Goal: Task Accomplishment & Management: Use online tool/utility

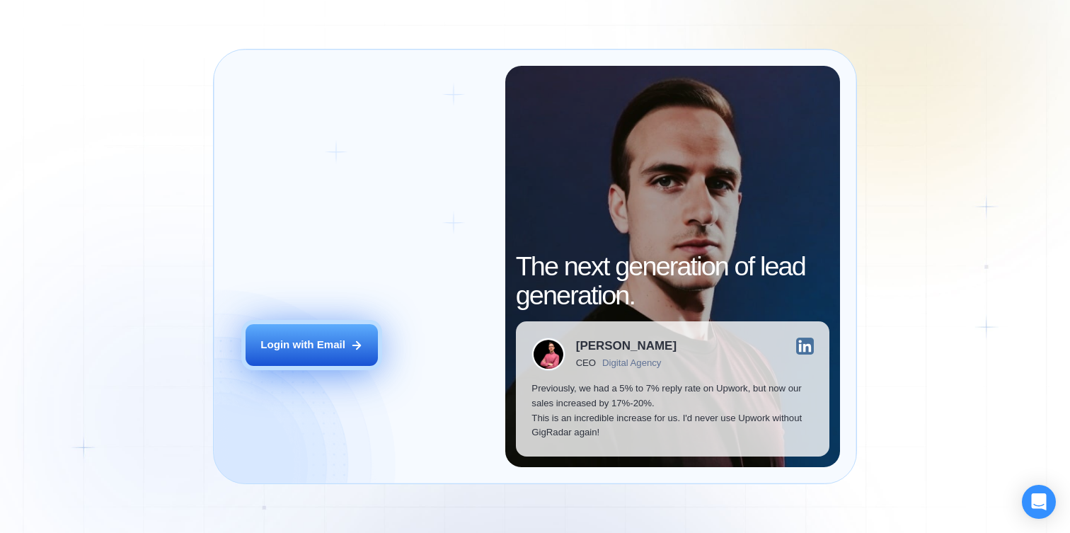
click at [292, 363] on button "Login with Email" at bounding box center [312, 345] width 132 height 42
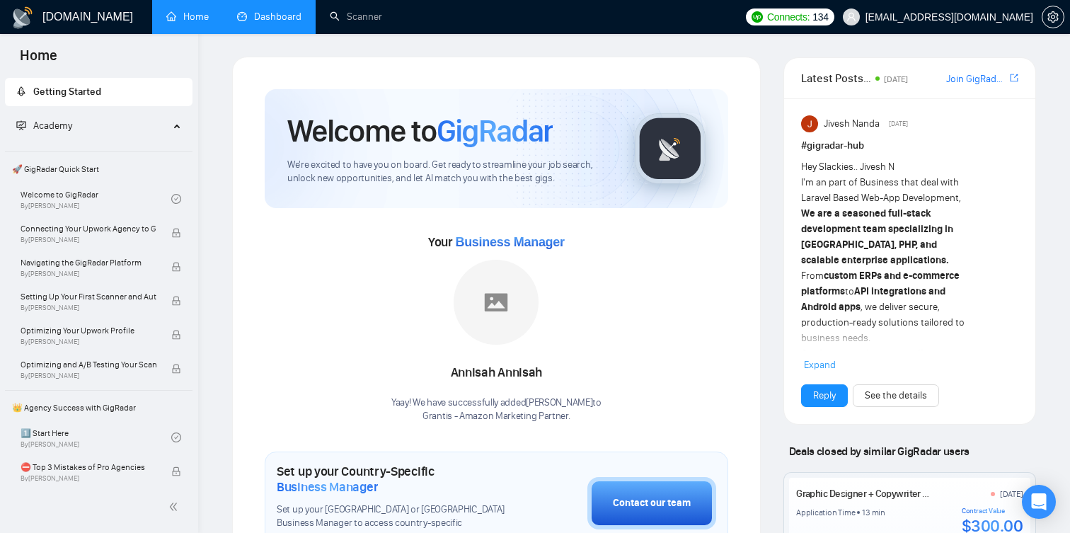
click at [256, 21] on link "Dashboard" at bounding box center [269, 17] width 64 height 12
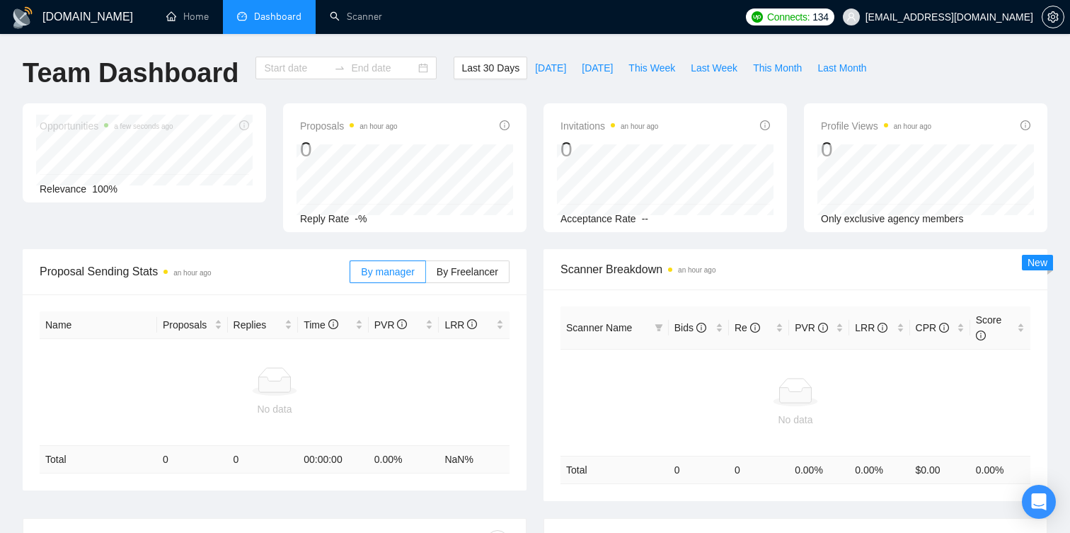
type input "[DATE]"
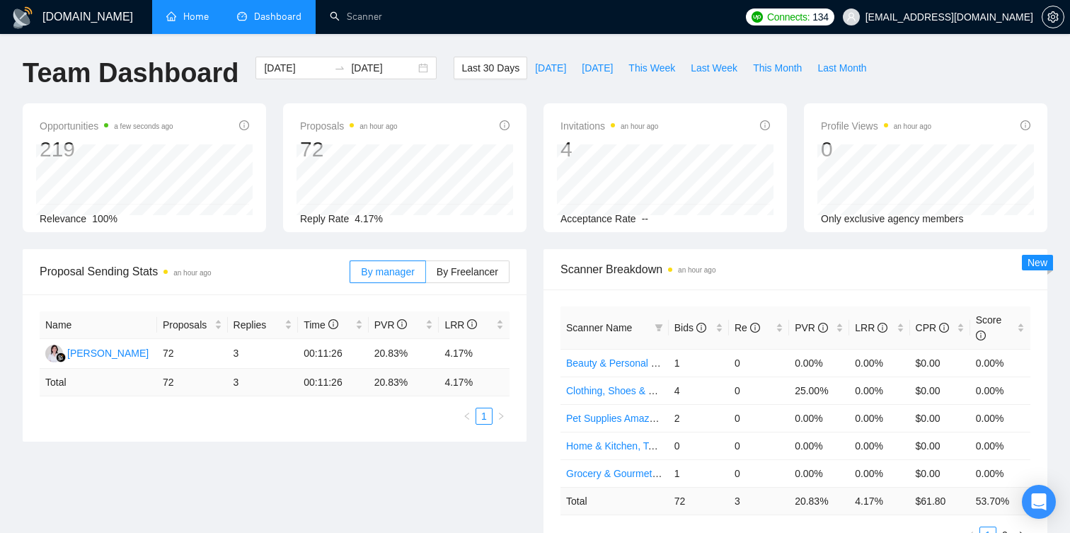
click at [202, 22] on link "Home" at bounding box center [187, 17] width 42 height 12
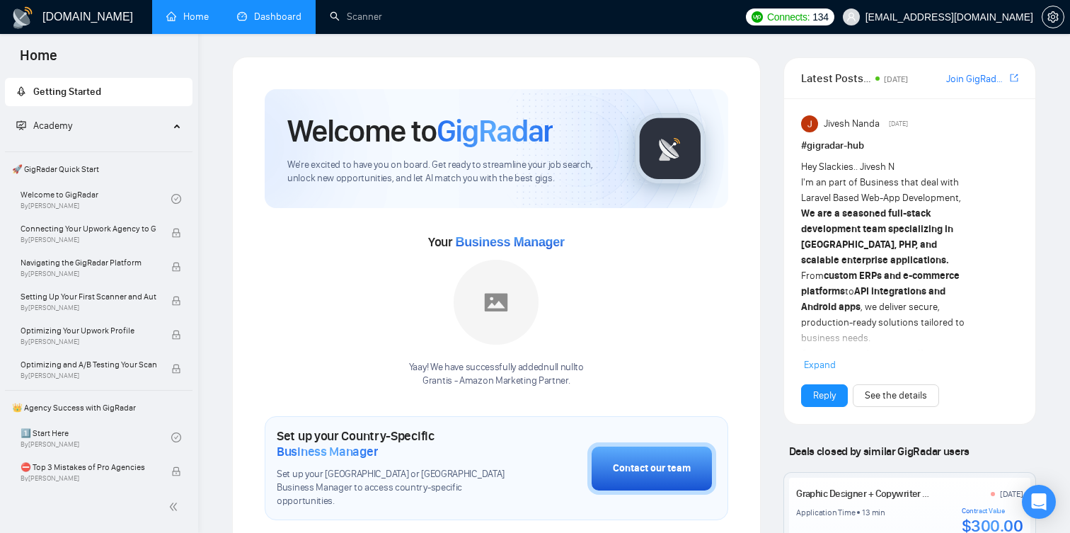
click at [281, 23] on link "Dashboard" at bounding box center [269, 17] width 64 height 12
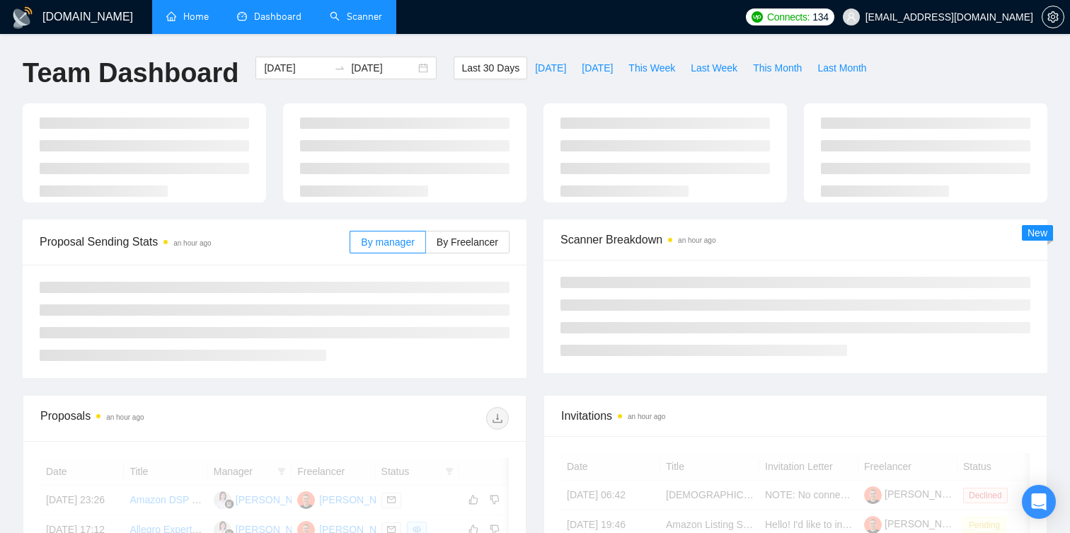
click at [373, 11] on link "Scanner" at bounding box center [356, 17] width 52 height 12
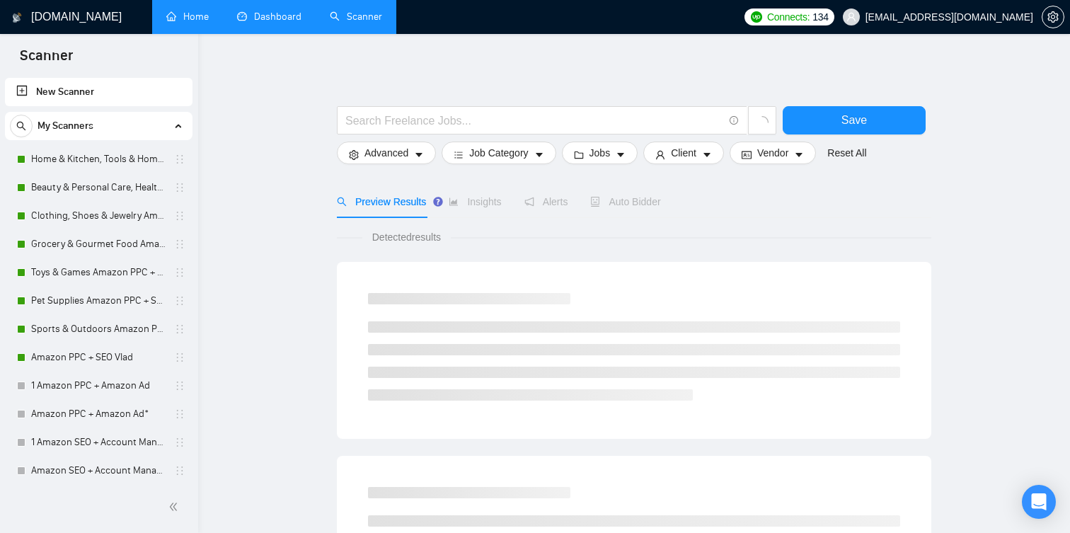
click at [281, 16] on link "Dashboard" at bounding box center [269, 17] width 64 height 12
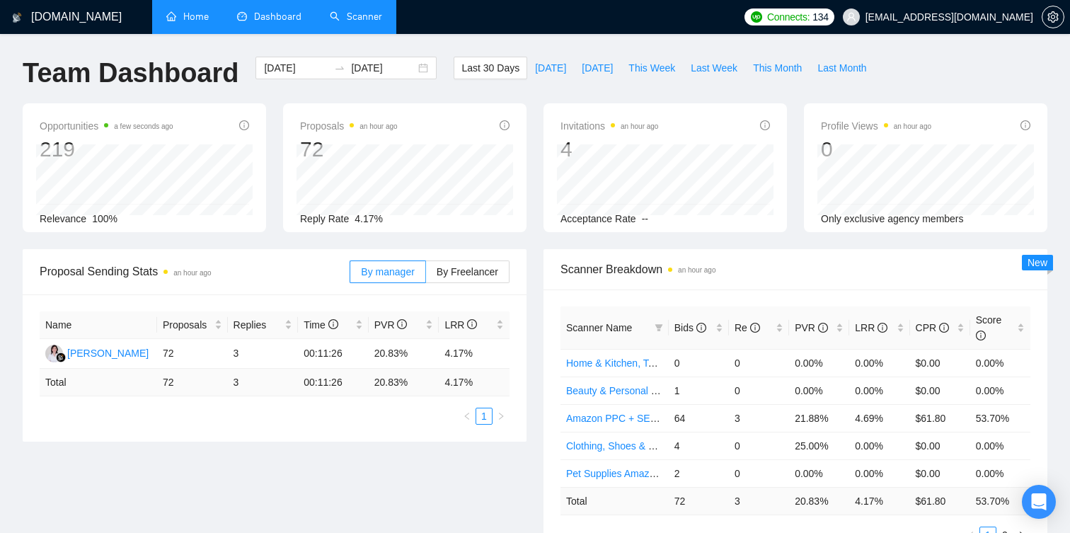
click at [358, 23] on link "Scanner" at bounding box center [356, 17] width 52 height 12
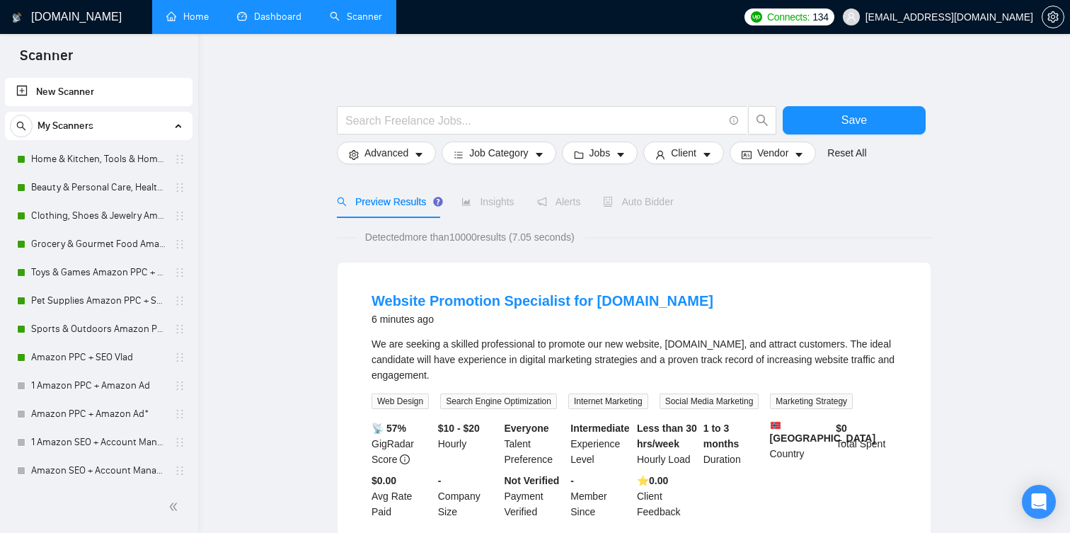
click at [262, 22] on link "Dashboard" at bounding box center [269, 17] width 64 height 12
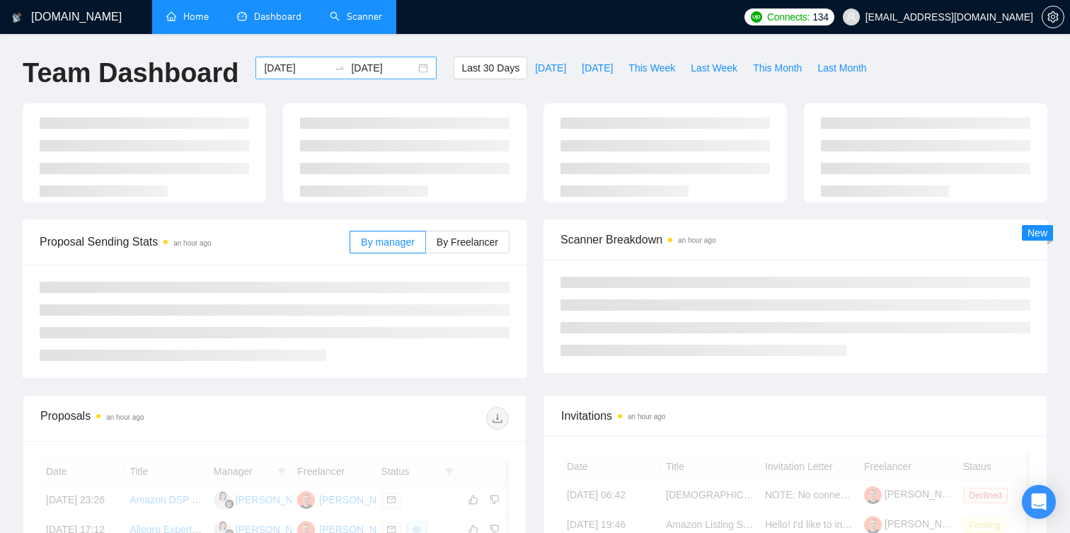
click at [301, 69] on input "[DATE]" at bounding box center [296, 68] width 64 height 16
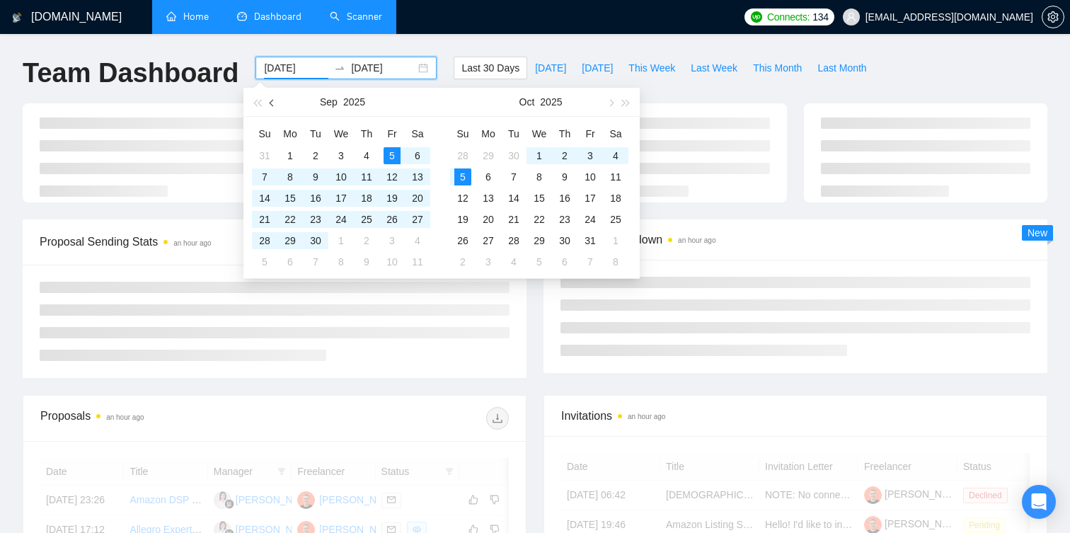
click at [272, 102] on span "button" at bounding box center [273, 102] width 7 height 7
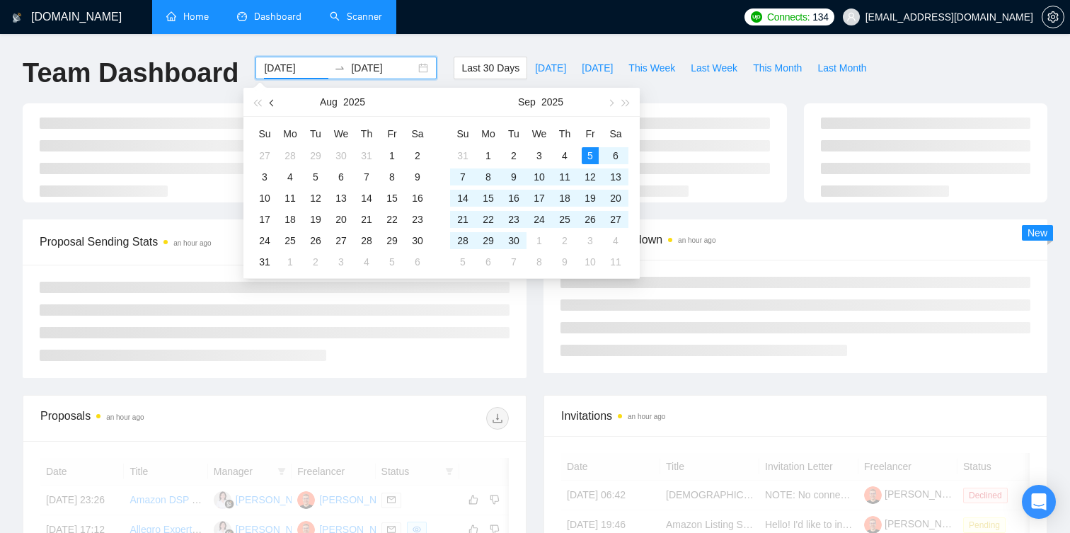
click at [272, 102] on span "button" at bounding box center [273, 102] width 7 height 7
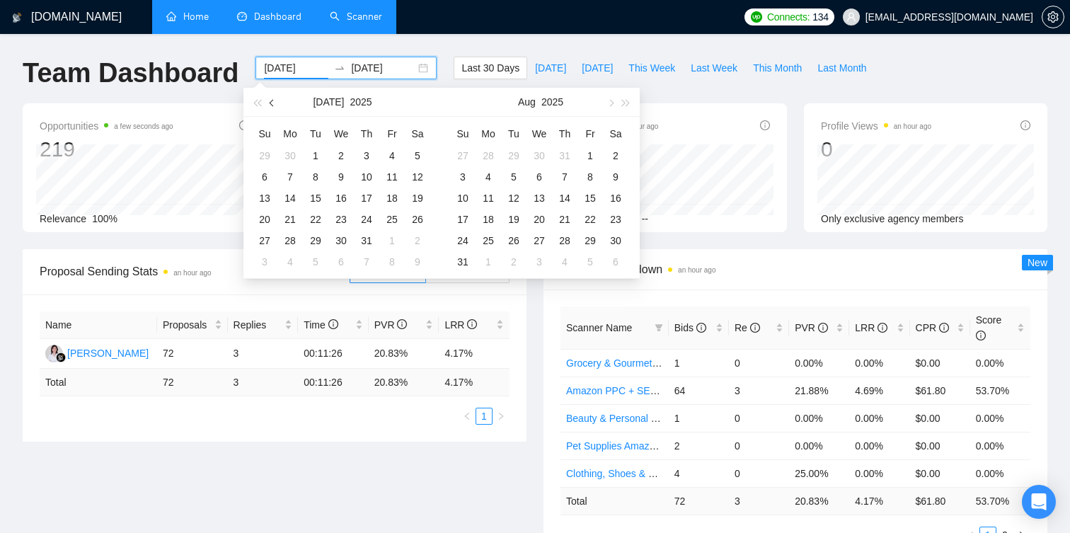
click at [272, 102] on span "button" at bounding box center [273, 102] width 7 height 7
type input "[DATE]"
click at [311, 151] on div "1" at bounding box center [315, 155] width 17 height 17
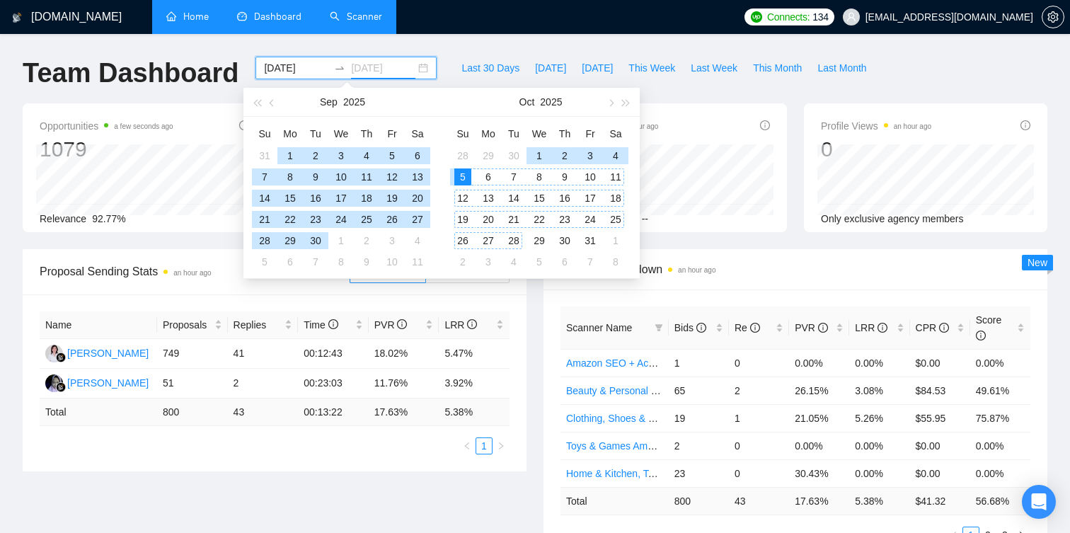
type input "[DATE]"
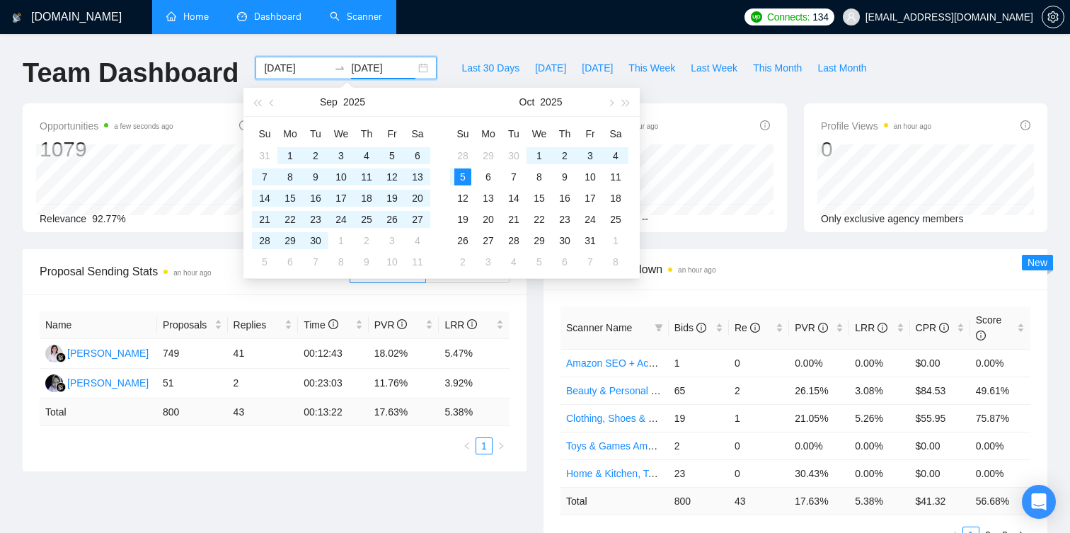
click at [520, 334] on div "Name Proposals Replies Time PVR LRR [PERSON_NAME] 749 41 00:12:43 18.02% 5.47% …" at bounding box center [275, 382] width 504 height 177
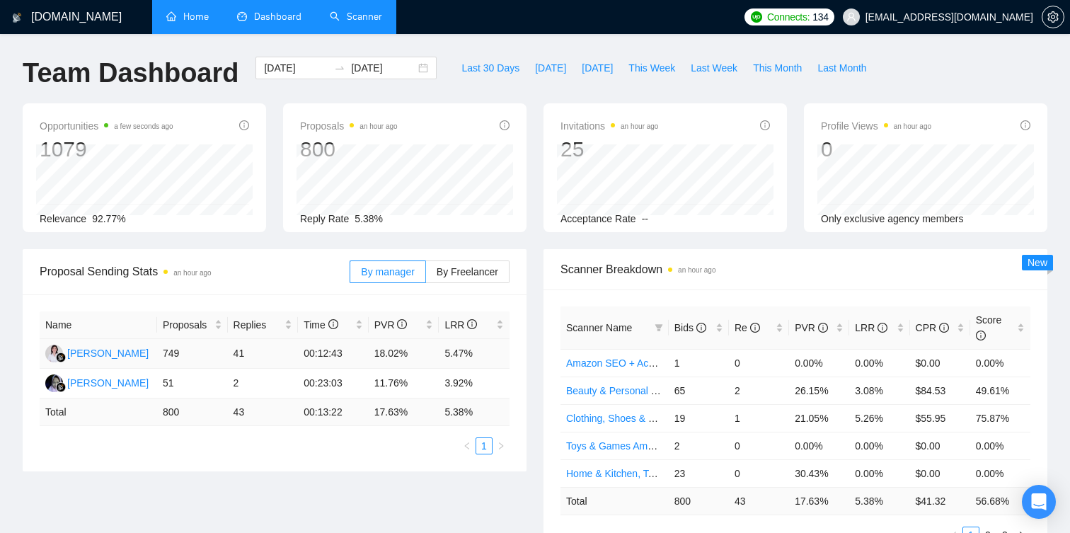
click at [387, 345] on td "18.02%" at bounding box center [404, 354] width 71 height 30
click at [397, 353] on td "18.02%" at bounding box center [404, 354] width 71 height 30
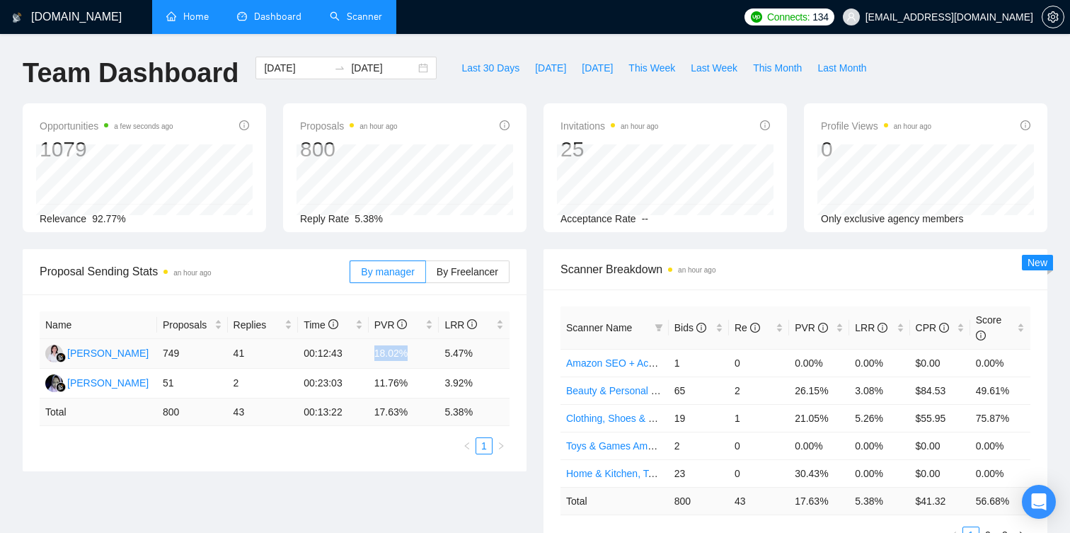
click at [397, 353] on td "18.02%" at bounding box center [404, 354] width 71 height 30
click at [446, 356] on td "5.47%" at bounding box center [474, 354] width 71 height 30
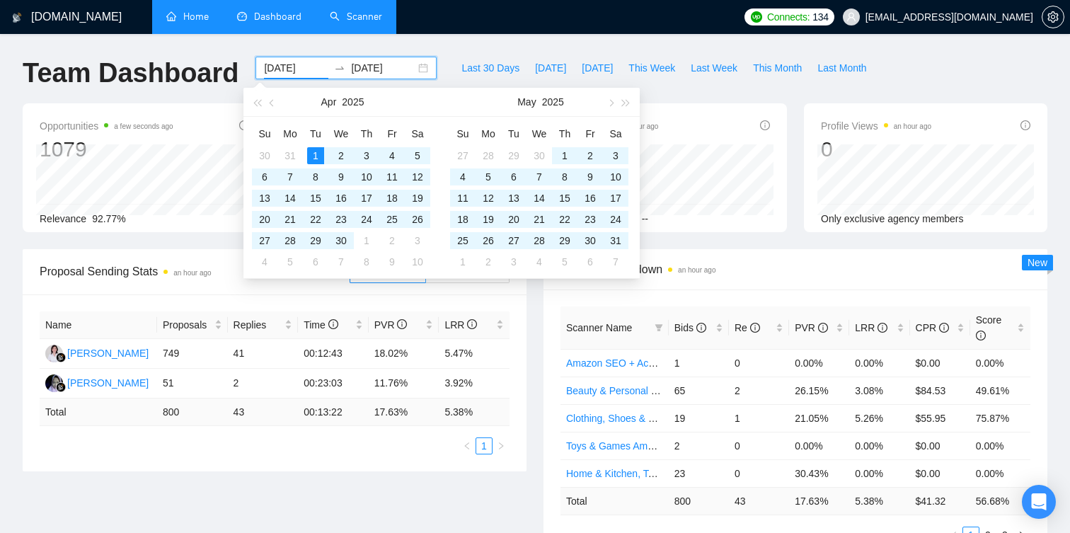
click at [280, 71] on input "[DATE]" at bounding box center [296, 68] width 64 height 16
click at [522, 326] on div "Name Proposals Replies Time PVR LRR [PERSON_NAME] 749 41 00:12:43 18.02% 5.47% …" at bounding box center [275, 382] width 504 height 177
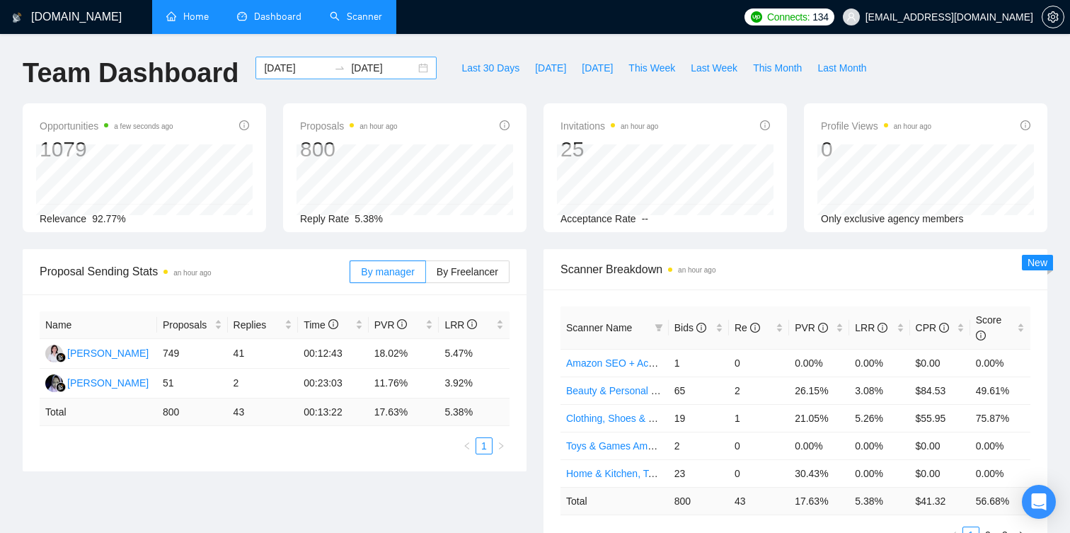
click at [278, 68] on input "[DATE]" at bounding box center [296, 68] width 64 height 16
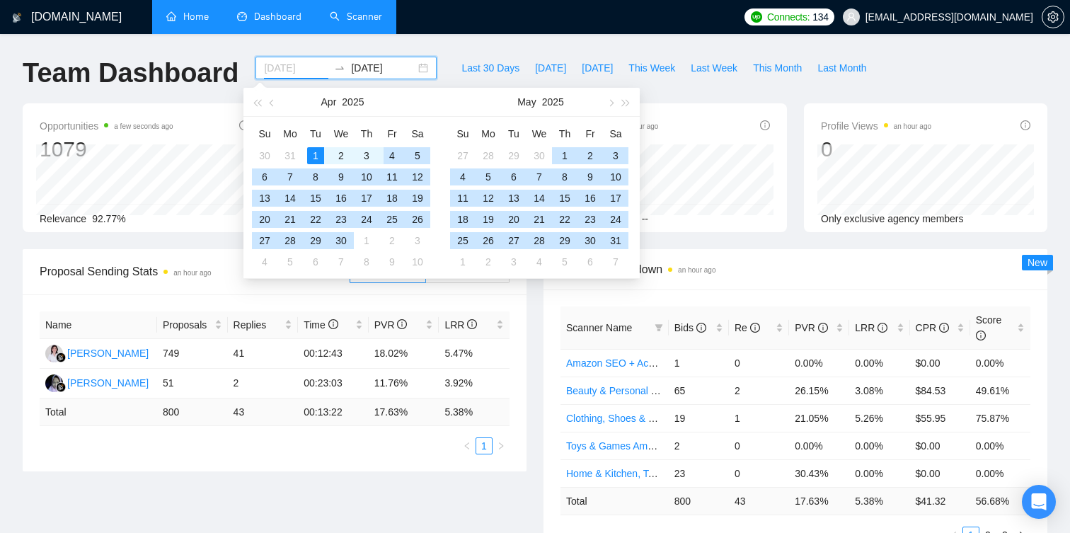
type input "[DATE]"
click at [311, 151] on div "1" at bounding box center [315, 155] width 17 height 17
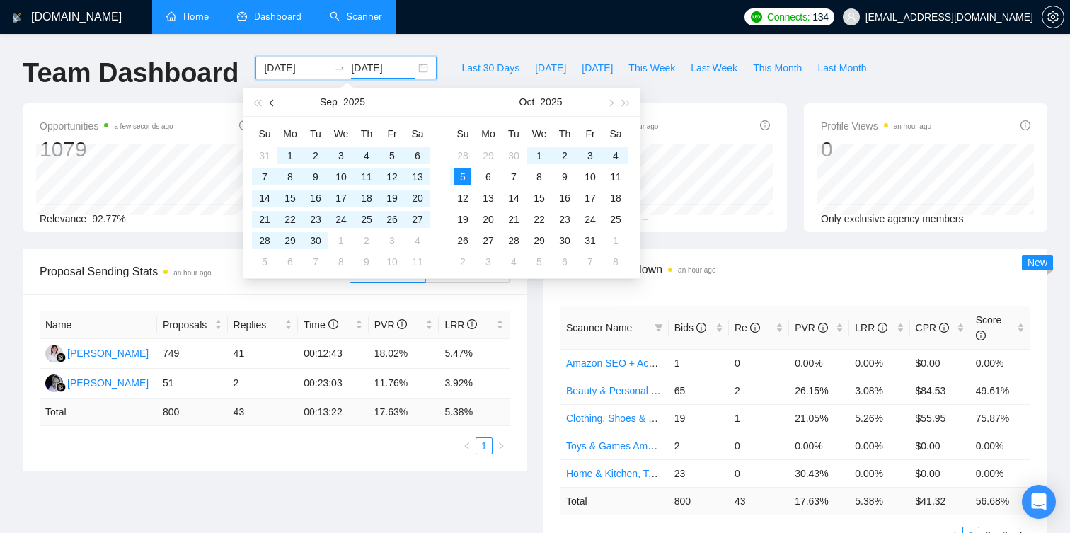
click at [272, 103] on span "button" at bounding box center [273, 102] width 7 height 7
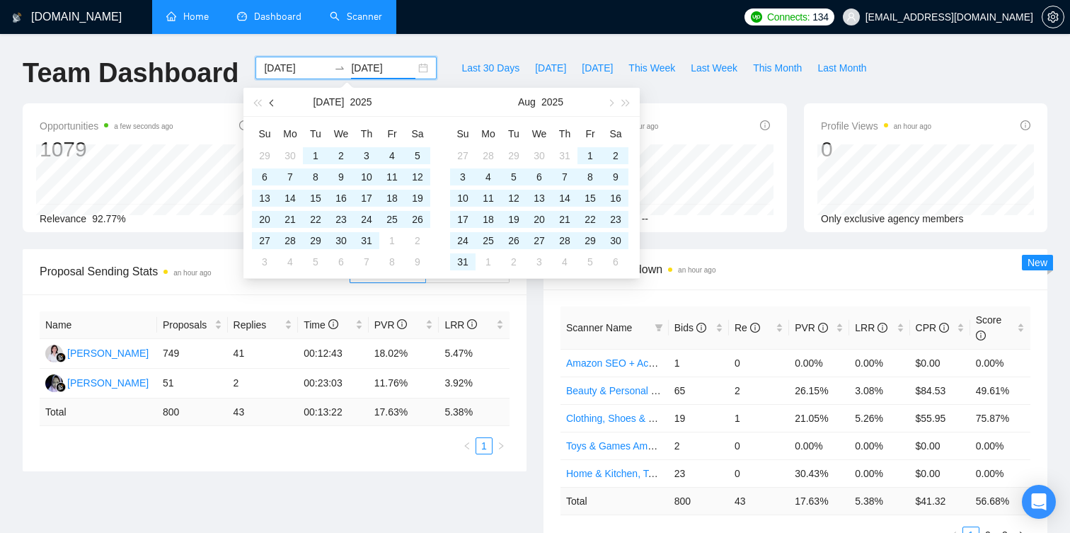
click at [272, 103] on span "button" at bounding box center [273, 102] width 7 height 7
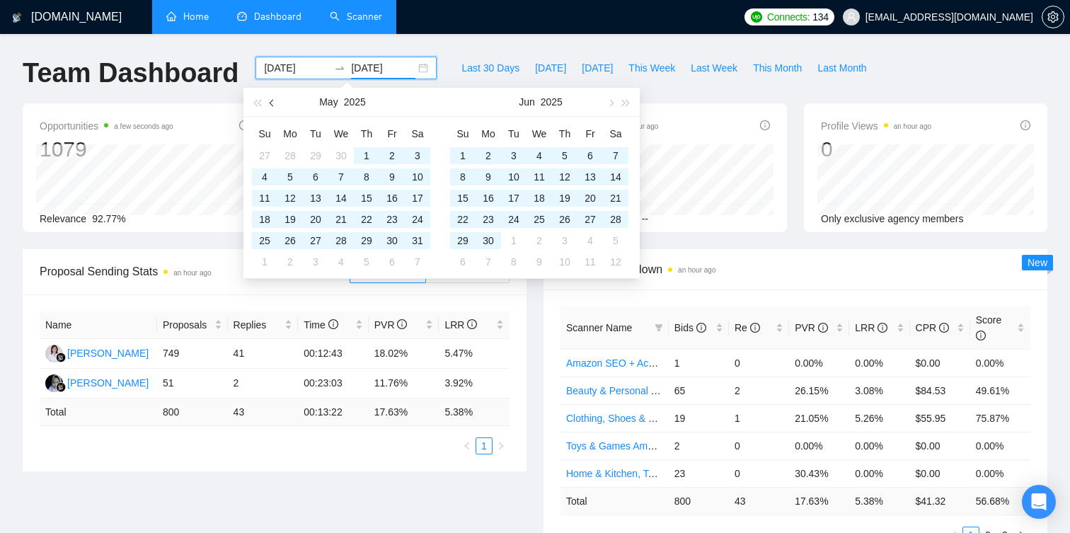
click at [272, 103] on span "button" at bounding box center [273, 102] width 7 height 7
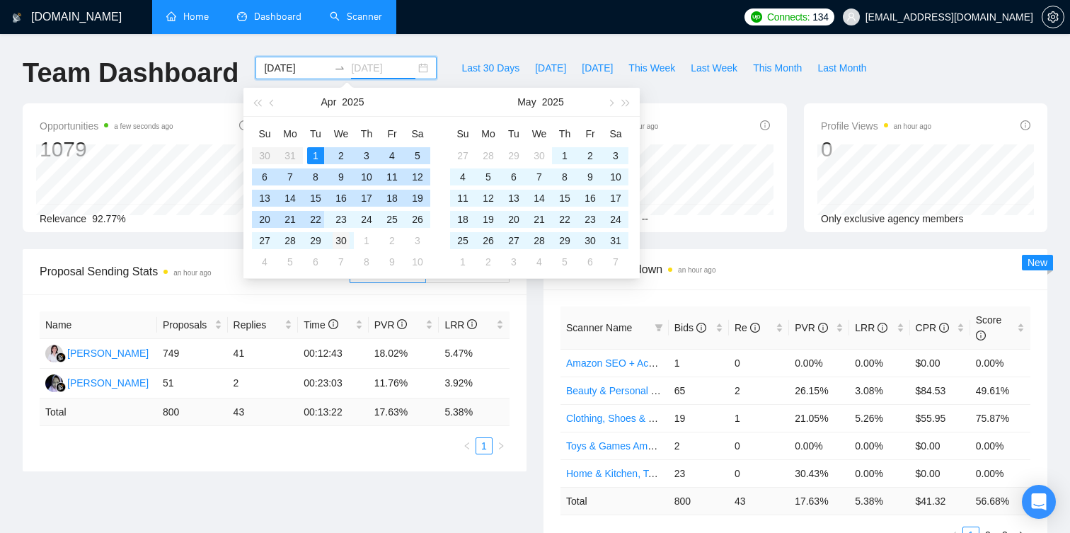
type input "[DATE]"
click at [339, 240] on div "30" at bounding box center [341, 240] width 17 height 17
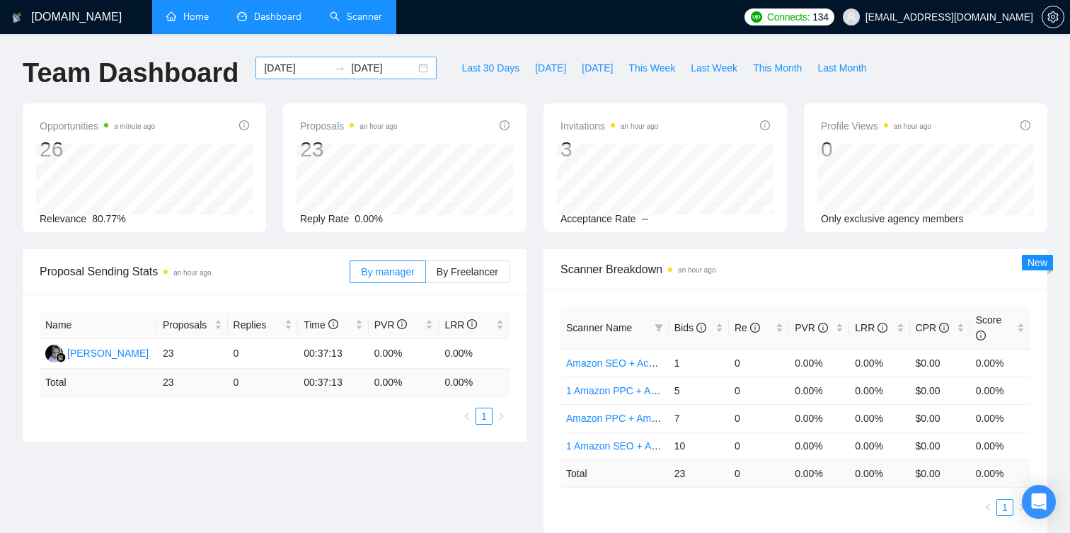
click at [297, 69] on input "[DATE]" at bounding box center [296, 68] width 64 height 16
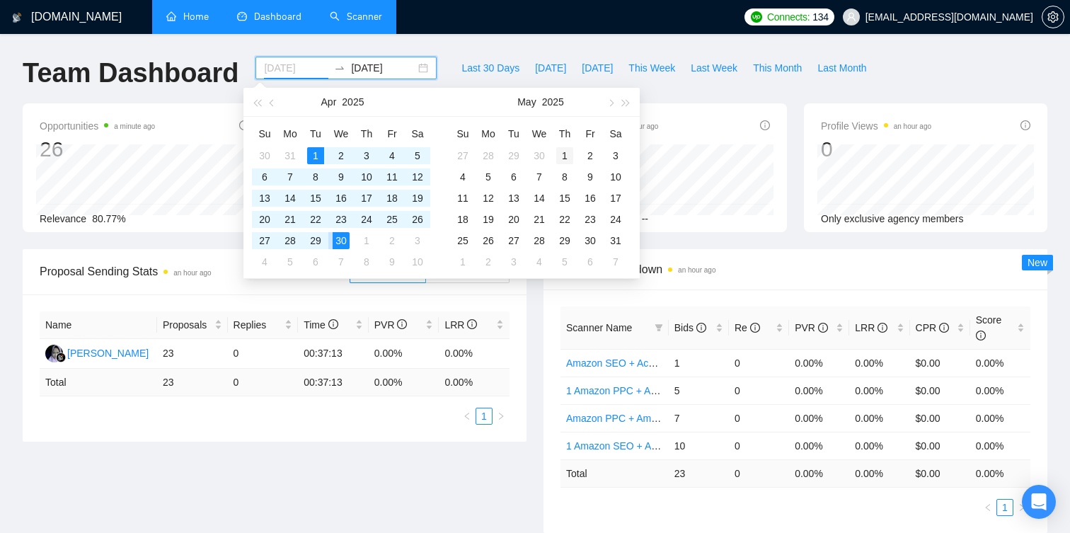
type input "[DATE]"
click at [564, 156] on div "1" at bounding box center [564, 155] width 17 height 17
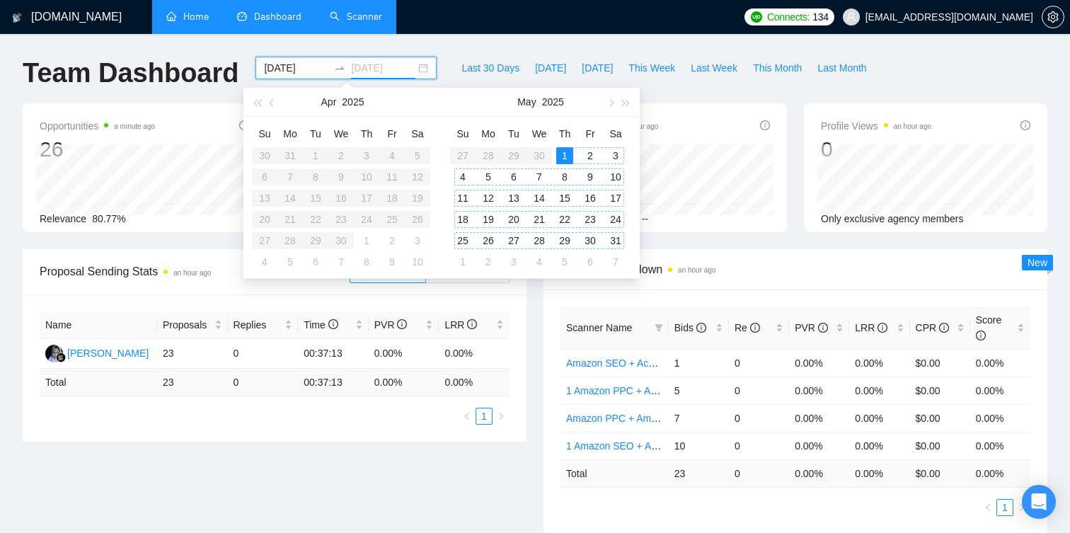
click at [611, 236] on div "31" at bounding box center [615, 240] width 17 height 17
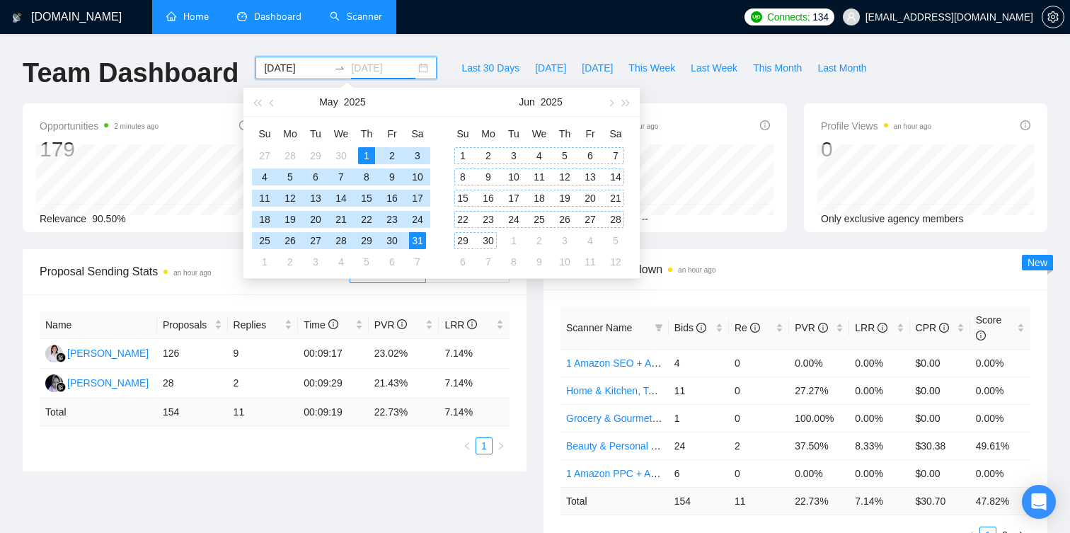
type input "[DATE]"
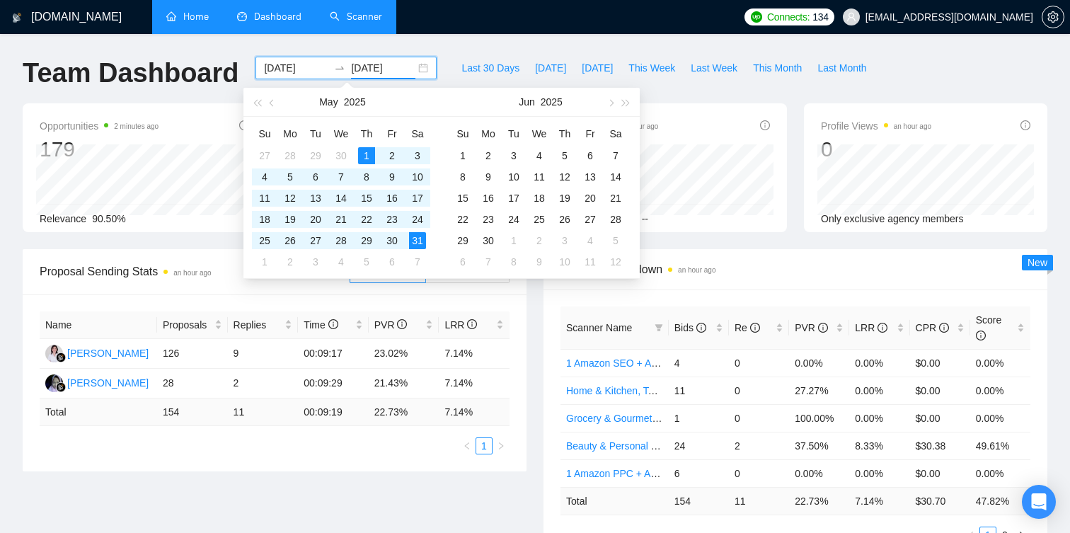
click at [534, 314] on div "Proposal Sending Stats an hour ago By manager By Freelancer Name Proposals Repl…" at bounding box center [274, 360] width 521 height 222
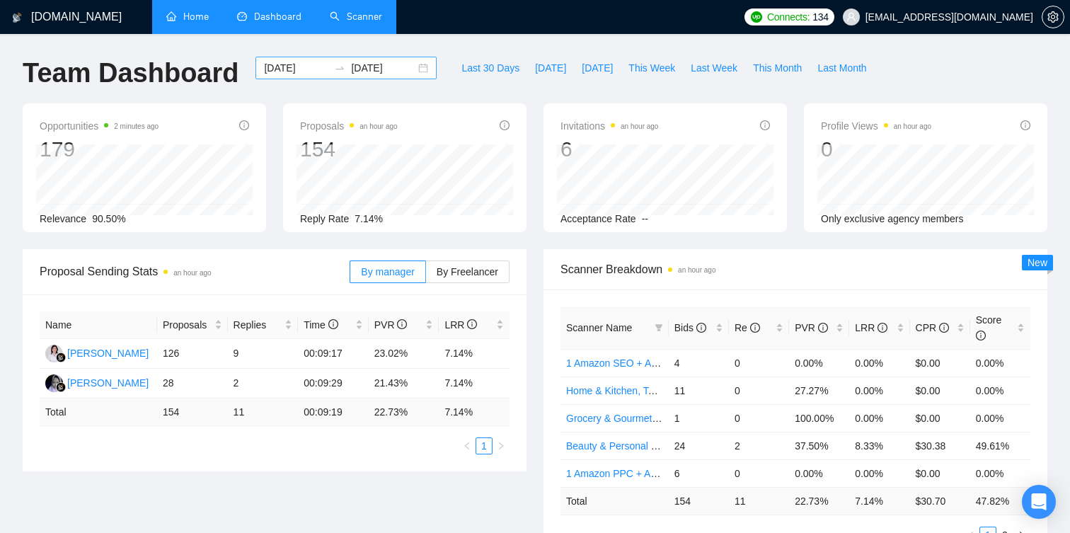
click at [277, 64] on input "[DATE]" at bounding box center [296, 68] width 64 height 16
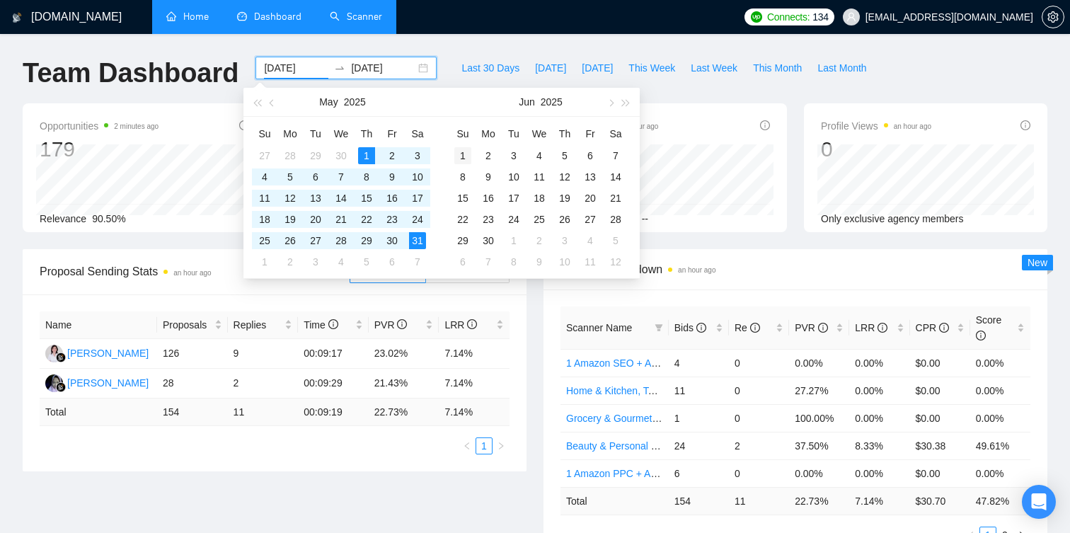
type input "[DATE]"
click at [460, 154] on div "1" at bounding box center [462, 155] width 17 height 17
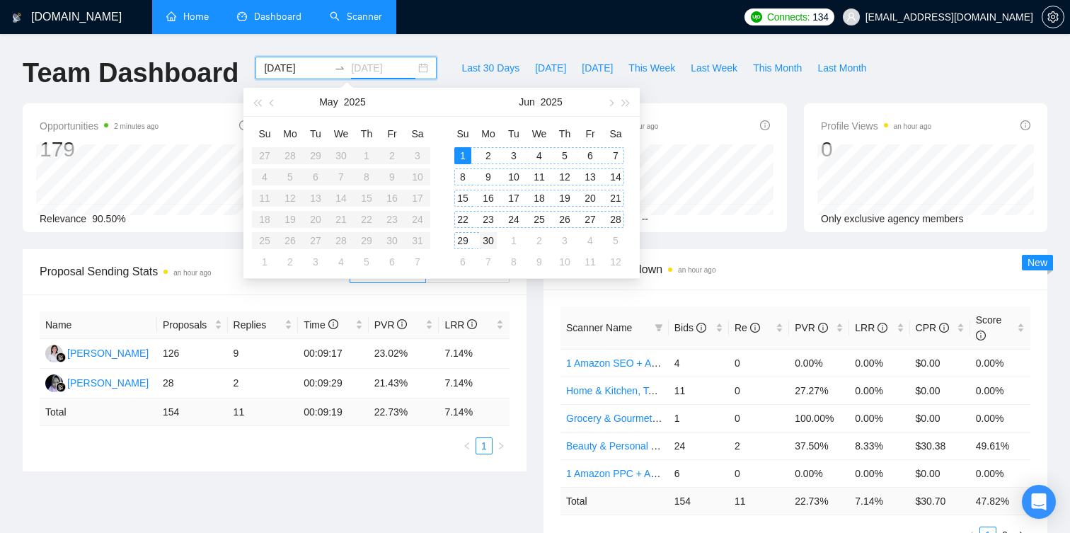
type input "[DATE]"
click at [495, 239] on div "30" at bounding box center [488, 240] width 17 height 17
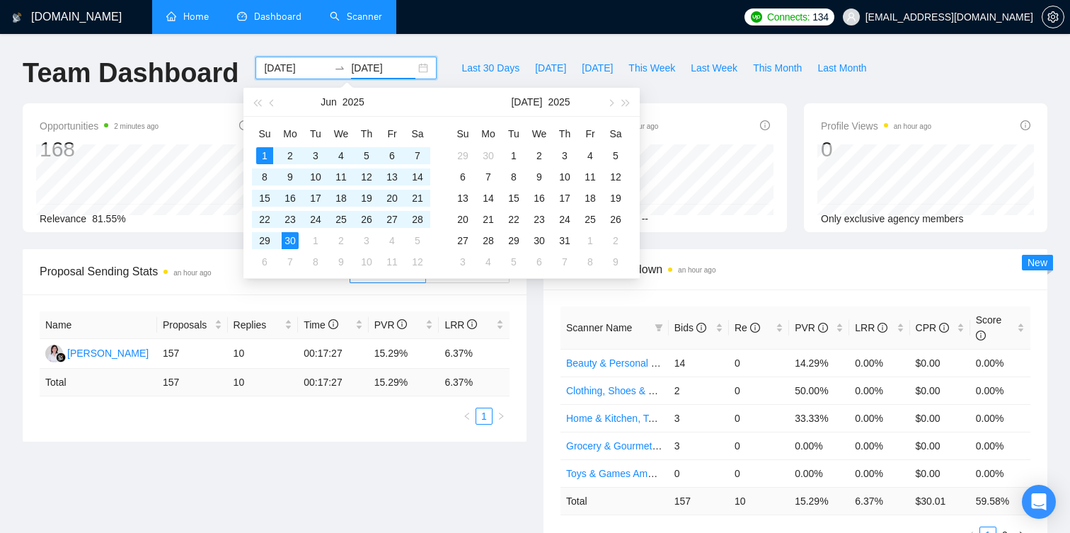
click at [537, 328] on div "Scanner Breakdown an hour ago Scanner Name Bids Re PVR LRR CPR Score Beauty & P…" at bounding box center [795, 404] width 521 height 311
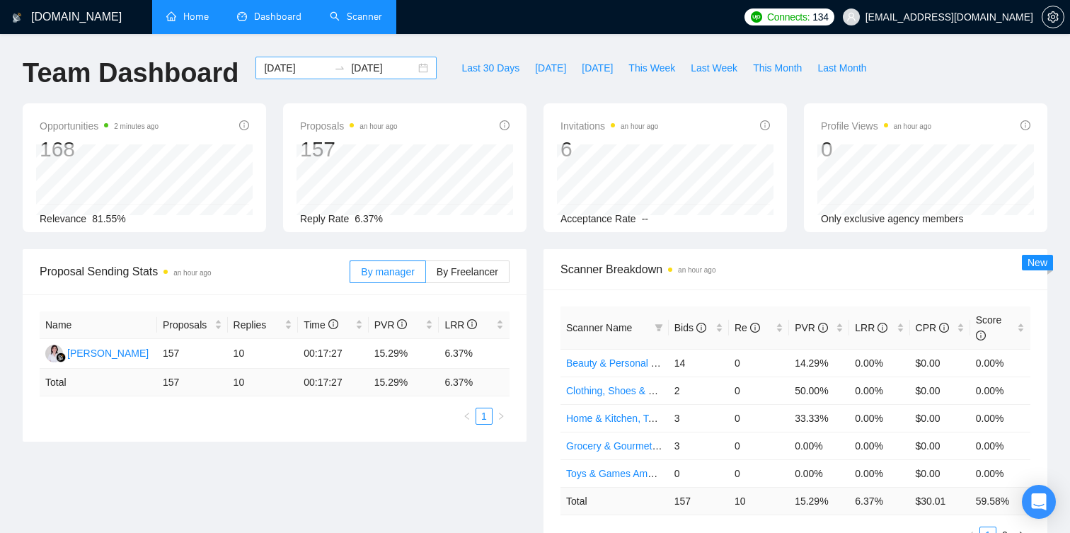
click at [299, 68] on input "[DATE]" at bounding box center [296, 68] width 64 height 16
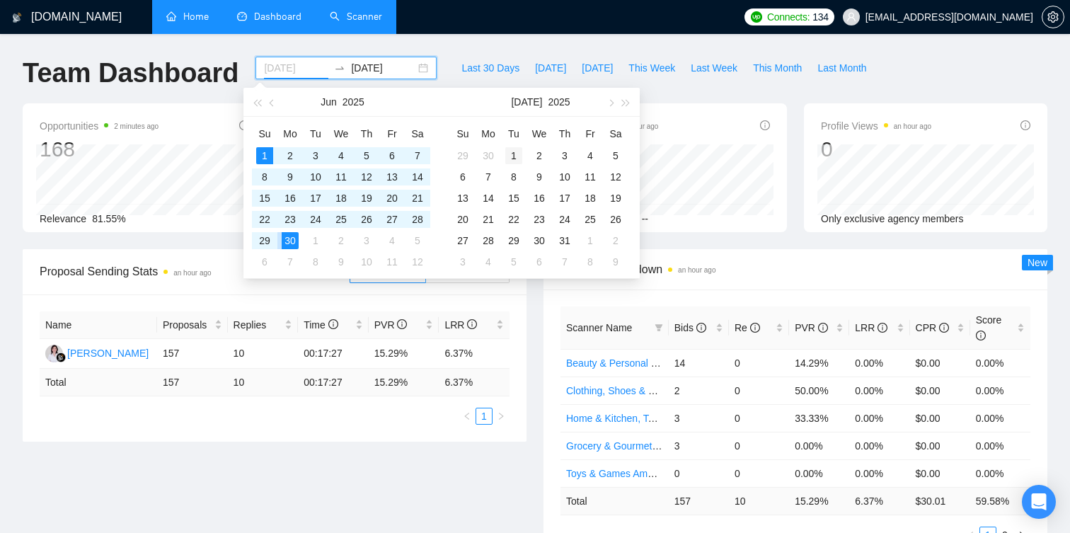
type input "[DATE]"
click at [510, 156] on div "1" at bounding box center [513, 155] width 17 height 17
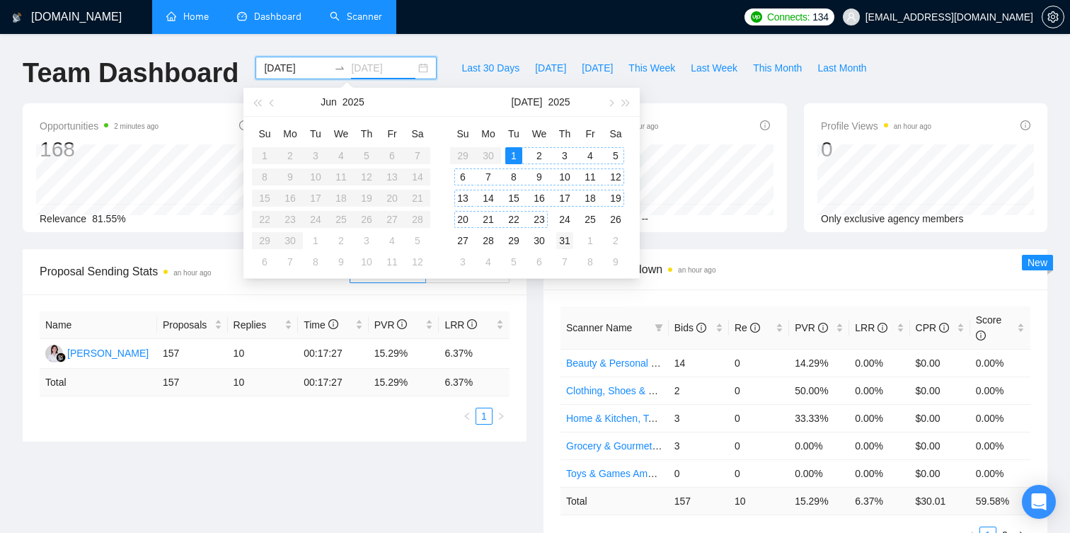
type input "[DATE]"
click at [560, 238] on div "31" at bounding box center [564, 240] width 17 height 17
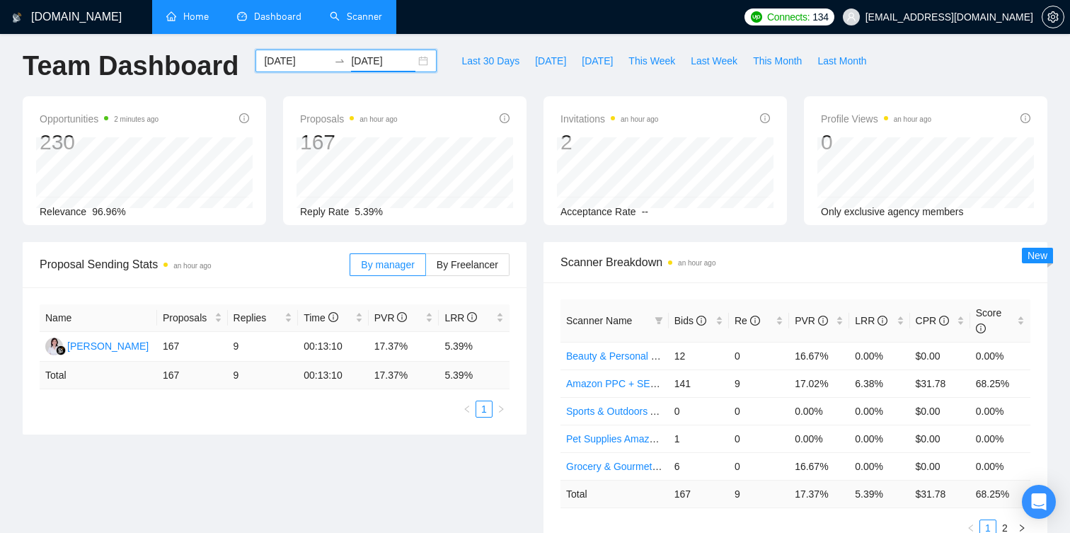
scroll to position [8, 0]
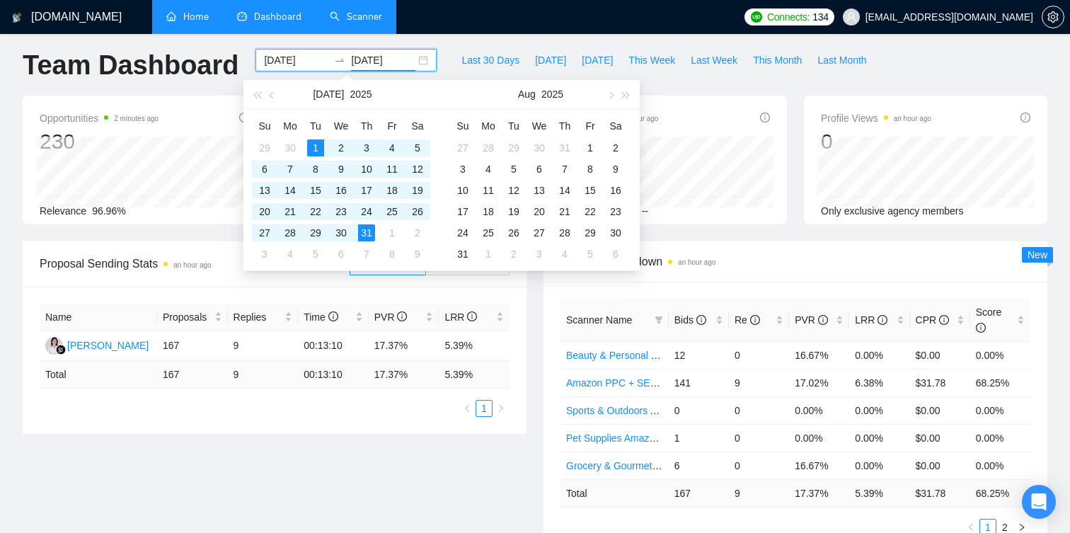
click at [541, 347] on div "Scanner Breakdown an hour ago Scanner Name Bids Re PVR LRR CPR Score Beauty & P…" at bounding box center [795, 396] width 521 height 311
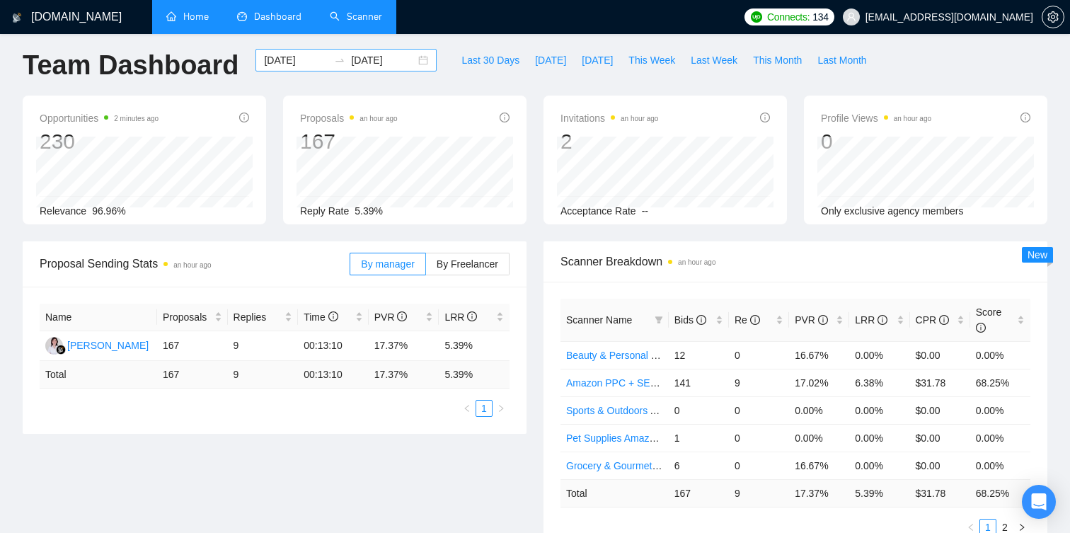
click at [299, 58] on input "[DATE]" at bounding box center [296, 60] width 64 height 16
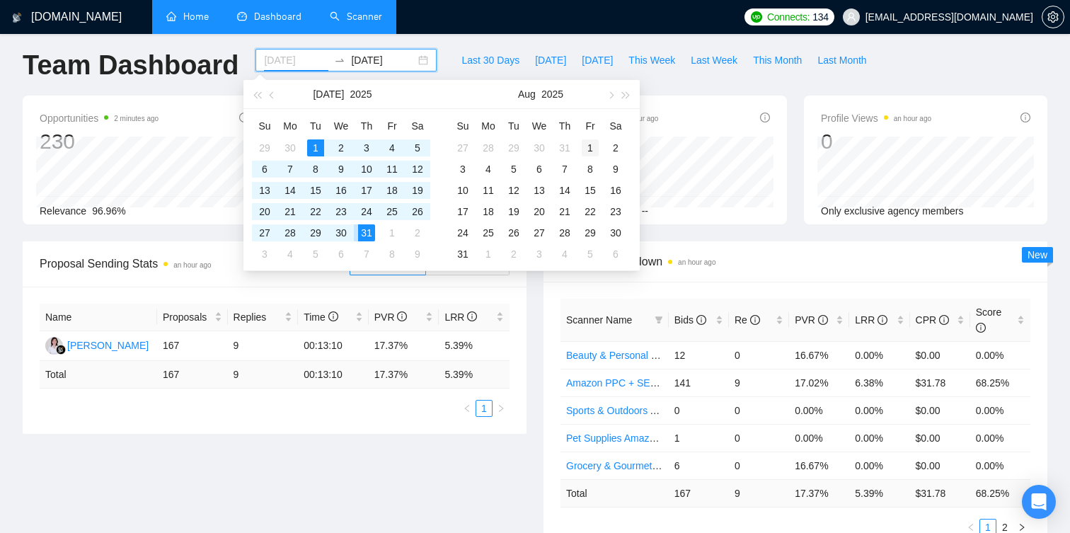
type input "[DATE]"
click at [586, 144] on div "1" at bounding box center [590, 147] width 17 height 17
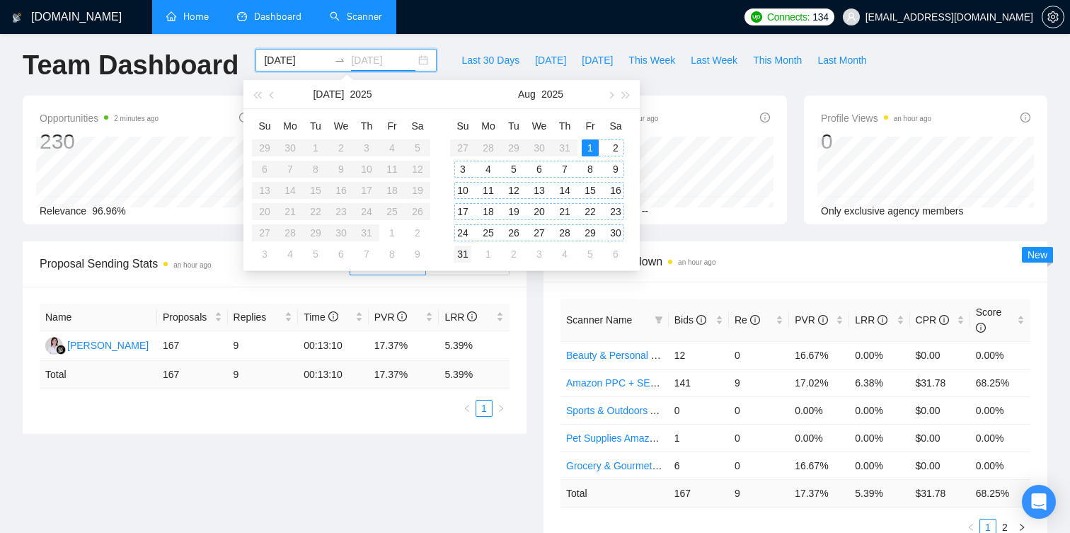
type input "[DATE]"
click at [464, 253] on div "31" at bounding box center [462, 254] width 17 height 17
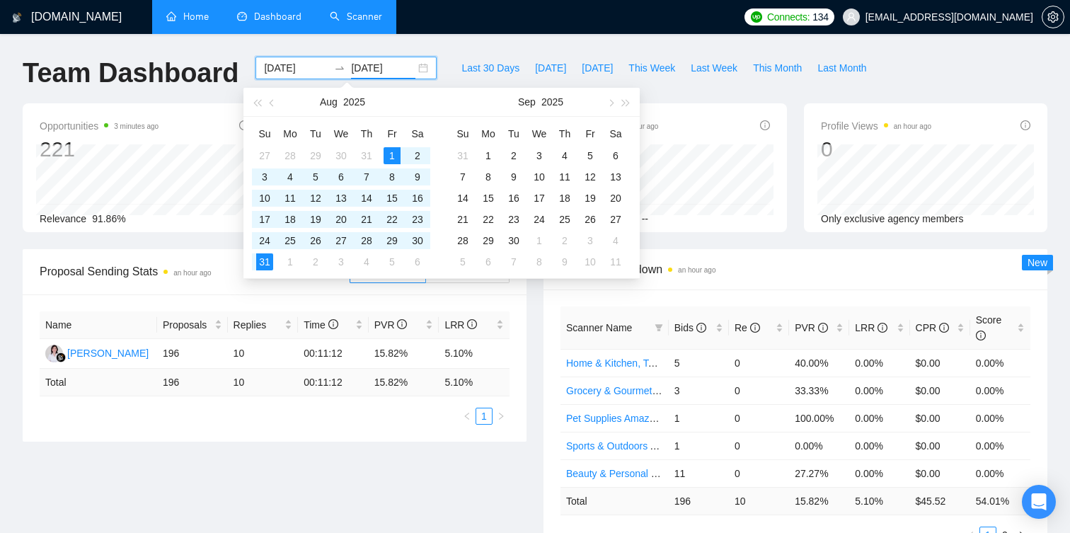
click at [526, 350] on div "Name Proposals Replies Time PVR LRR [PERSON_NAME] 196 10 00:11:12 15.82% 5.10% …" at bounding box center [275, 367] width 504 height 147
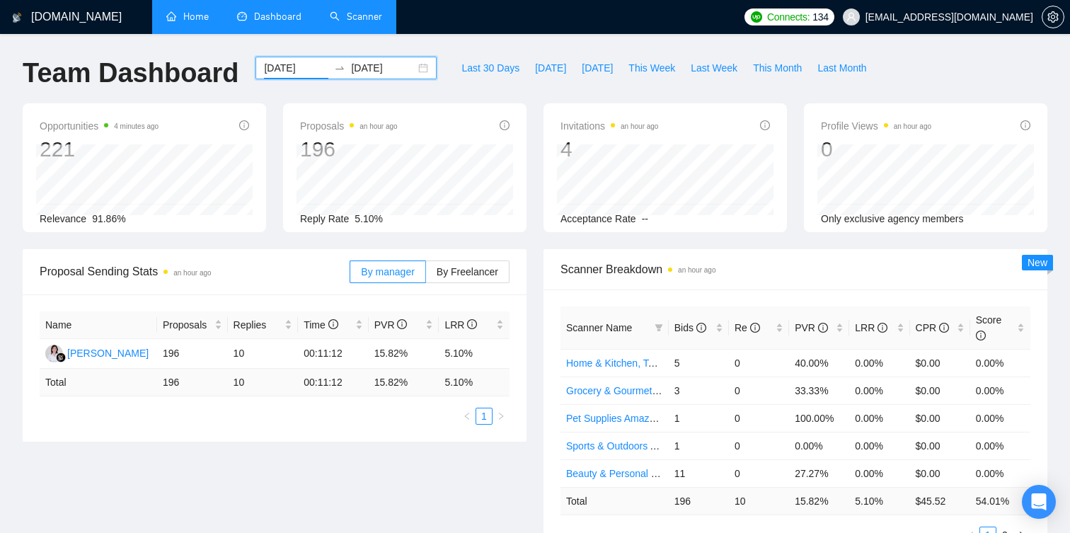
click at [309, 68] on input "[DATE]" at bounding box center [296, 68] width 64 height 16
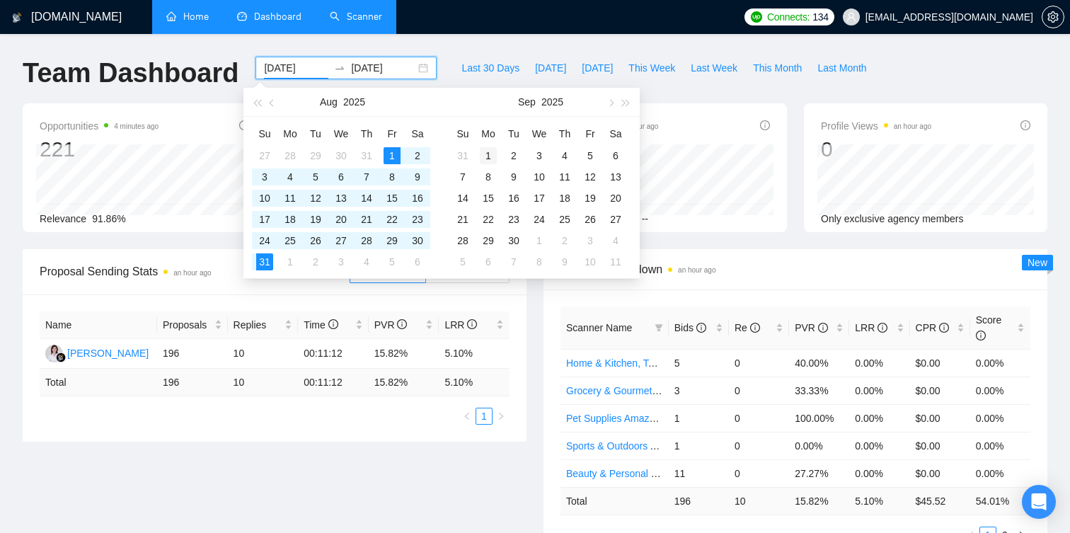
type input "[DATE]"
click at [486, 151] on div "1" at bounding box center [488, 155] width 17 height 17
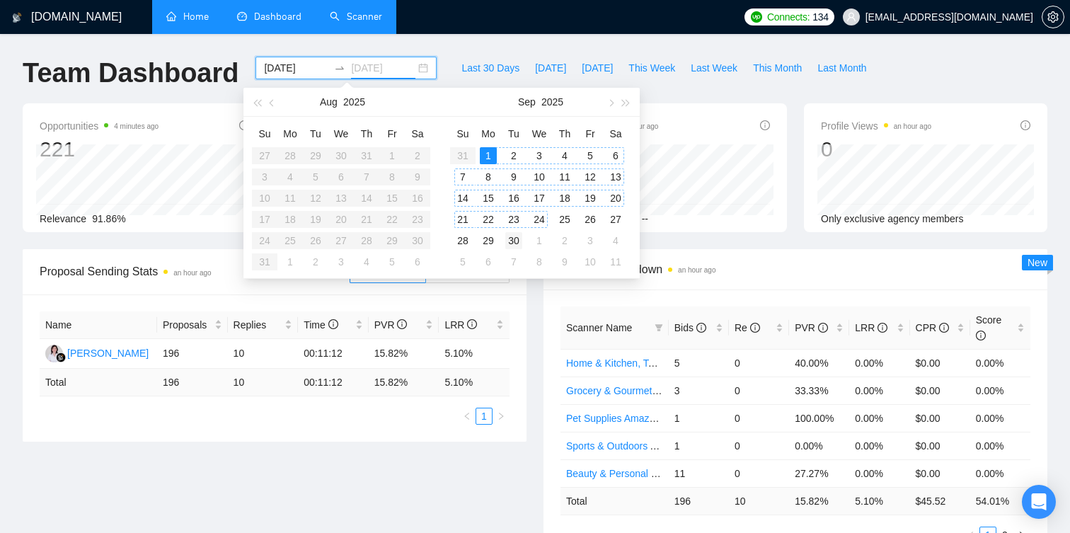
type input "[DATE]"
click at [517, 236] on div "30" at bounding box center [513, 240] width 17 height 17
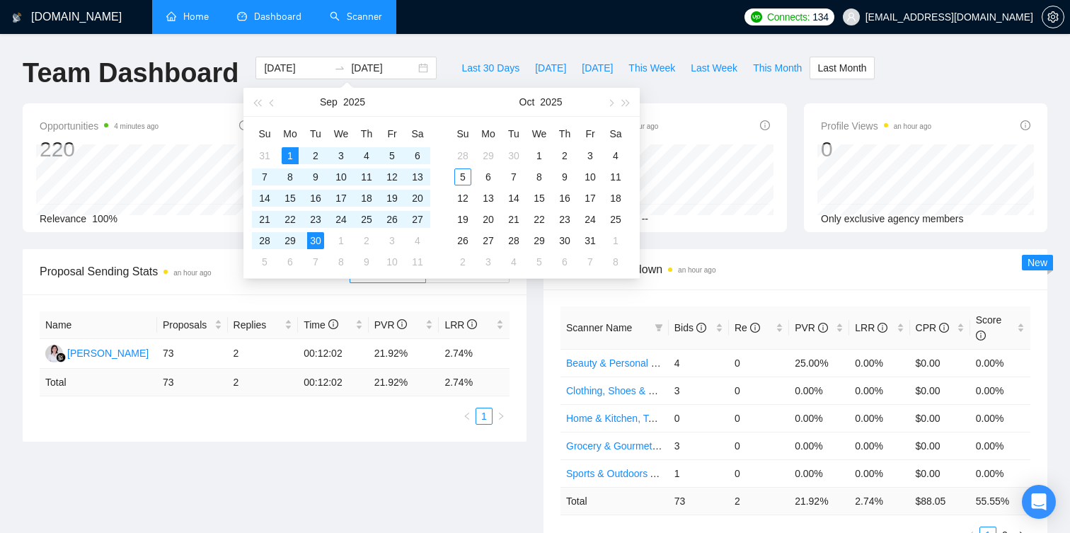
click at [538, 309] on div "Scanner Breakdown an hour ago Scanner Name Bids Re PVR LRR CPR Score Beauty & P…" at bounding box center [795, 404] width 521 height 311
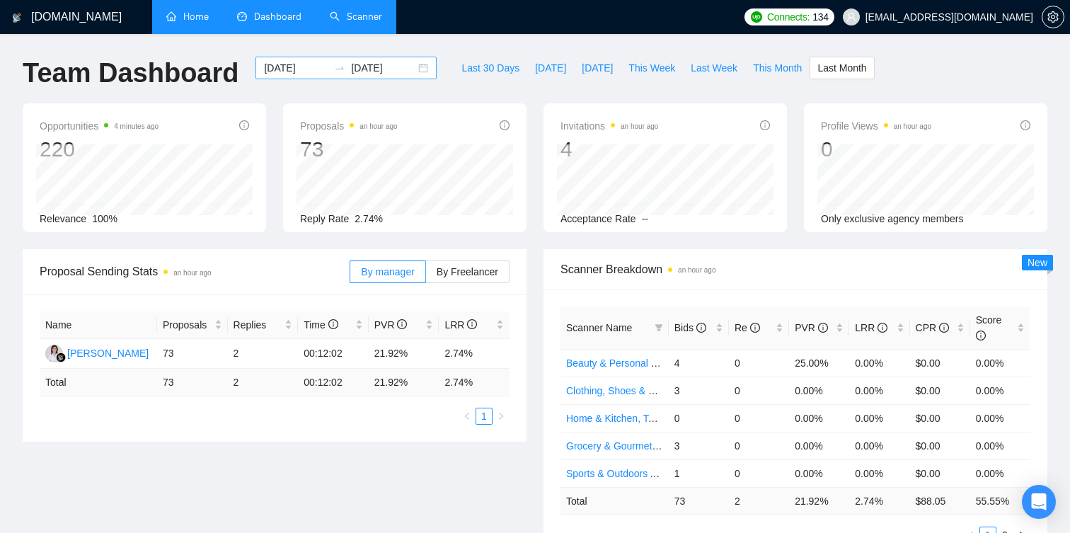
click at [297, 66] on input "[DATE]" at bounding box center [296, 68] width 64 height 16
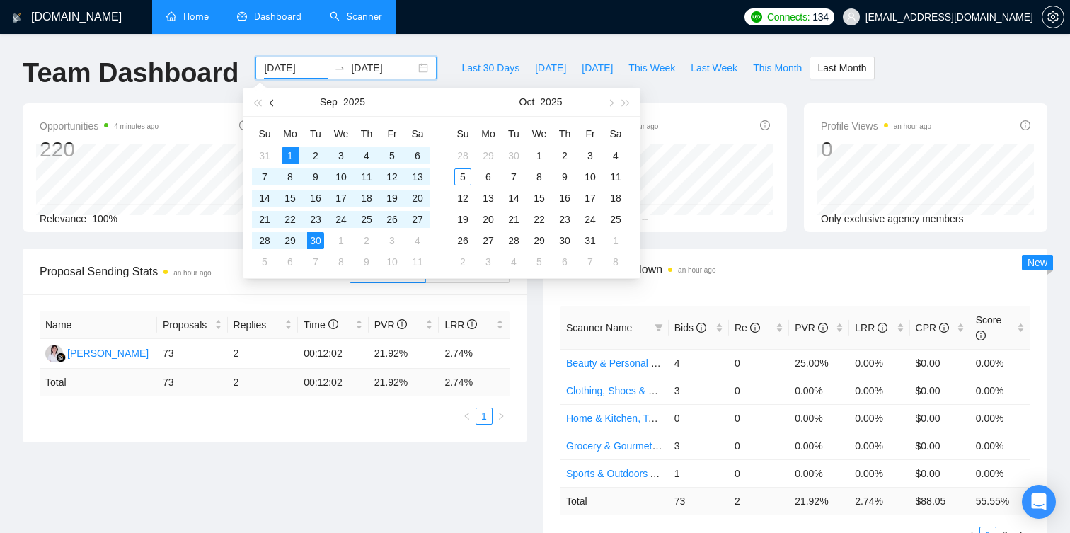
click at [270, 101] on span "button" at bounding box center [273, 102] width 7 height 7
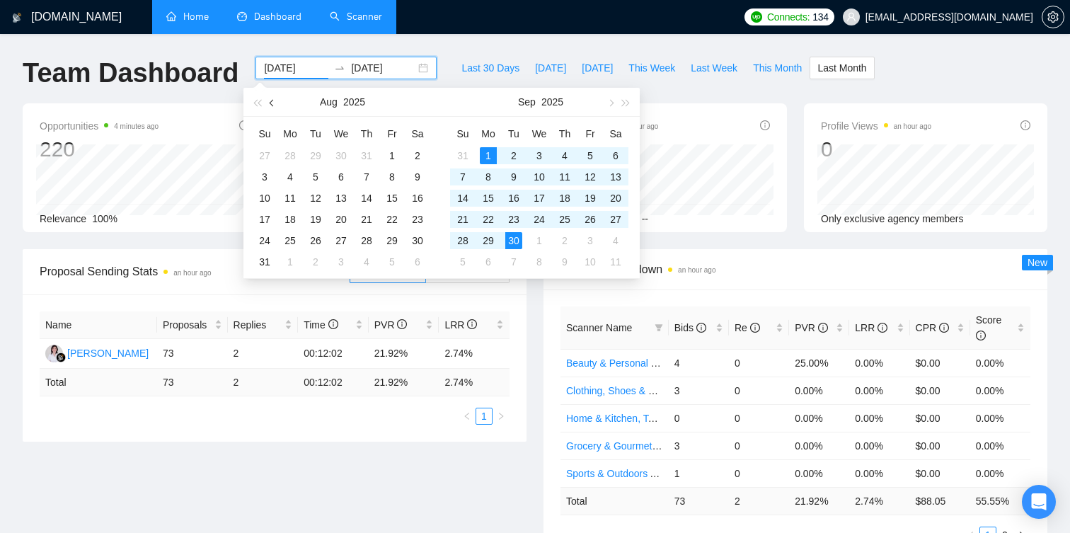
click at [270, 101] on span "button" at bounding box center [273, 102] width 7 height 7
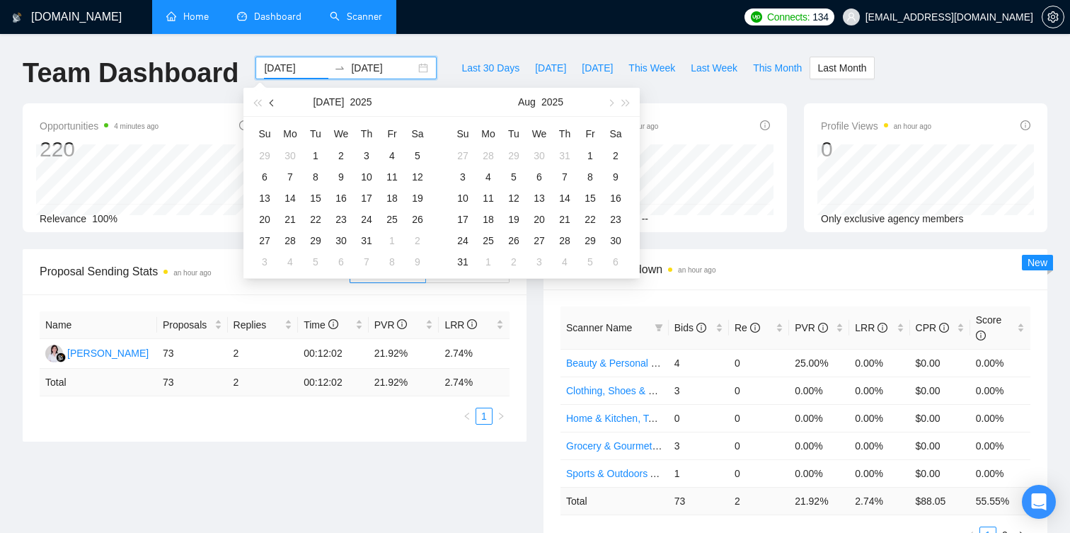
click at [270, 101] on span "button" at bounding box center [273, 102] width 7 height 7
type input "[DATE]"
click at [319, 147] on div "1" at bounding box center [315, 155] width 17 height 17
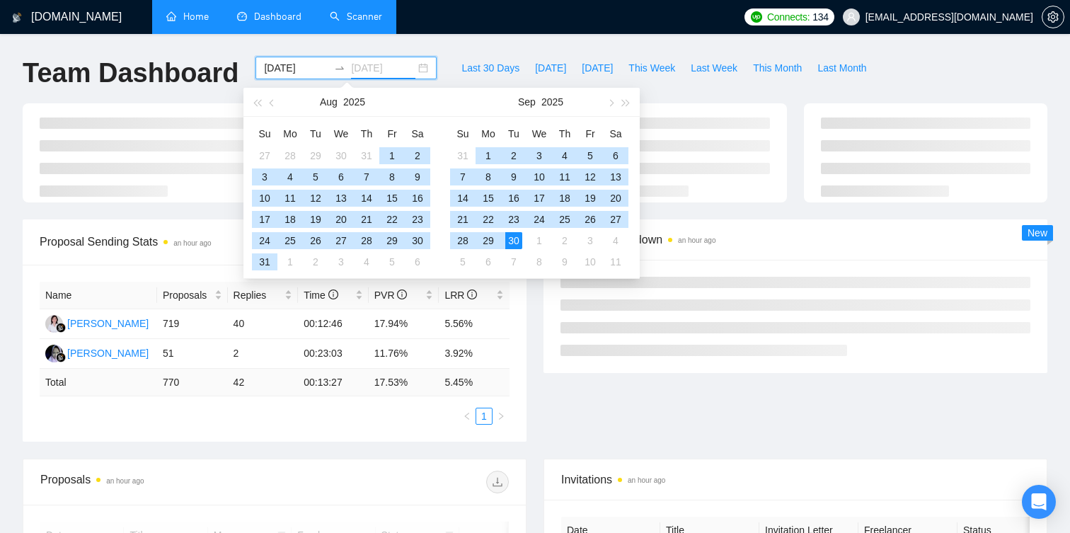
type input "[DATE]"
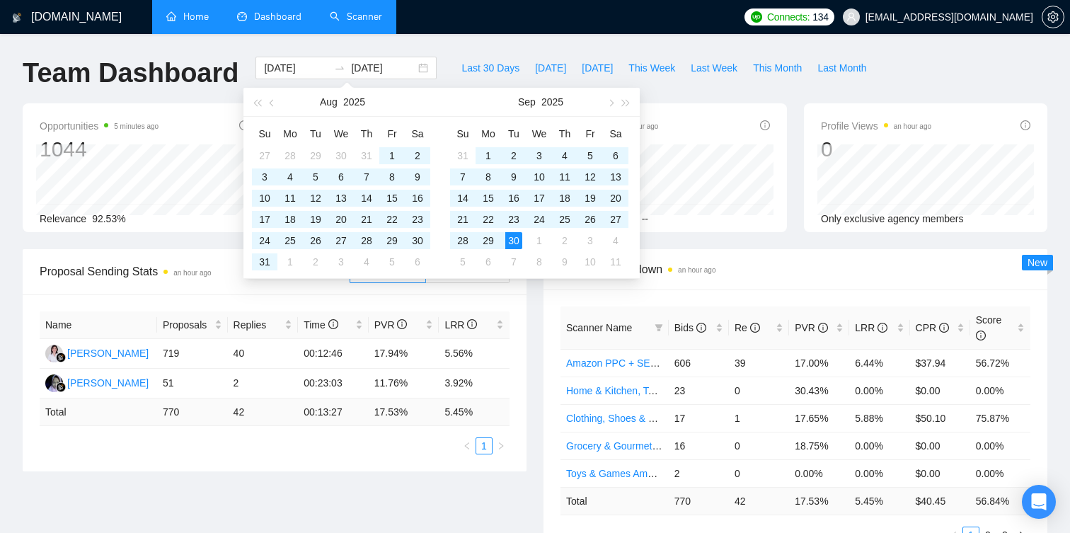
click at [531, 311] on div "Proposal Sending Stats an hour ago By manager By Freelancer Name Proposals Repl…" at bounding box center [274, 360] width 521 height 222
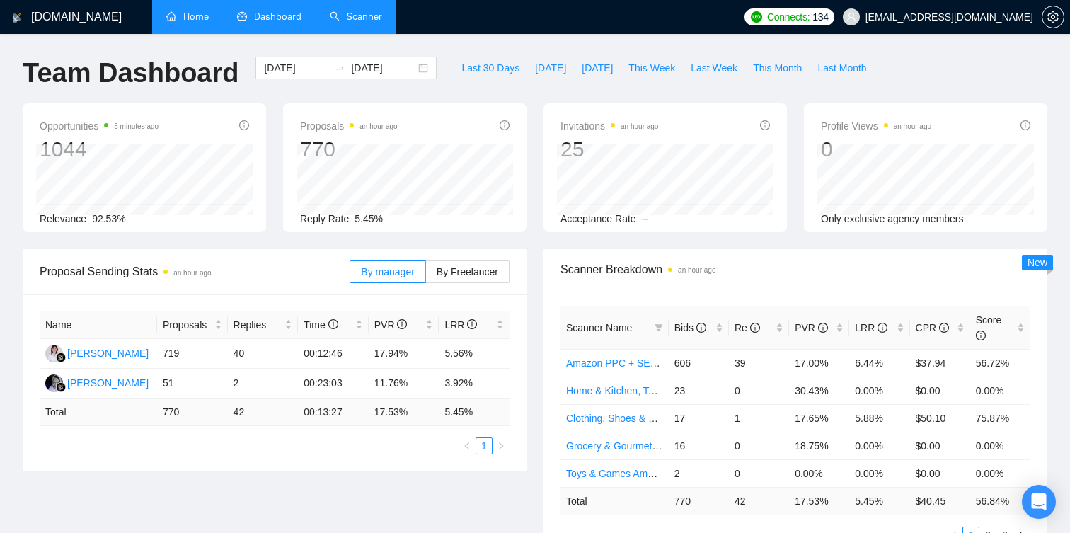
click at [360, 22] on link "Scanner" at bounding box center [356, 17] width 52 height 12
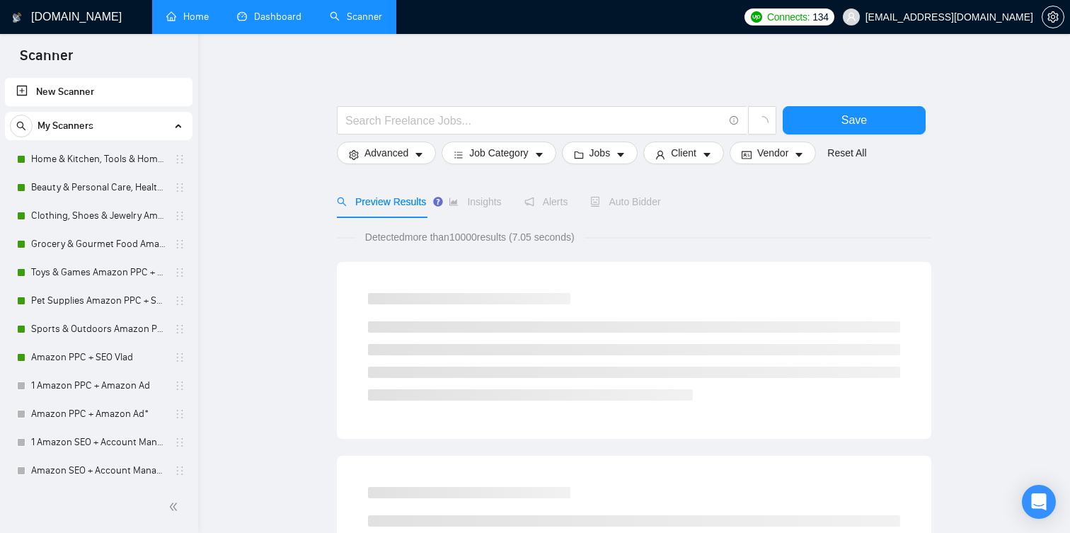
click at [266, 23] on link "Dashboard" at bounding box center [269, 17] width 64 height 12
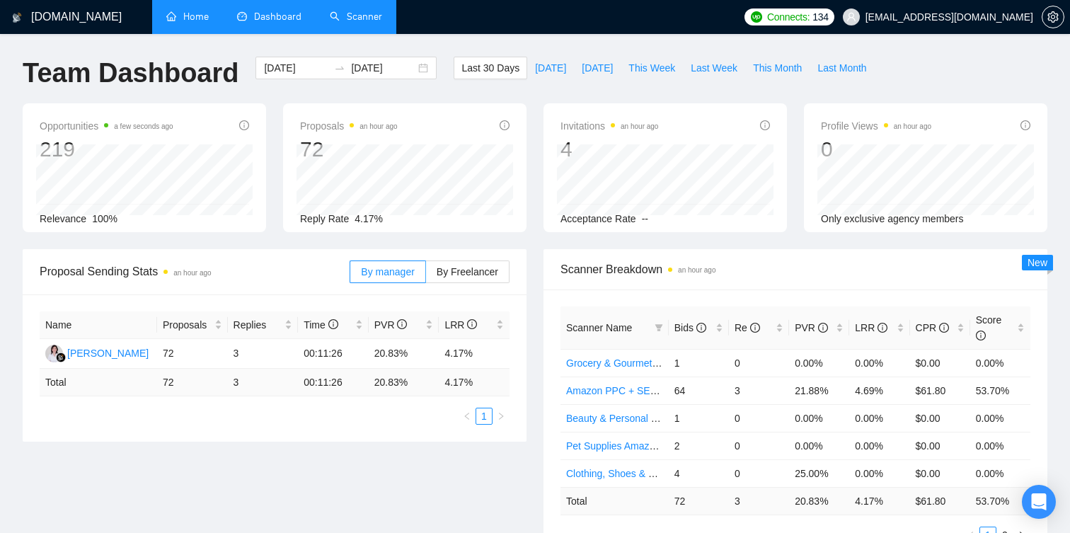
click at [209, 13] on link "Home" at bounding box center [187, 17] width 42 height 12
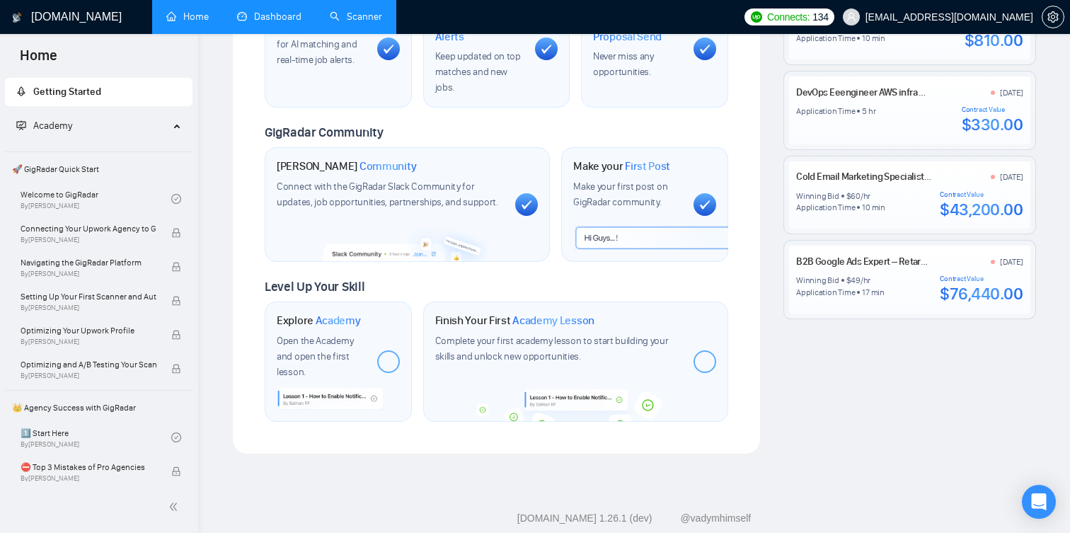
scroll to position [606, 0]
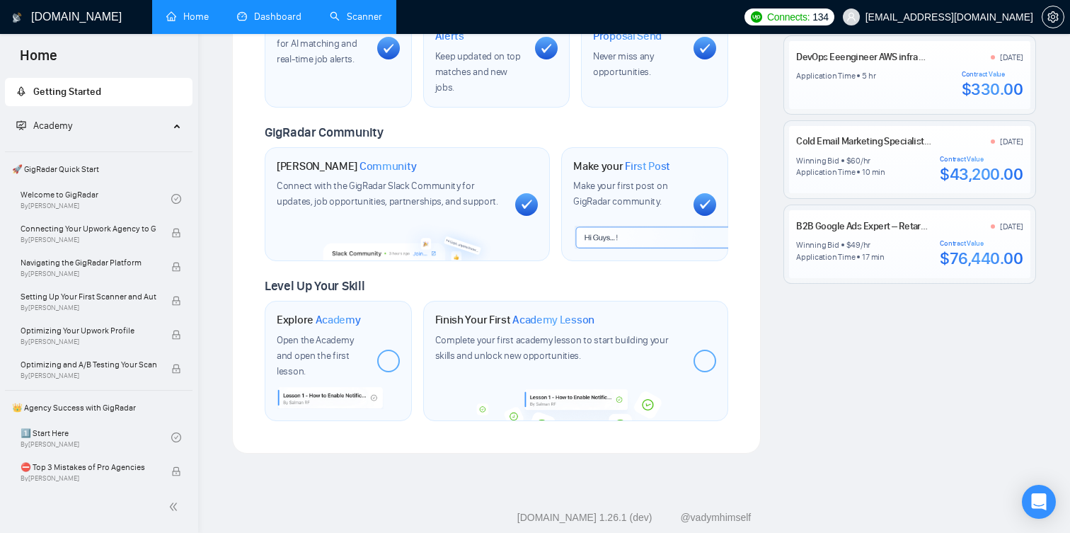
click at [349, 23] on link "Scanner" at bounding box center [356, 17] width 52 height 12
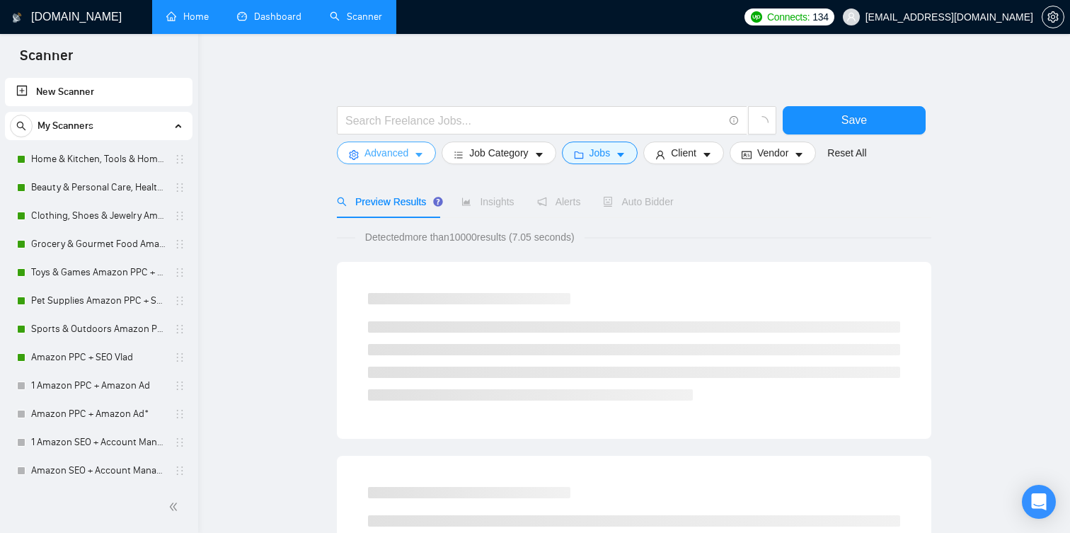
click at [372, 151] on span "Advanced" at bounding box center [387, 153] width 44 height 16
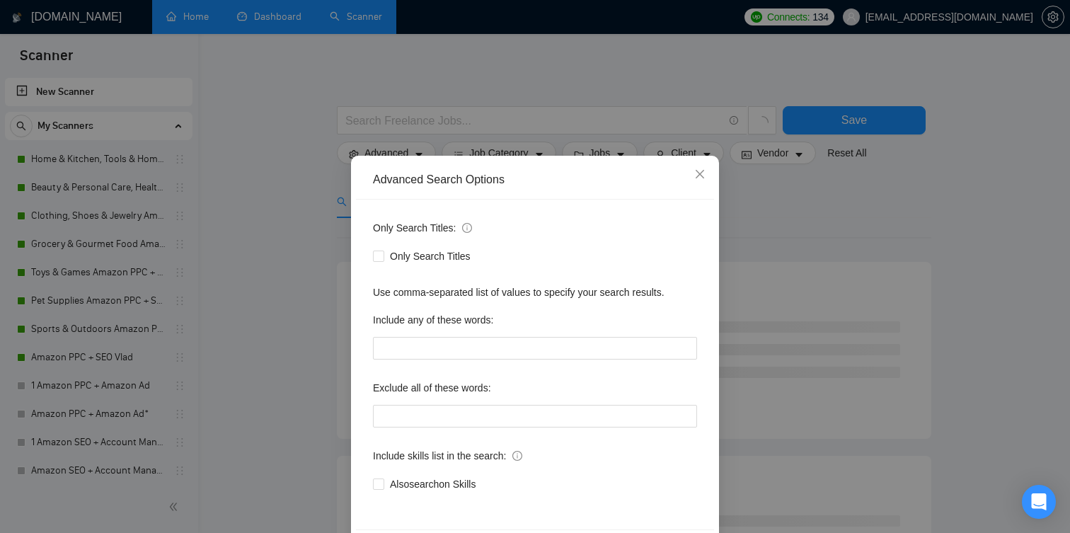
scroll to position [56, 0]
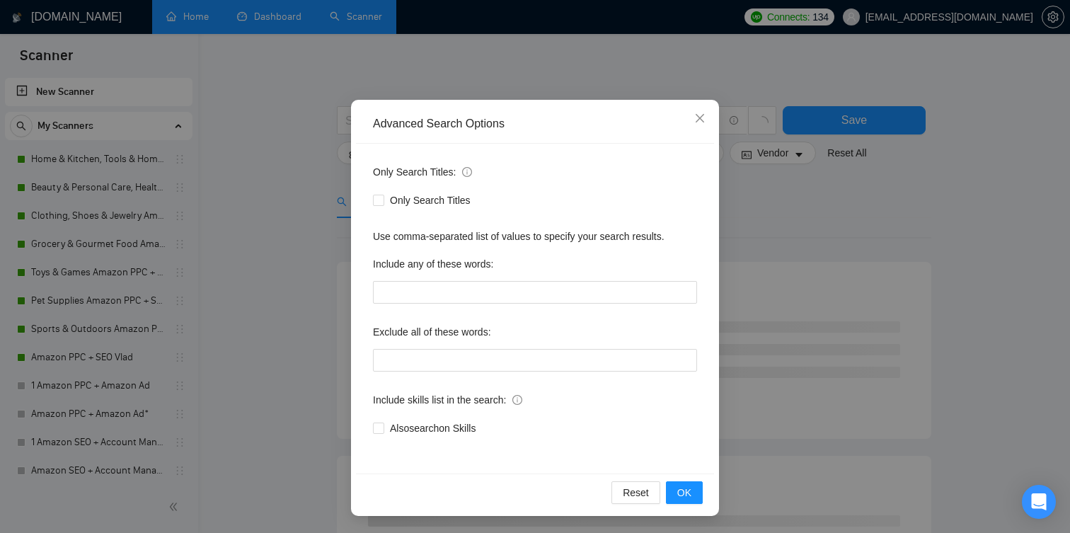
click at [315, 333] on div "Advanced Search Options Only Search Titles: Only Search Titles Use comma-separa…" at bounding box center [535, 266] width 1070 height 533
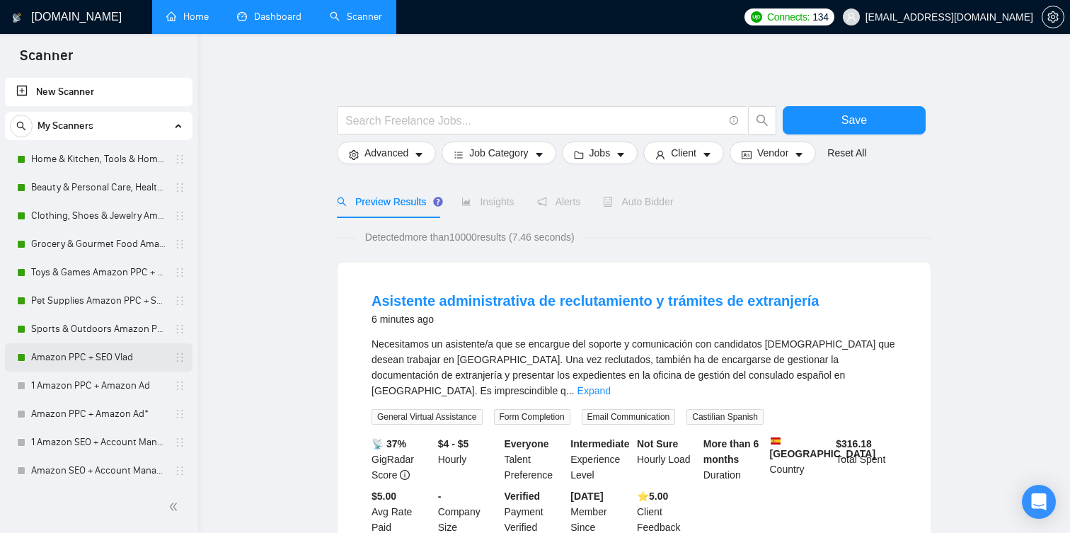
click at [103, 354] on link "Amazon PPC + SEO Vlad" at bounding box center [98, 357] width 135 height 28
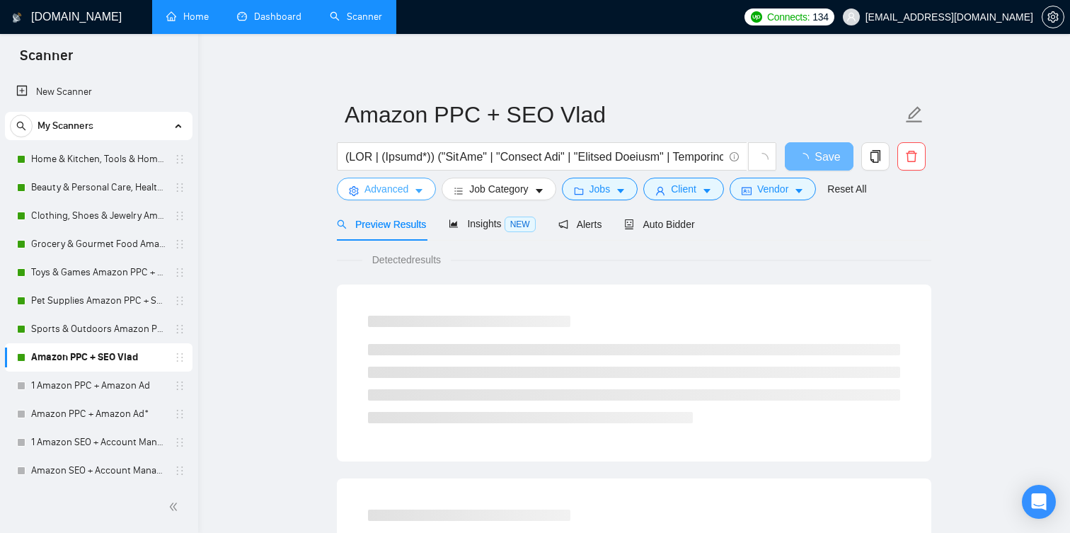
click at [391, 193] on span "Advanced" at bounding box center [387, 189] width 44 height 16
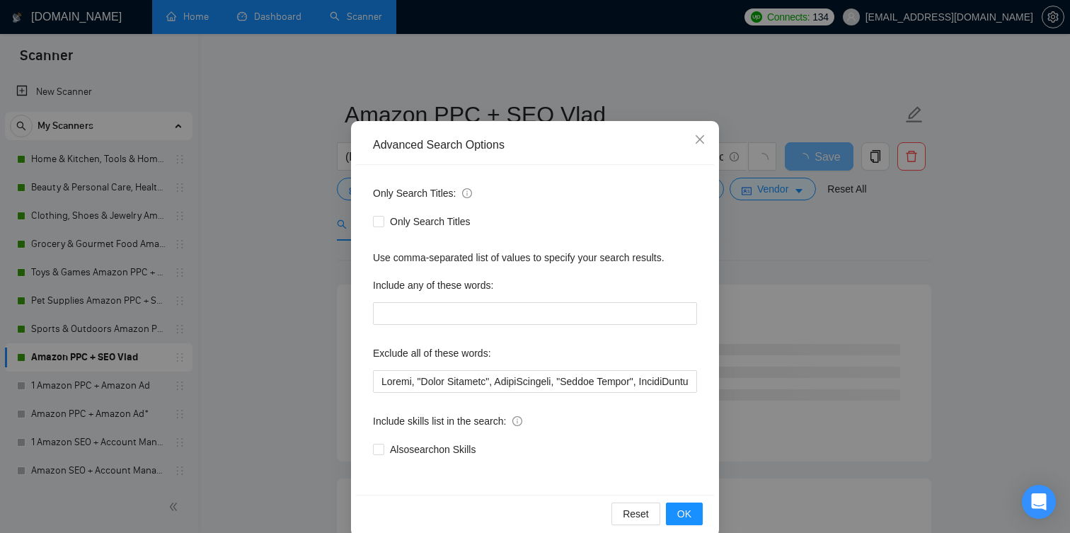
scroll to position [56, 0]
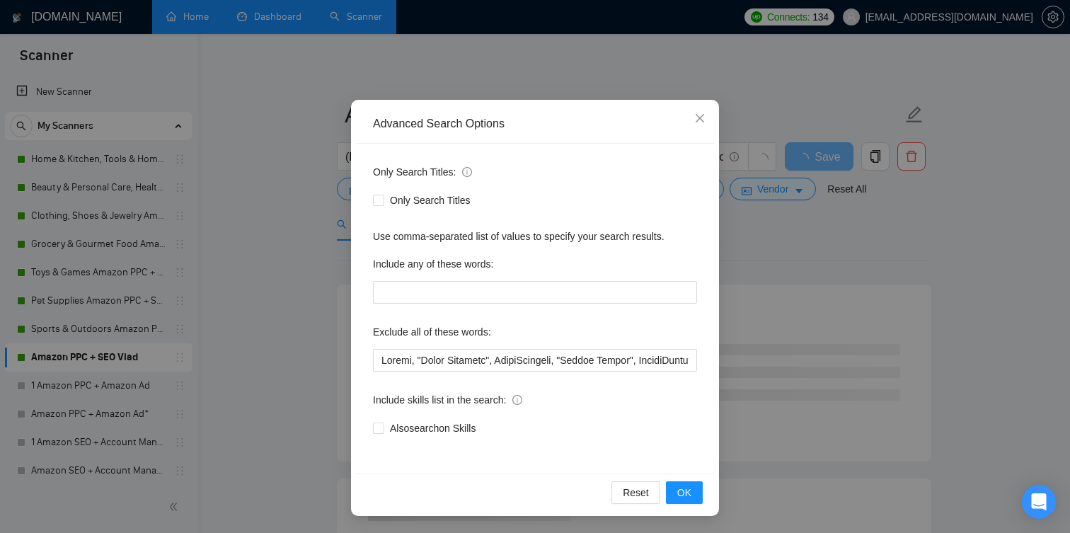
click at [254, 315] on div "Advanced Search Options Only Search Titles: Only Search Titles Use comma-separa…" at bounding box center [535, 266] width 1070 height 533
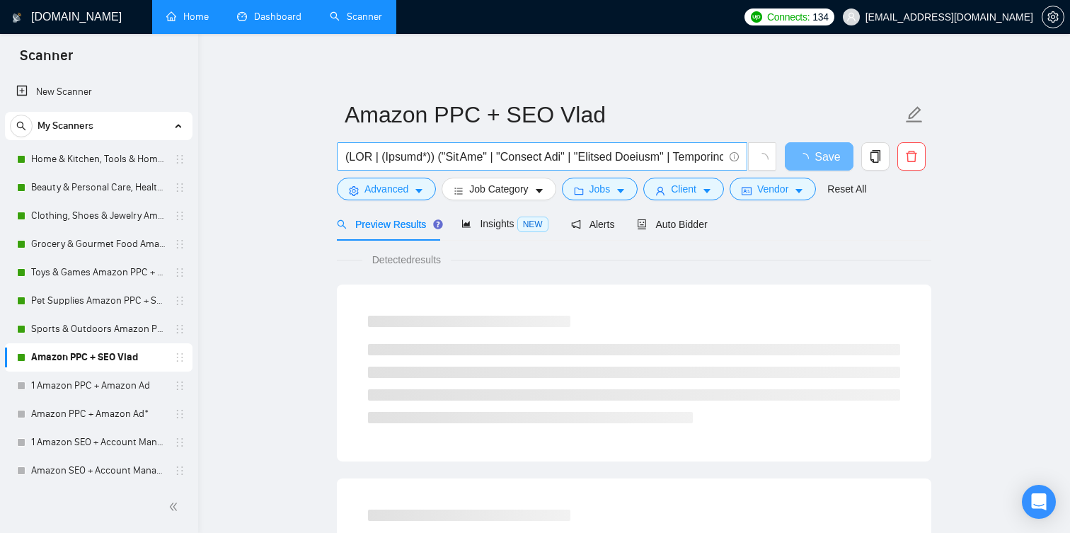
click at [471, 164] on input "text" at bounding box center [534, 157] width 378 height 18
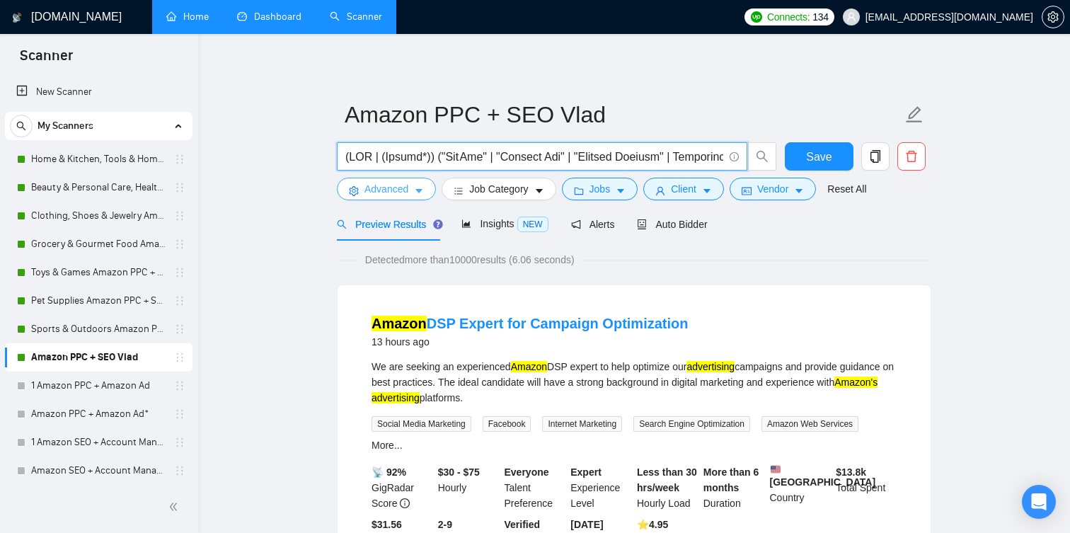
click at [412, 194] on button "Advanced" at bounding box center [386, 189] width 99 height 23
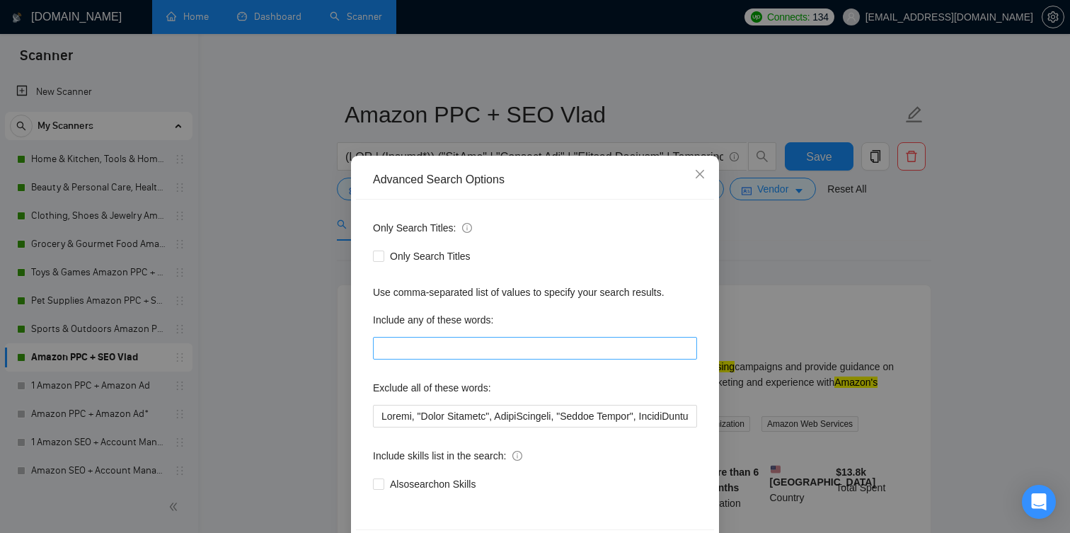
scroll to position [56, 0]
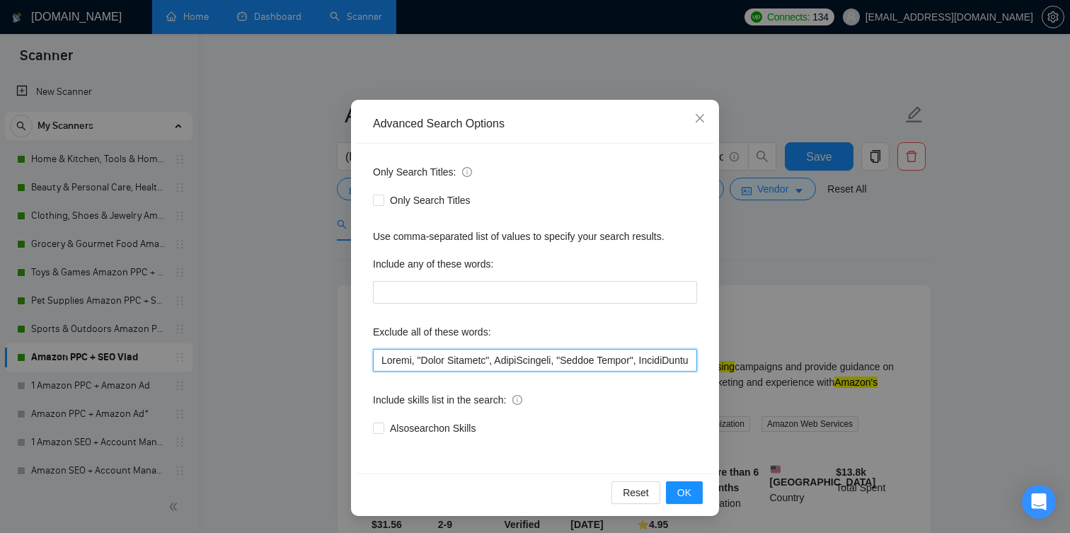
click at [437, 358] on input "text" at bounding box center [535, 360] width 324 height 23
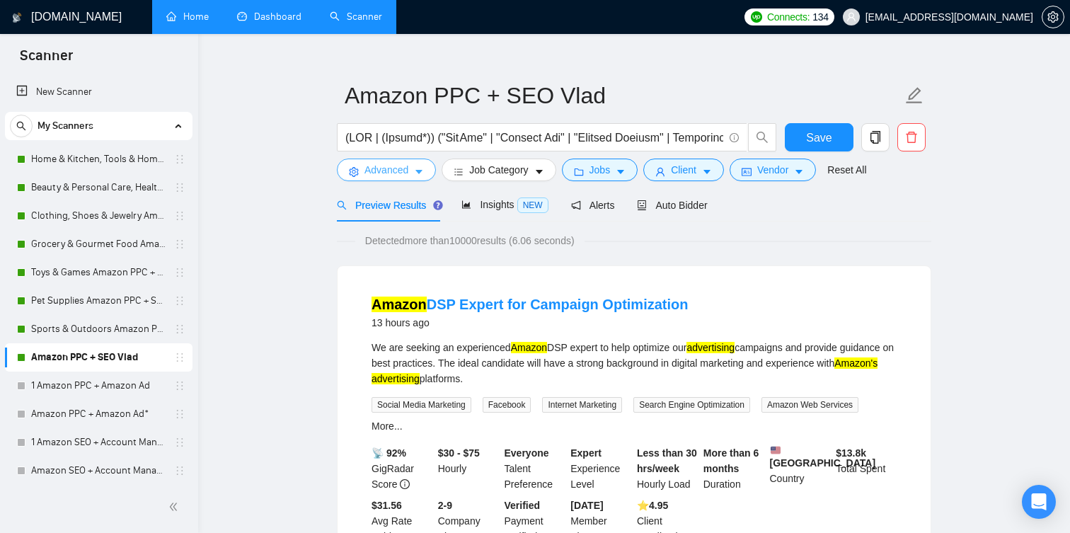
scroll to position [41, 0]
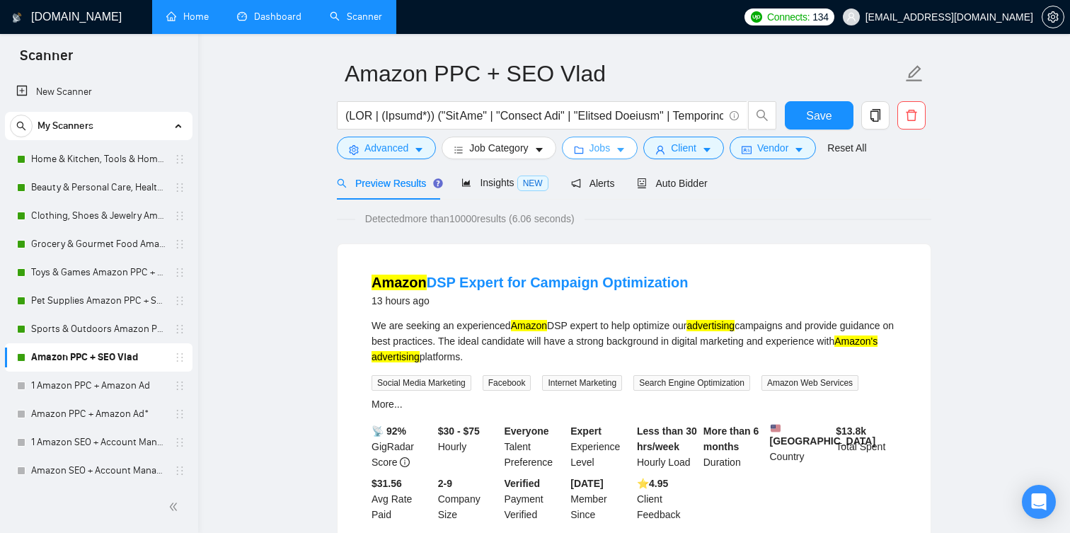
click at [597, 149] on span "Jobs" at bounding box center [600, 148] width 21 height 16
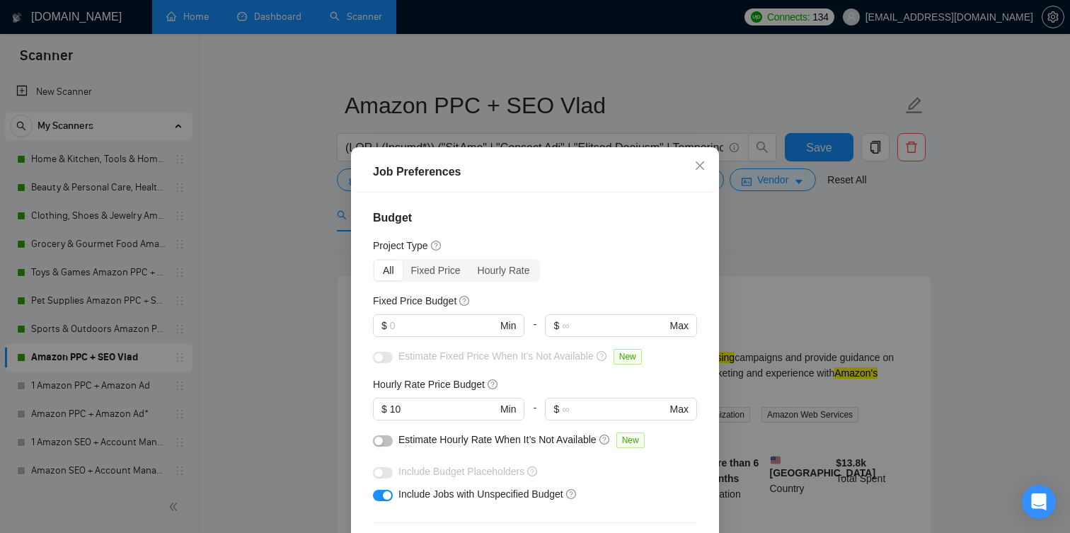
scroll to position [8, 0]
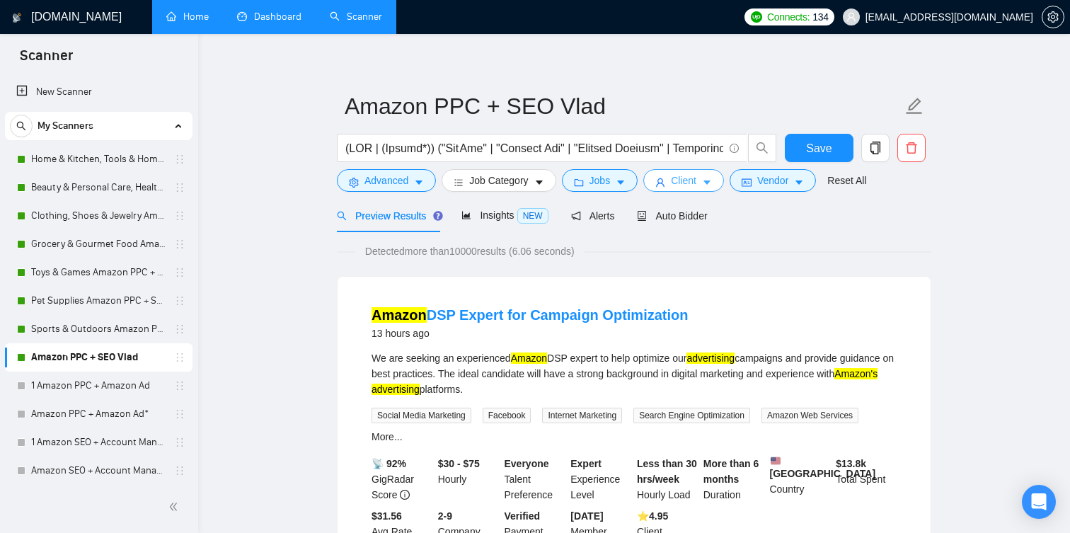
click at [669, 174] on button "Client" at bounding box center [683, 180] width 81 height 23
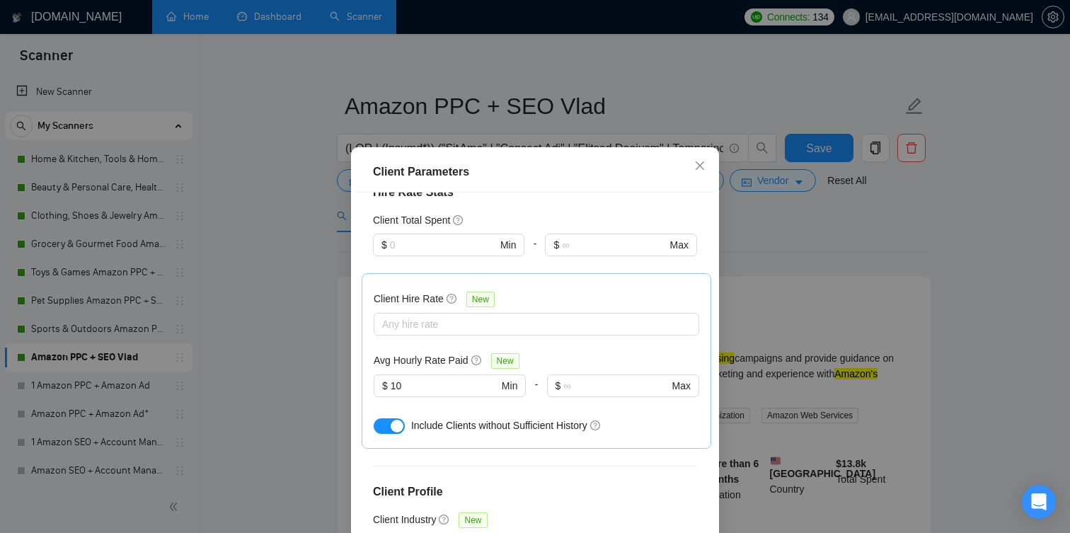
scroll to position [529, 0]
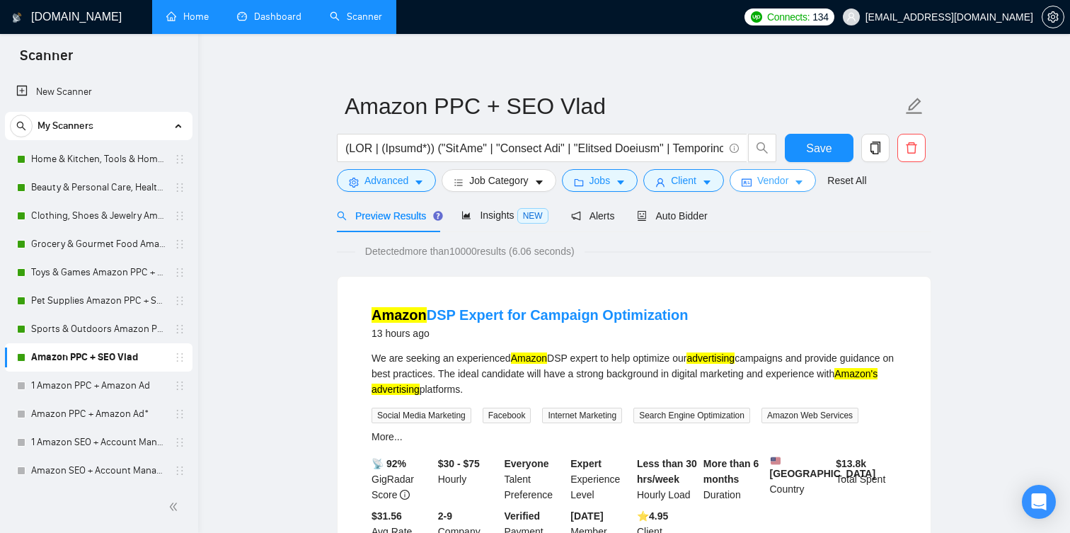
click at [769, 183] on span "Vendor" at bounding box center [772, 181] width 31 height 16
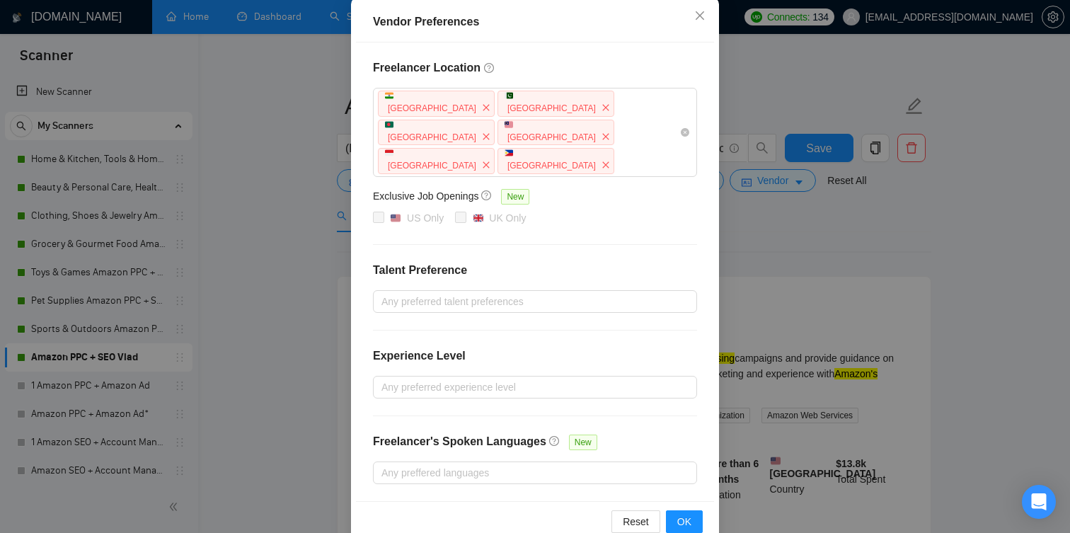
scroll to position [88, 0]
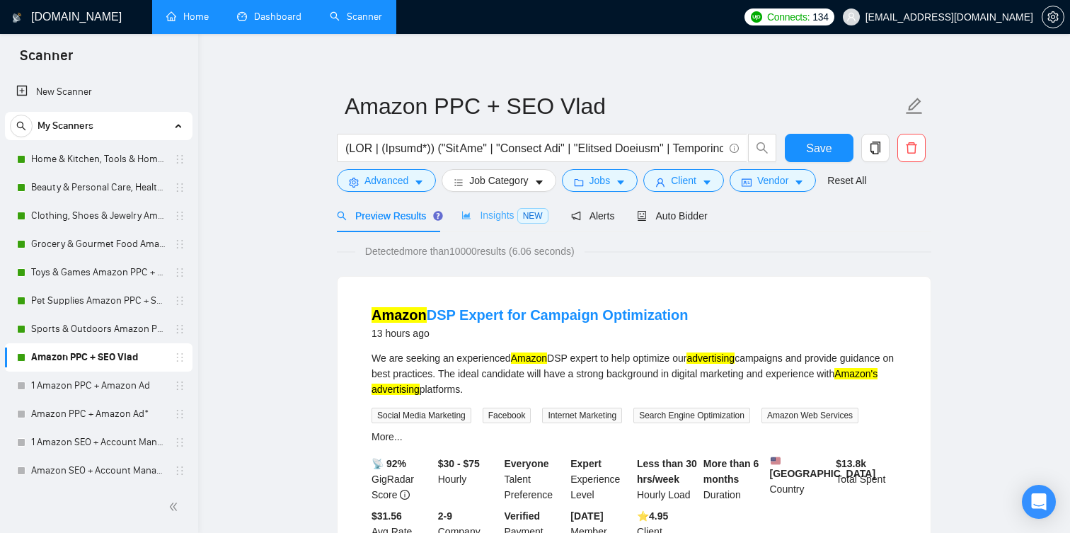
click at [498, 227] on div "Insights NEW" at bounding box center [505, 215] width 86 height 33
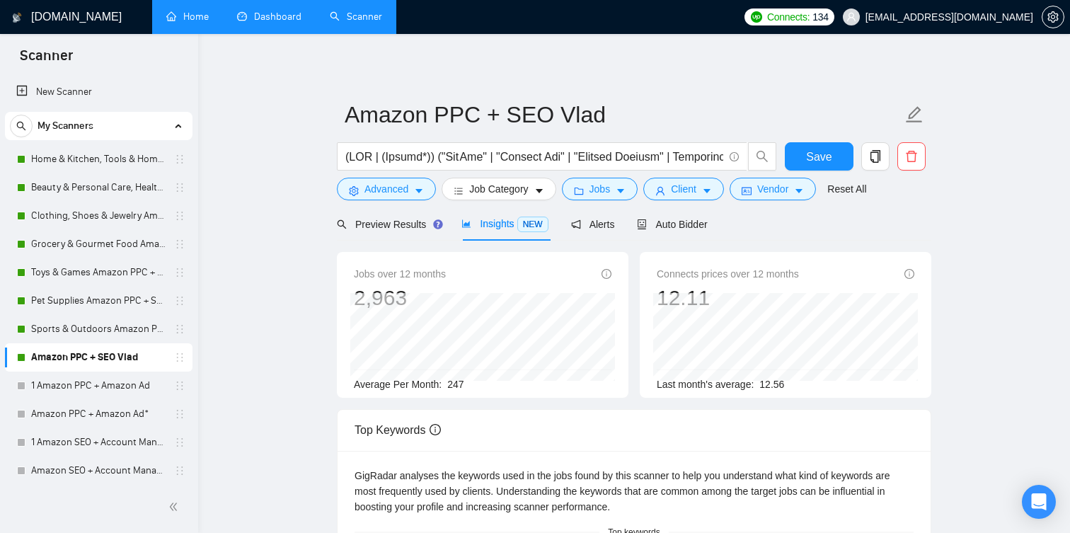
click at [620, 224] on div "Preview Results Insights NEW Alerts Auto Bidder" at bounding box center [522, 223] width 371 height 33
click at [598, 225] on span "Alerts" at bounding box center [593, 224] width 44 height 11
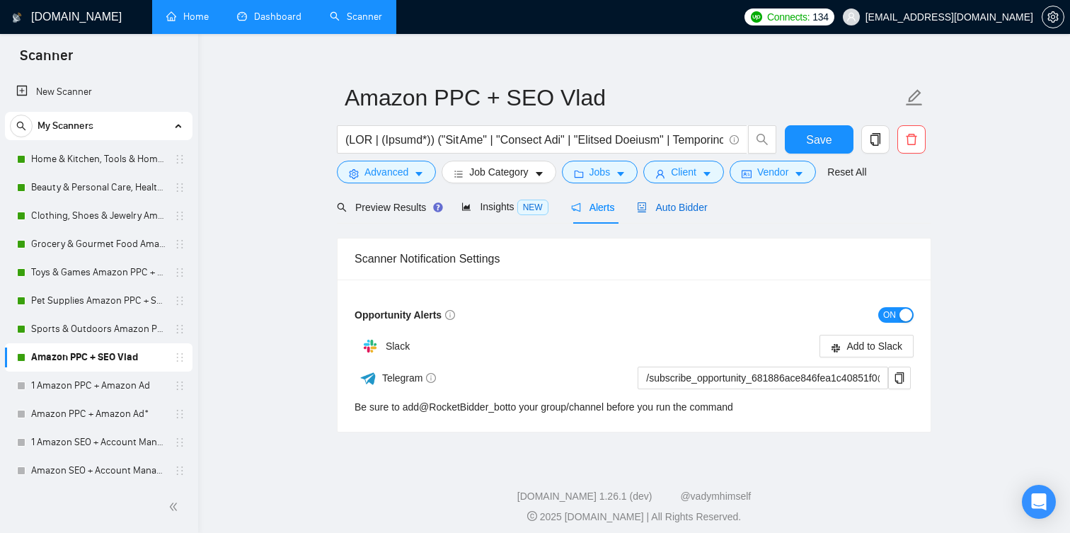
click at [674, 202] on span "Auto Bidder" at bounding box center [672, 207] width 70 height 11
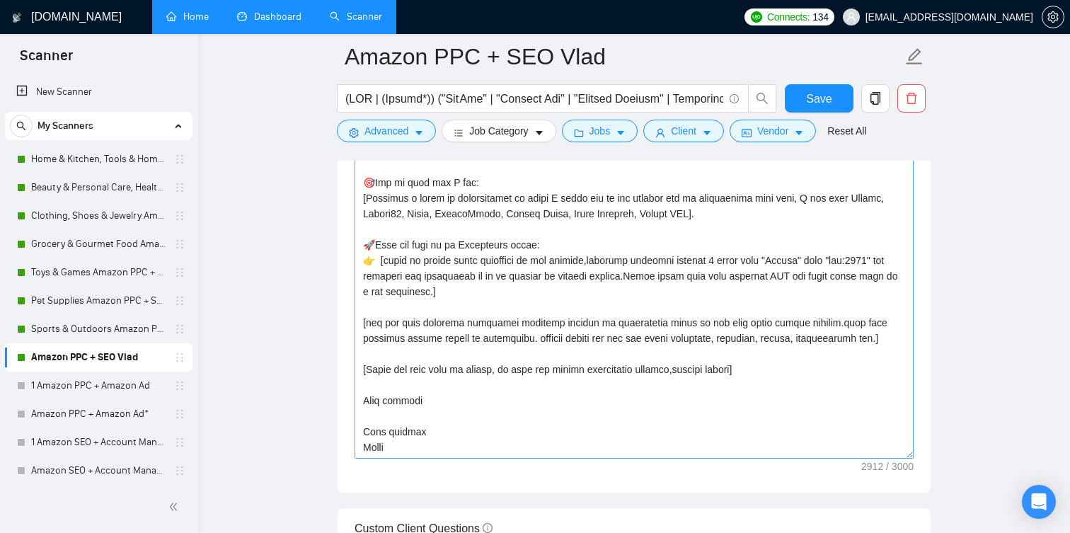
scroll to position [514, 0]
click at [563, 322] on textarea "Cover letter template:" at bounding box center [634, 299] width 559 height 319
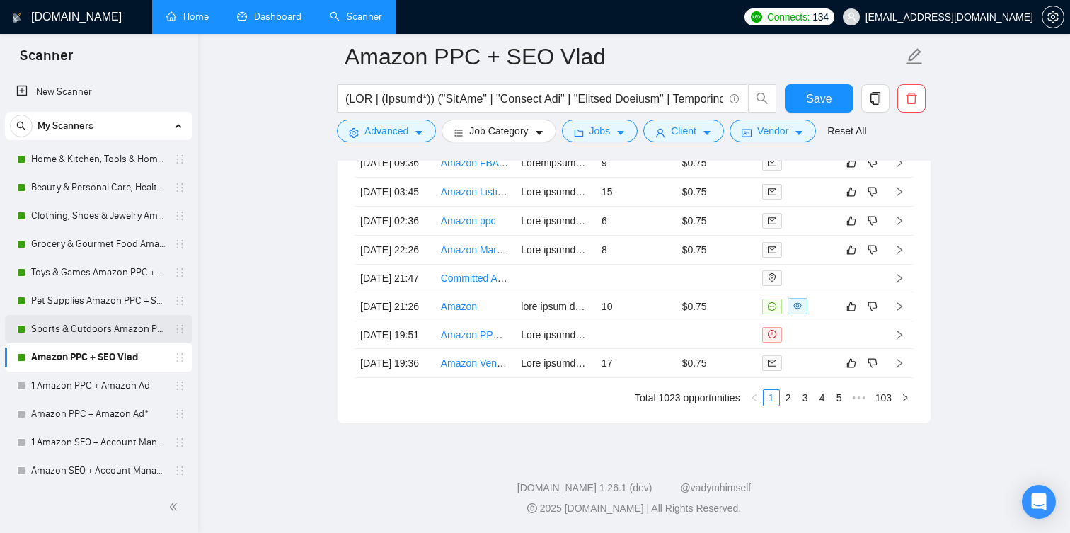
scroll to position [3664, 0]
click at [98, 336] on link "Sports & Outdoors Amazon PPC + SEO Vlad" at bounding box center [98, 329] width 135 height 28
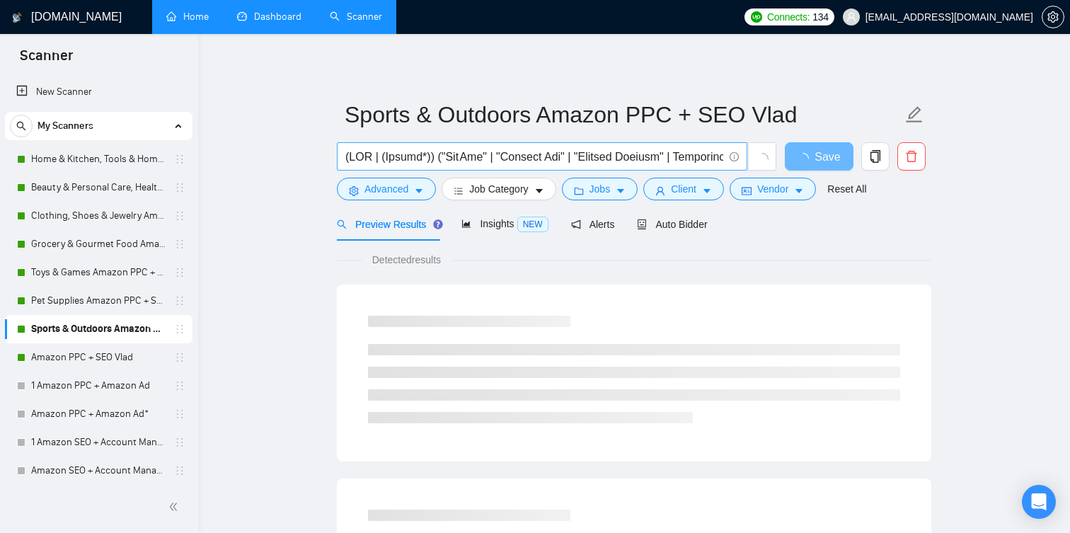
click at [454, 154] on input "text" at bounding box center [534, 157] width 378 height 18
click at [573, 148] on input "text" at bounding box center [534, 157] width 378 height 18
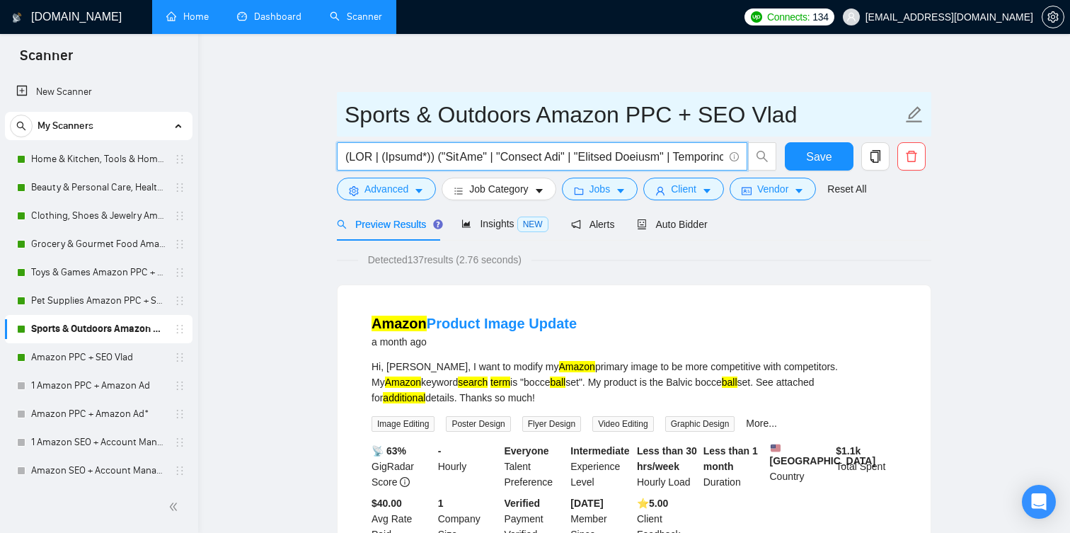
click at [407, 116] on input "Sports & Outdoors Amazon PPC + SEO Vlad" at bounding box center [624, 114] width 558 height 35
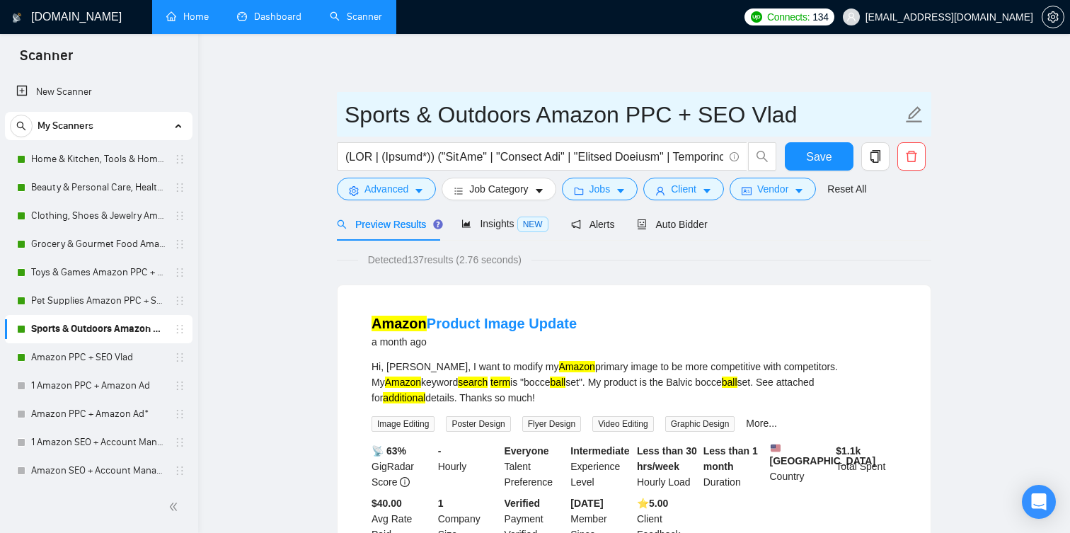
click at [407, 116] on input "Sports & Outdoors Amazon PPC + SEO Vlad" at bounding box center [624, 114] width 558 height 35
click at [345, 119] on input "Sports & Outdoors Amazon PPC + SEO Vlad" at bounding box center [624, 114] width 558 height 35
drag, startPoint x: 345, startPoint y: 115, endPoint x: 528, endPoint y: 110, distance: 182.7
click at [528, 110] on input "Sports & Outdoors Amazon PPC + SEO Vlad" at bounding box center [624, 114] width 558 height 35
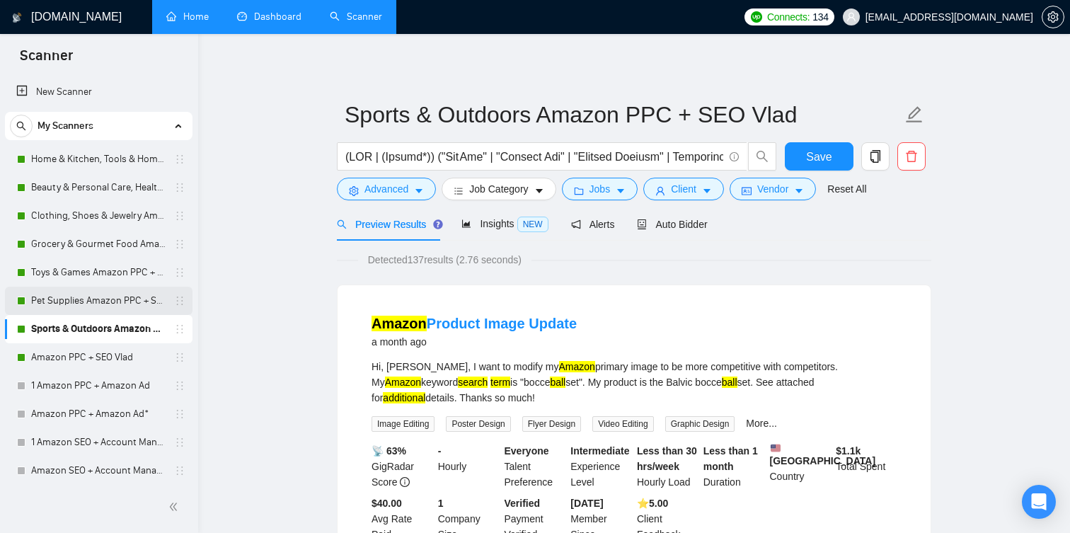
click at [108, 307] on link "Pet Supplies Amazon PPC + SEO Vlad" at bounding box center [98, 301] width 135 height 28
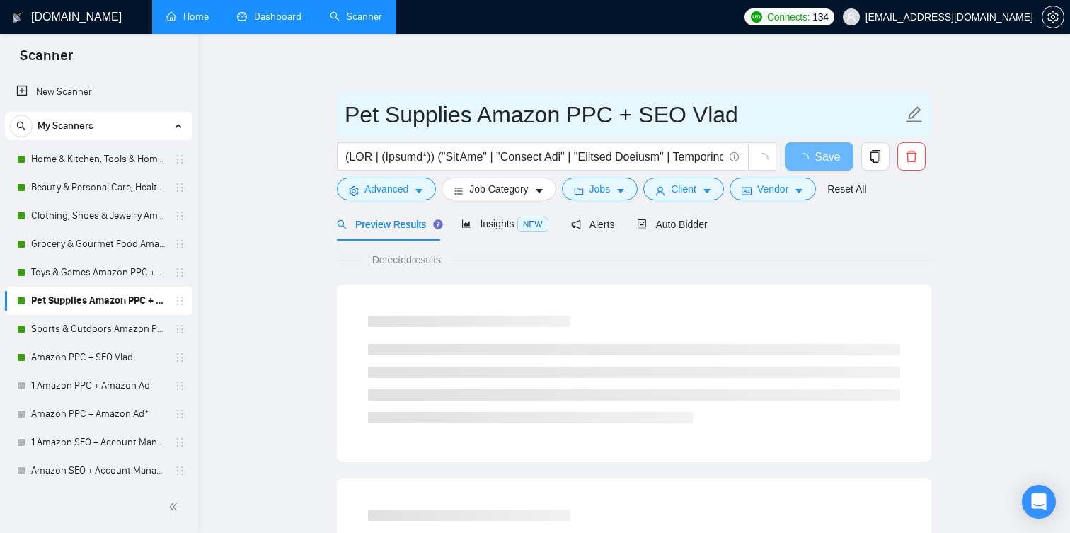
drag, startPoint x: 348, startPoint y: 121, endPoint x: 472, endPoint y: 110, distance: 125.1
click at [472, 110] on input "Pet Supplies Amazon PPC + SEO Vlad" at bounding box center [624, 114] width 558 height 35
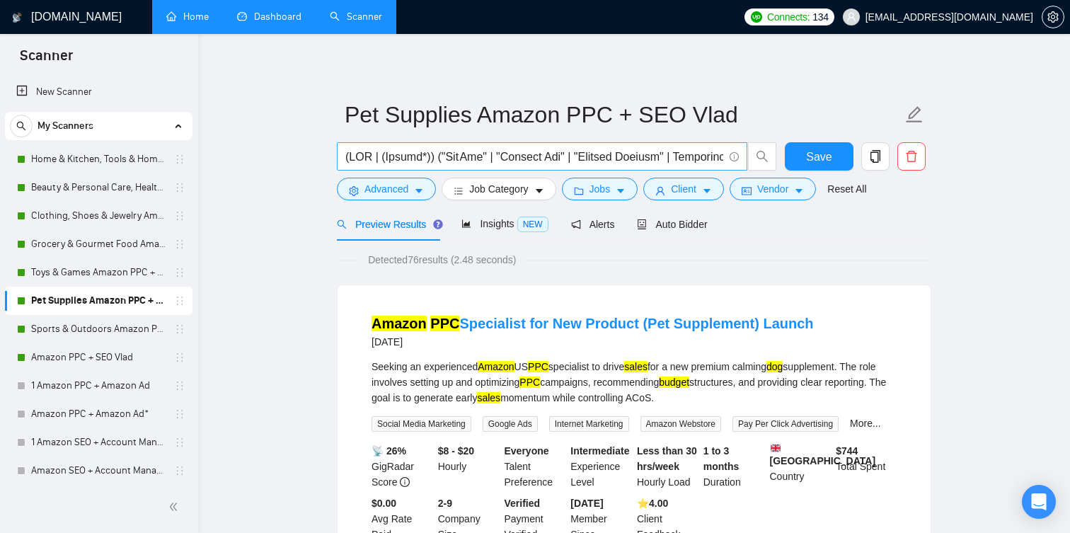
click at [489, 157] on input "text" at bounding box center [534, 157] width 378 height 18
click at [103, 267] on link "Toys & Games Amazon PPC + SEO Vlad" at bounding box center [98, 272] width 135 height 28
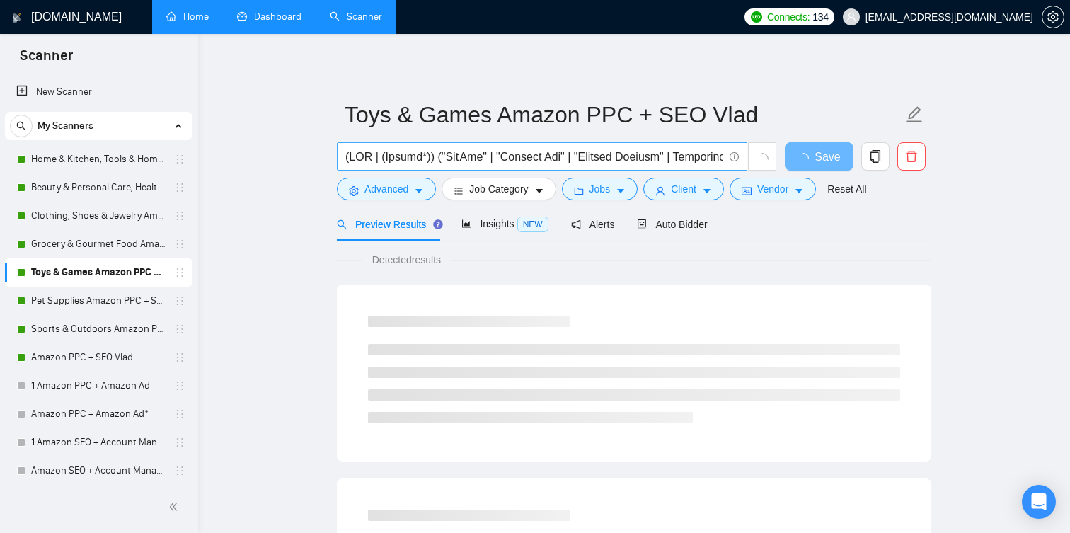
click at [425, 155] on input "text" at bounding box center [534, 157] width 378 height 18
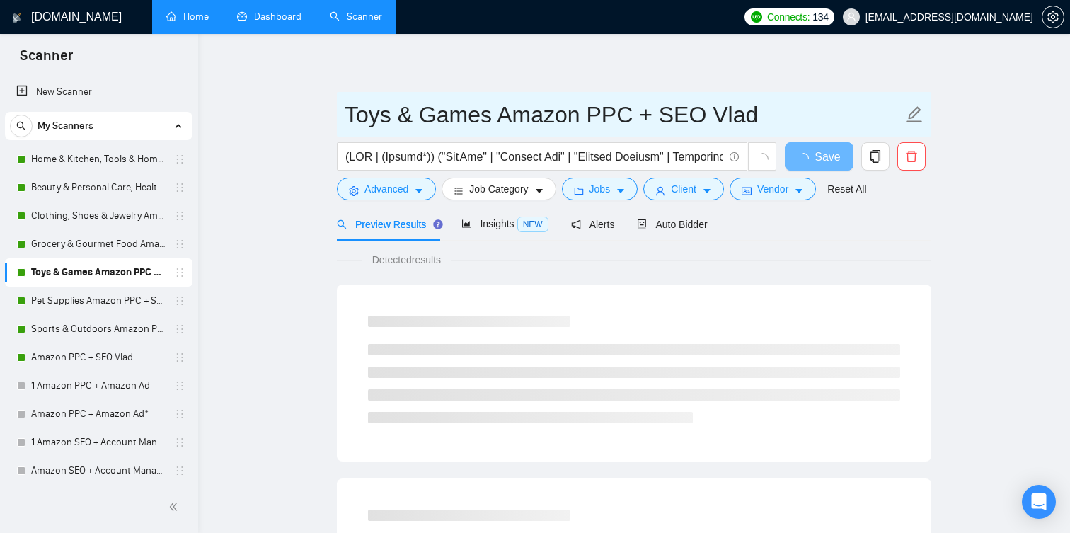
click at [352, 119] on input "Toys & Games Amazon PPC + SEO Vlad" at bounding box center [624, 114] width 558 height 35
drag, startPoint x: 348, startPoint y: 118, endPoint x: 488, endPoint y: 124, distance: 139.6
click at [488, 124] on input "Toys & Games Amazon PPC + SEO Vlad" at bounding box center [624, 114] width 558 height 35
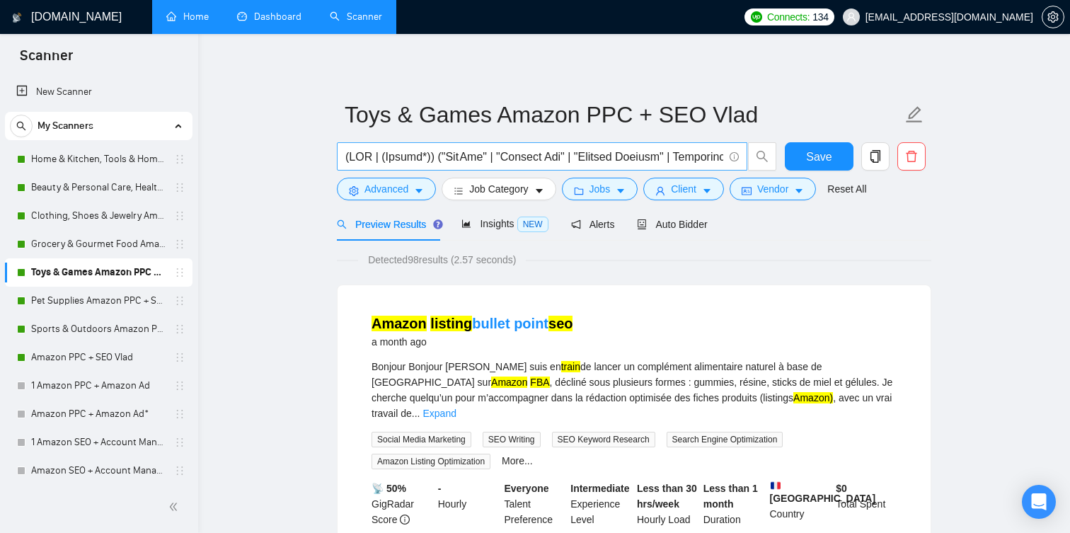
click at [445, 154] on input "text" at bounding box center [534, 157] width 378 height 18
click at [112, 251] on link "Grocery & Gourmet Food Amazon PPC + SEO Vlad" at bounding box center [98, 244] width 135 height 28
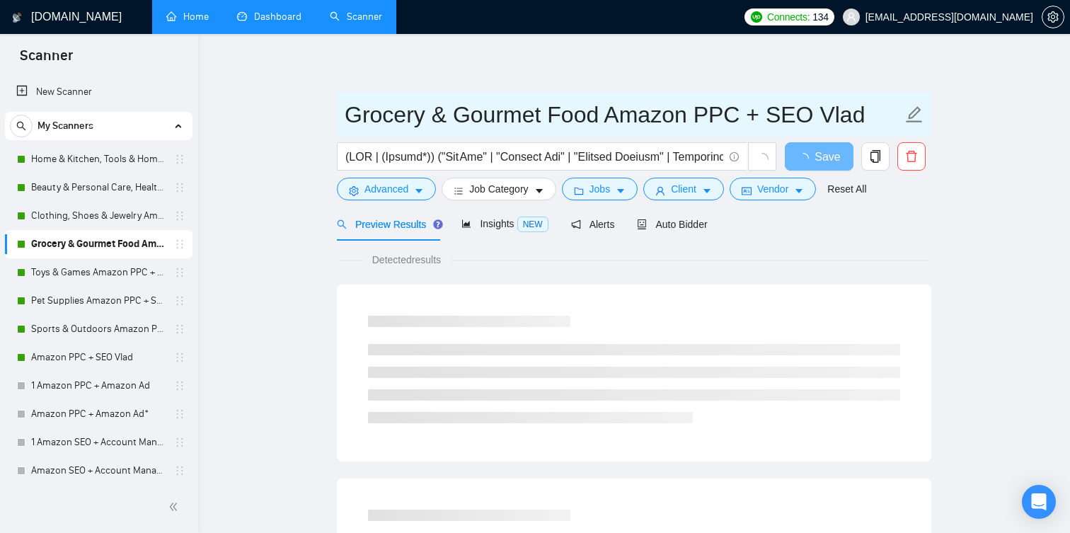
drag, startPoint x: 346, startPoint y: 117, endPoint x: 593, endPoint y: 106, distance: 247.3
click at [593, 106] on input "Grocery & Gourmet Food Amazon PPC + SEO Vlad" at bounding box center [624, 114] width 558 height 35
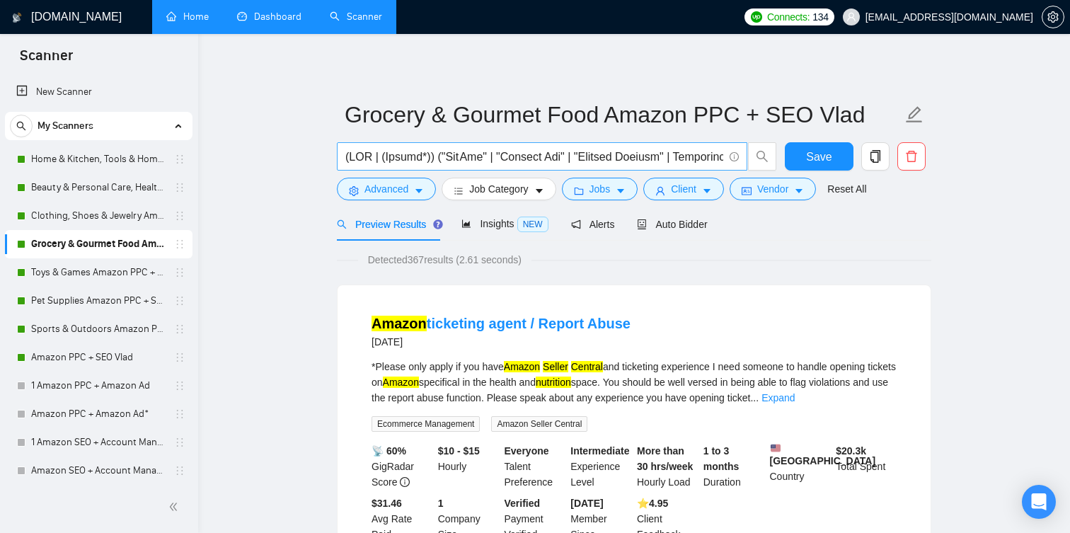
click at [416, 159] on input "text" at bounding box center [534, 157] width 378 height 18
click at [110, 219] on link "Clothing, Shoes & Jewelry Amazon PPC + SEO Vlad" at bounding box center [98, 216] width 135 height 28
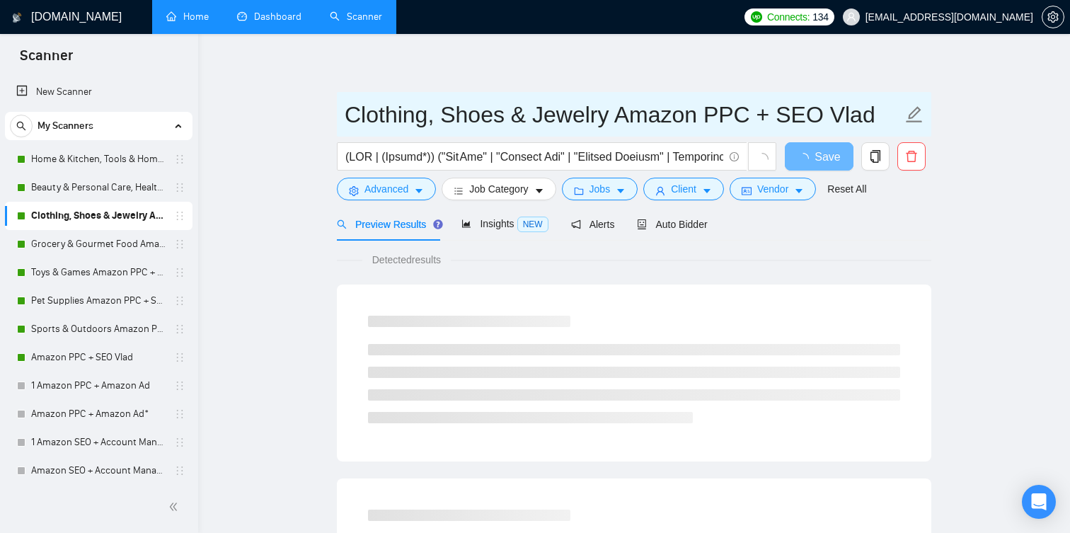
click at [464, 123] on input "Clothing, Shoes & Jewelry Amazon PPC + SEO Vlad" at bounding box center [624, 114] width 558 height 35
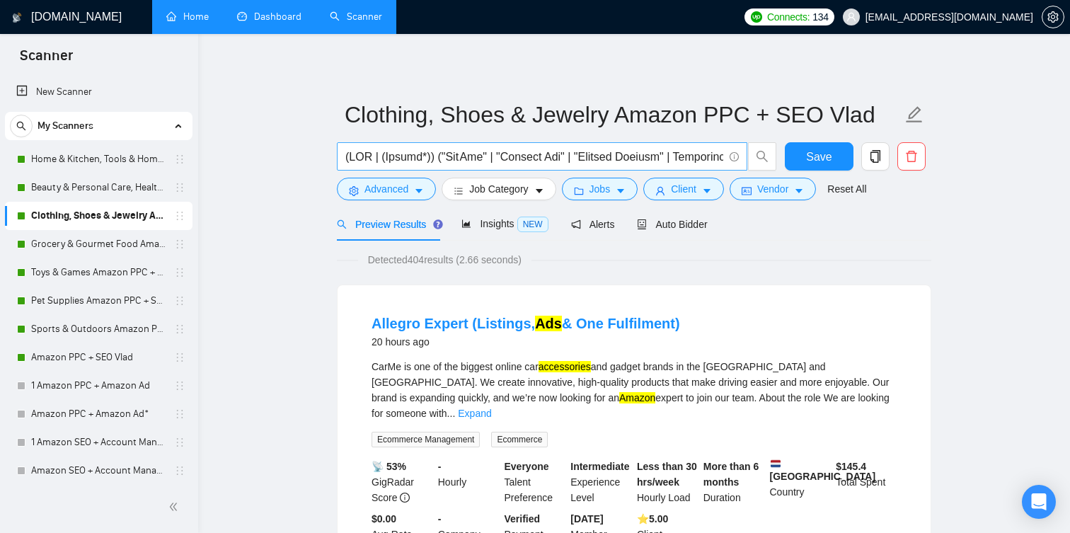
click at [470, 161] on input "text" at bounding box center [534, 157] width 378 height 18
click at [120, 186] on link "Beauty & Personal Care, Health, Household & Baby Care Amazon PPC + SEO Vlad" at bounding box center [98, 187] width 135 height 28
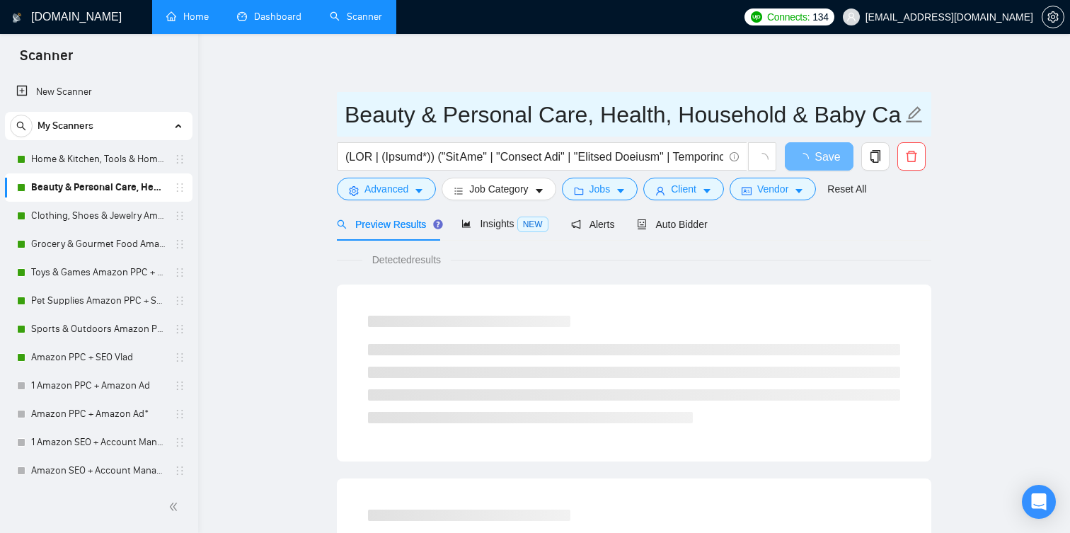
click at [898, 116] on input "Beauty & Personal Care, Health, Household & Baby Care Amazon PPC + SEO Vlad" at bounding box center [624, 114] width 558 height 35
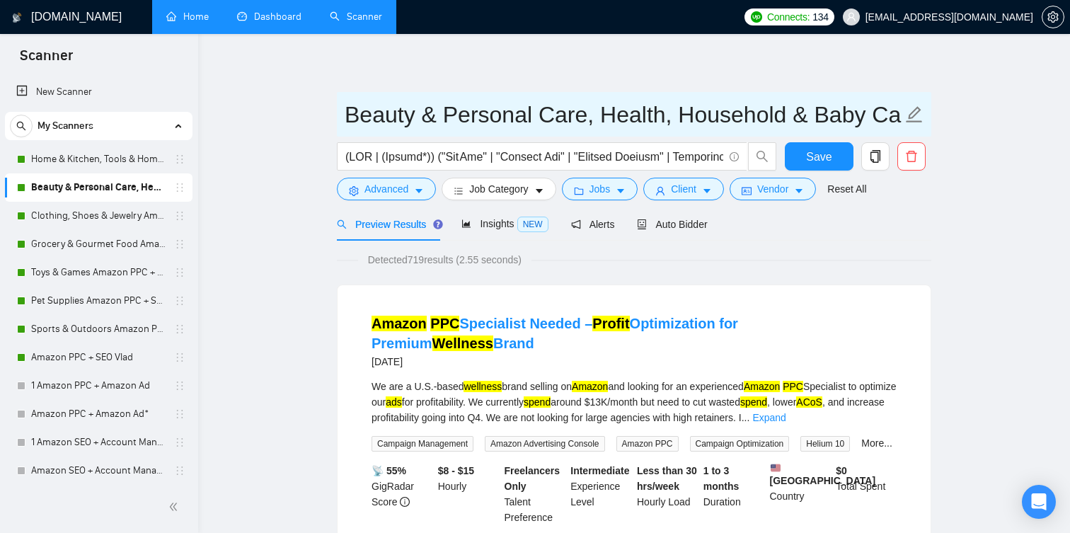
click at [772, 120] on input "Beauty & Personal Care, Health, Household & Baby Care Amazon PPC + SEO Vlad" at bounding box center [624, 114] width 558 height 35
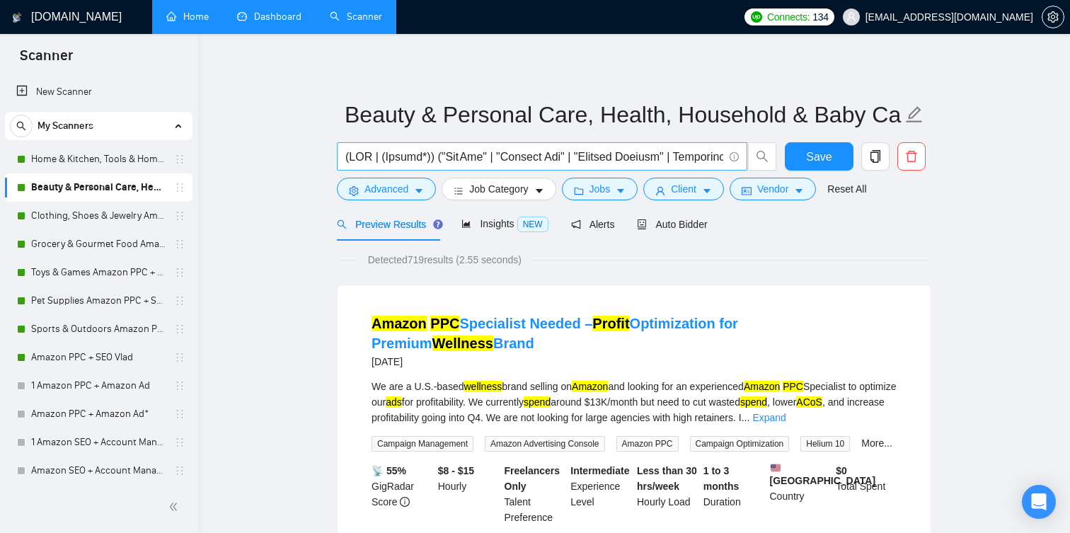
click at [433, 156] on input "text" at bounding box center [534, 157] width 378 height 18
click at [113, 163] on link "Home & Kitchen, Tools & Home Improvemen Amazon PPC + SEO Vlad" at bounding box center [98, 159] width 135 height 28
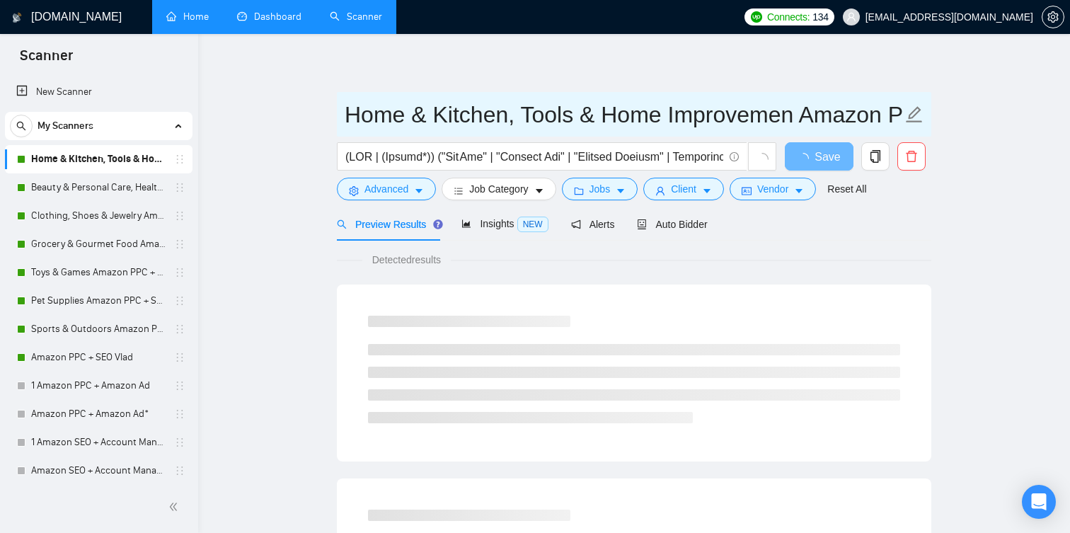
click at [489, 103] on input "Home & Kitchen, Tools & Home Improvemen Amazon PPC + SEO Vlad" at bounding box center [624, 114] width 558 height 35
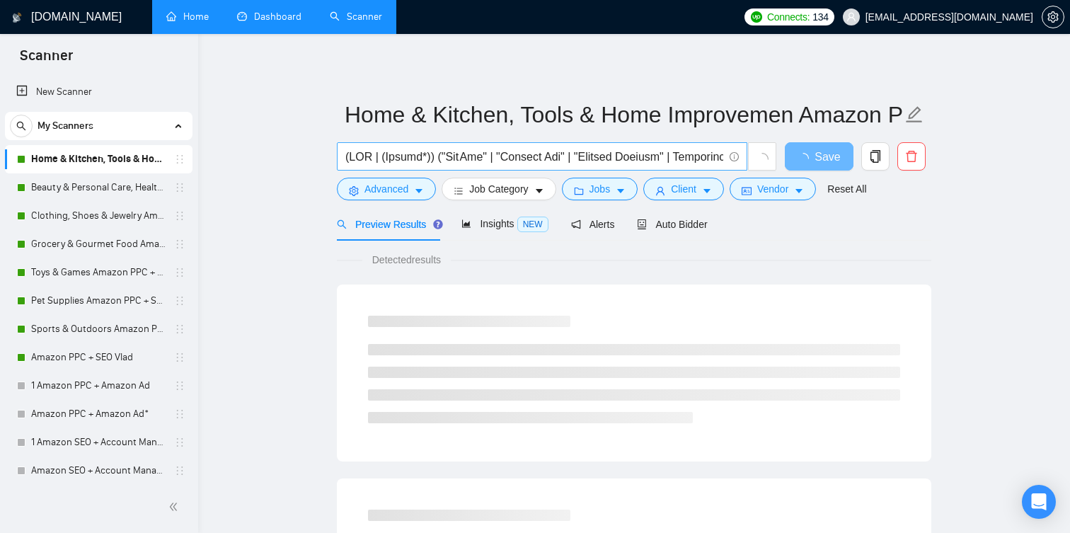
click at [437, 152] on input "text" at bounding box center [534, 157] width 378 height 18
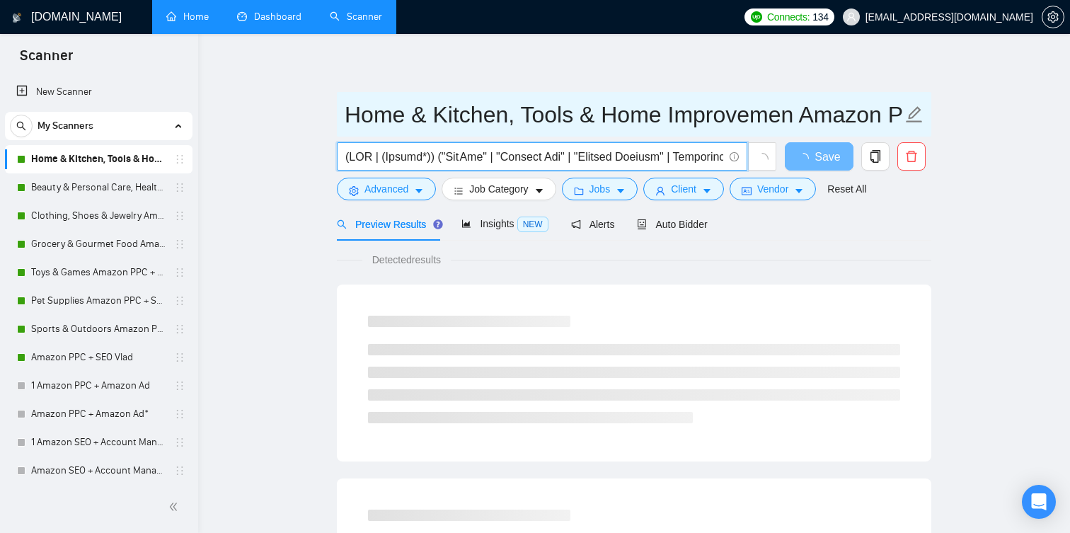
click at [460, 115] on input "Home & Kitchen, Tools & Home Improvemen Amazon PPC + SEO Vlad" at bounding box center [624, 114] width 558 height 35
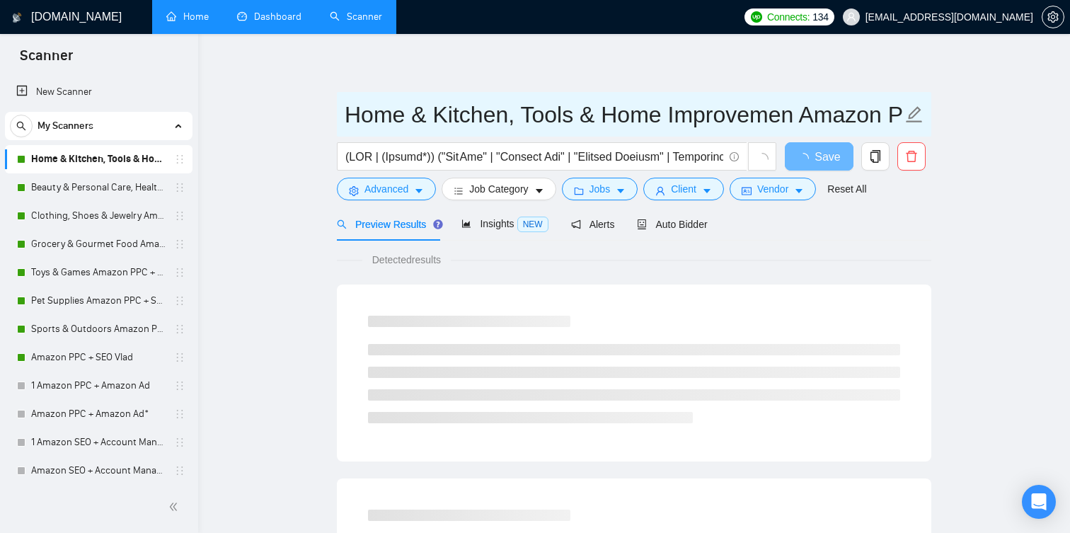
click at [460, 115] on input "Home & Kitchen, Tools & Home Improvemen Amazon PPC + SEO Vlad" at bounding box center [624, 114] width 558 height 35
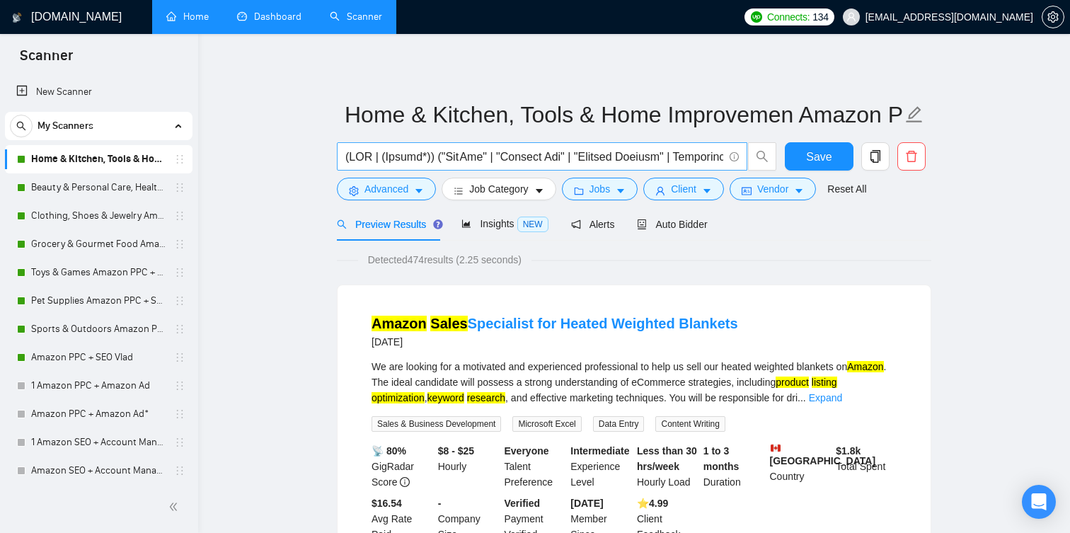
click at [467, 159] on input "text" at bounding box center [534, 157] width 378 height 18
click at [96, 355] on link "Amazon PPC + SEO Vlad" at bounding box center [98, 357] width 135 height 28
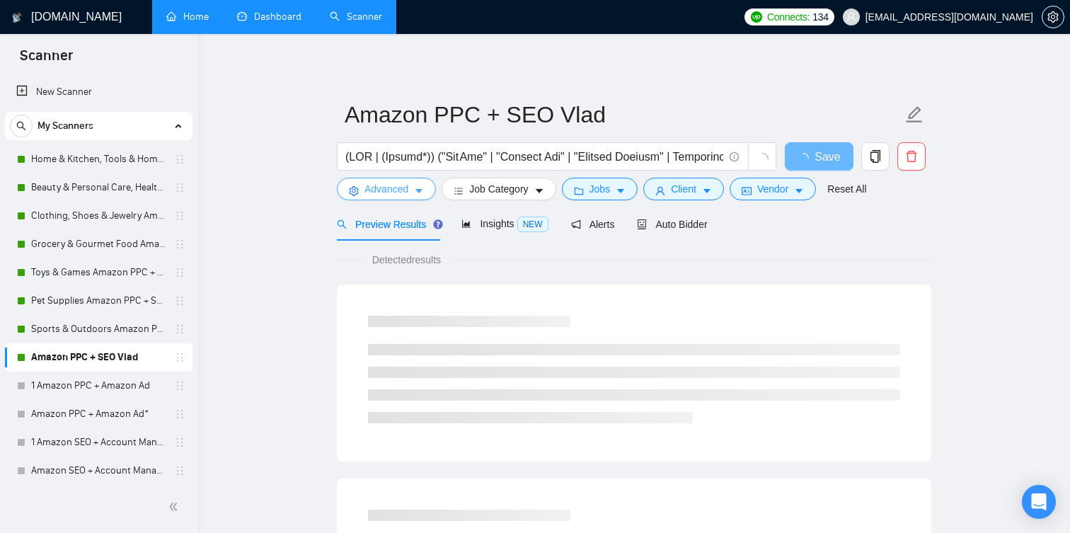
click at [391, 191] on span "Advanced" at bounding box center [387, 189] width 44 height 16
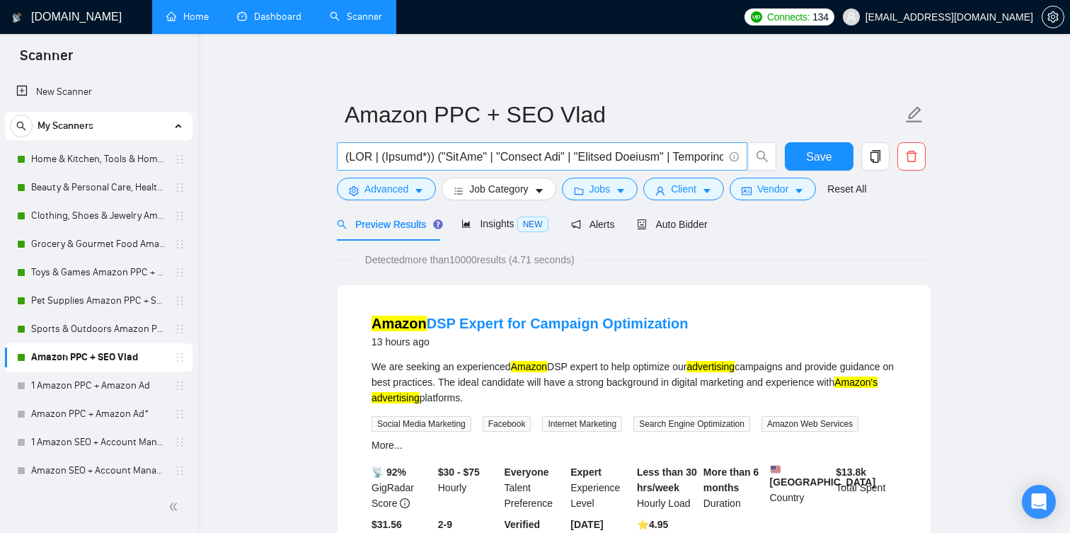
click at [613, 160] on input "text" at bounding box center [534, 157] width 378 height 18
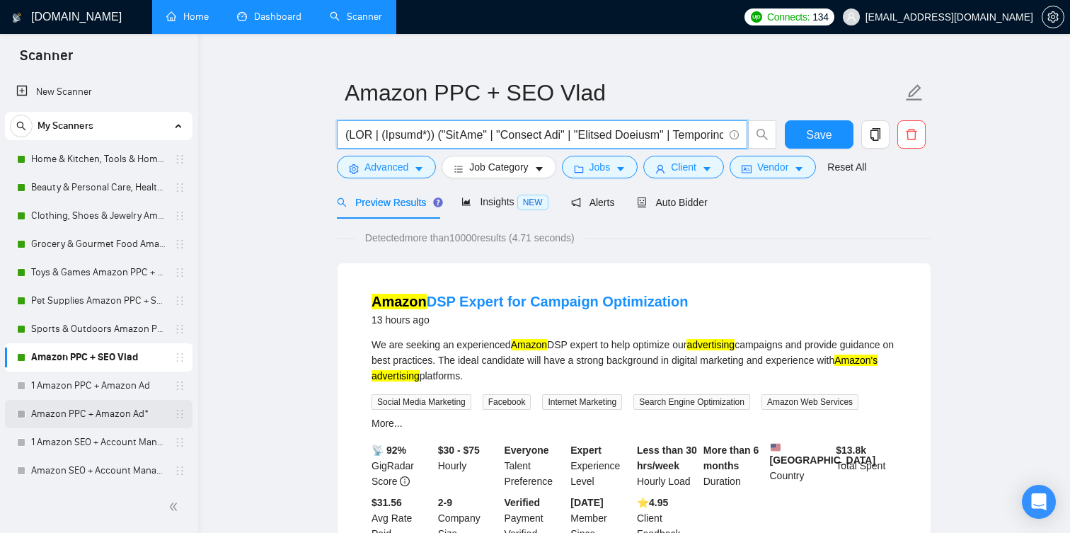
click at [130, 421] on link "Amazon PPC + Amazon Ad*" at bounding box center [98, 414] width 135 height 28
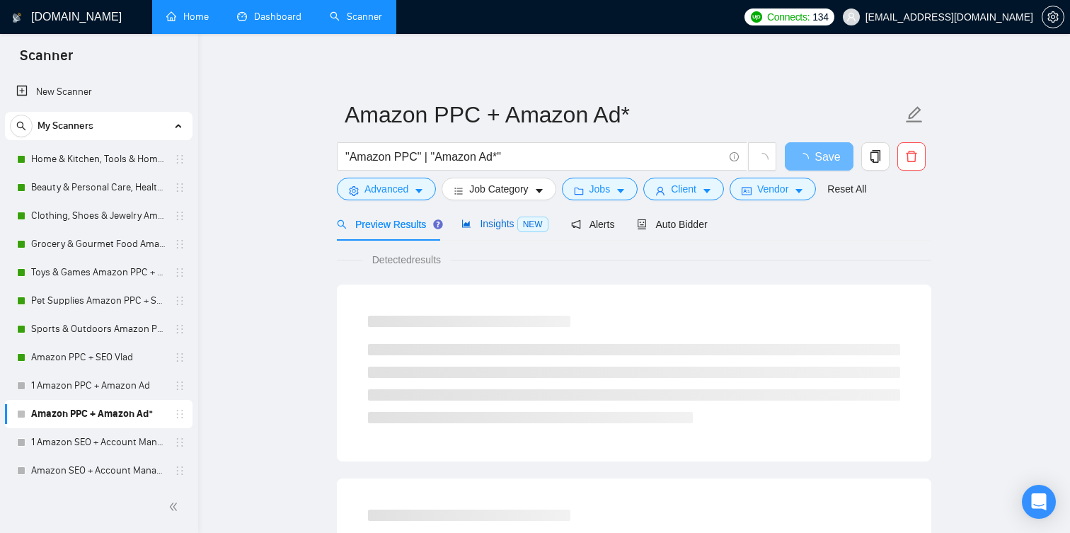
click at [486, 227] on span "Insights NEW" at bounding box center [505, 223] width 86 height 11
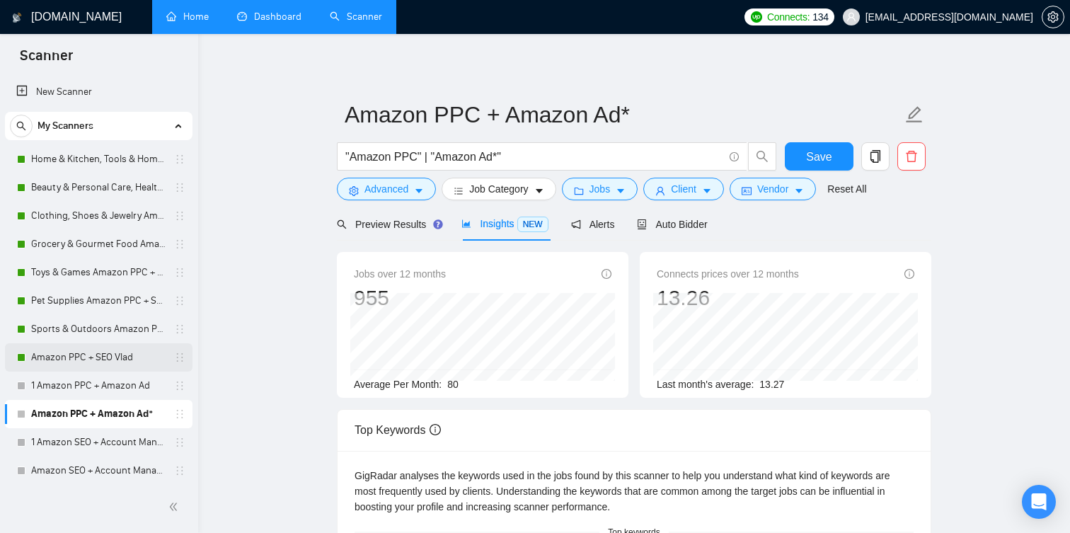
click at [101, 356] on link "Amazon PPC + SEO Vlad" at bounding box center [98, 357] width 135 height 28
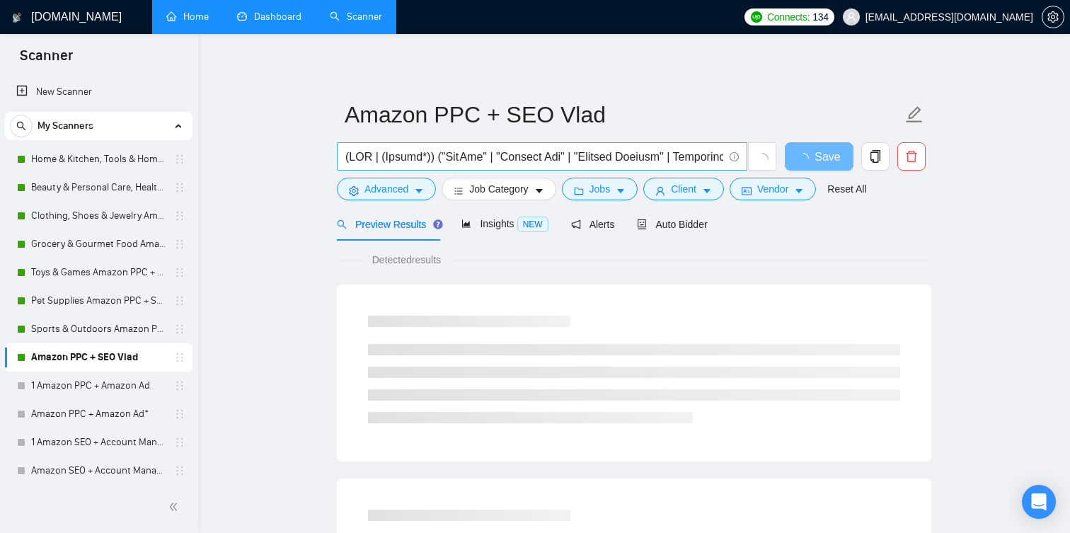
click at [645, 156] on input "text" at bounding box center [534, 157] width 378 height 18
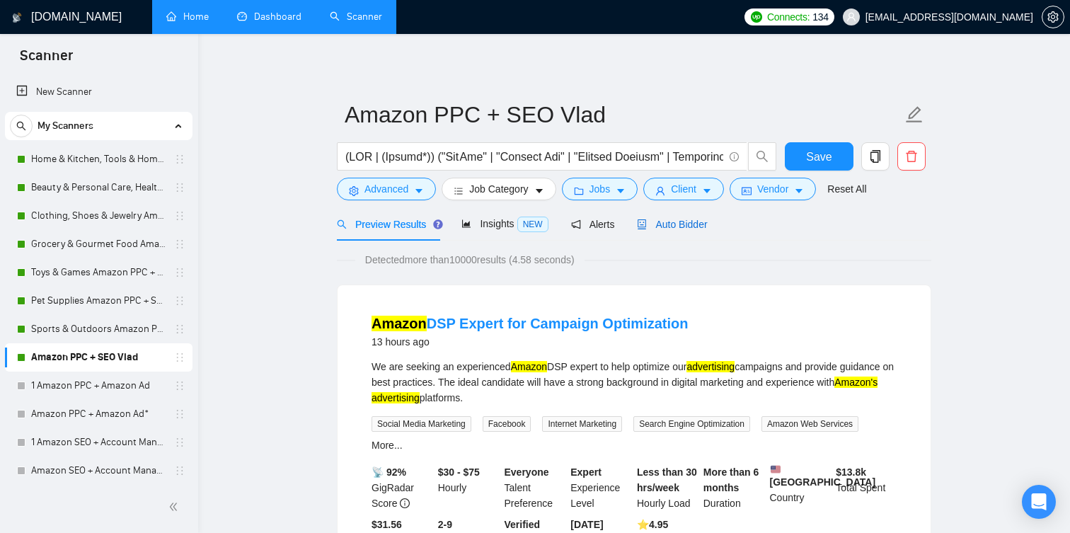
click at [699, 219] on span "Auto Bidder" at bounding box center [672, 224] width 70 height 11
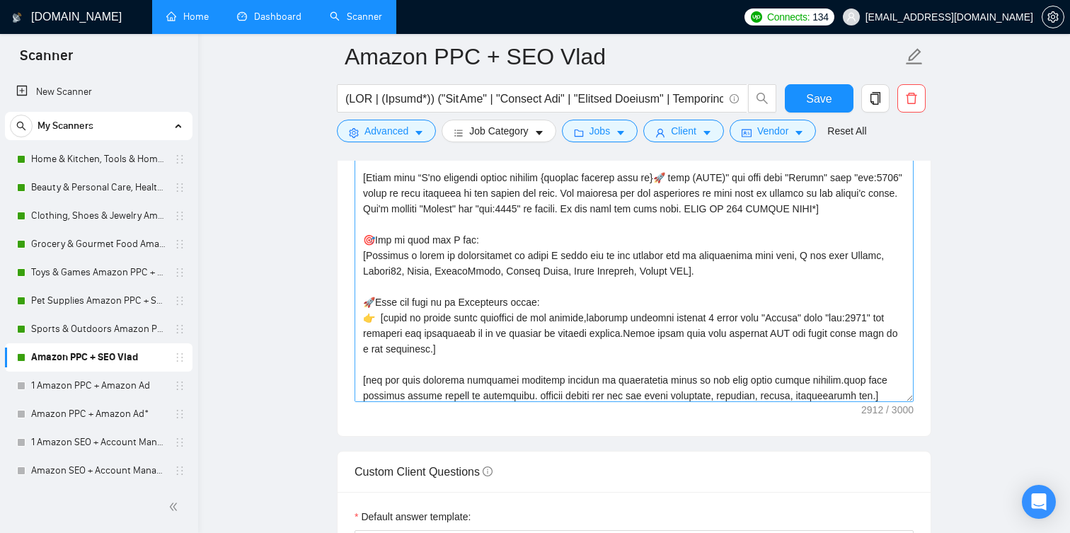
scroll to position [391, 0]
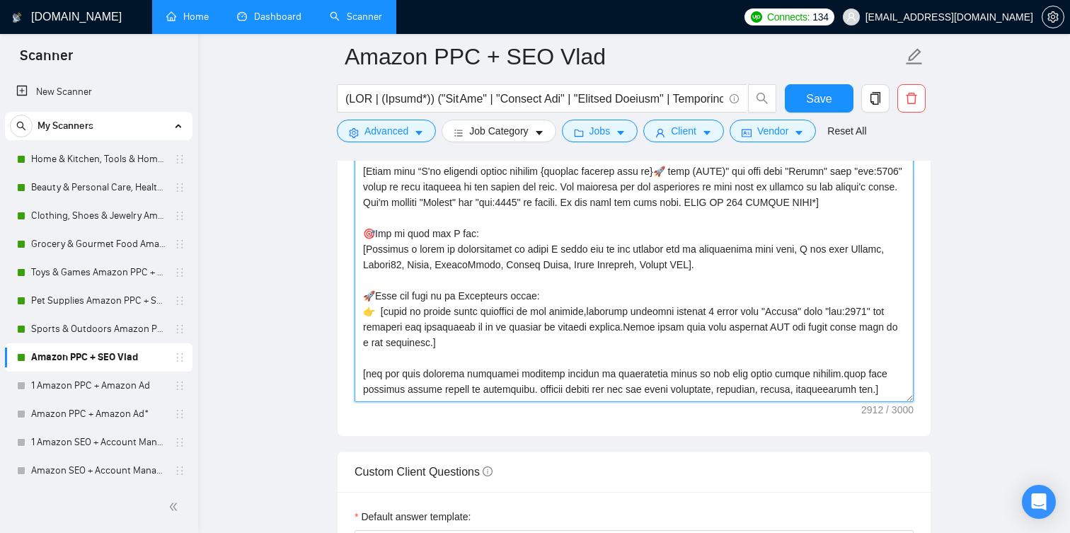
click at [632, 289] on textarea "Cover letter template:" at bounding box center [634, 243] width 559 height 319
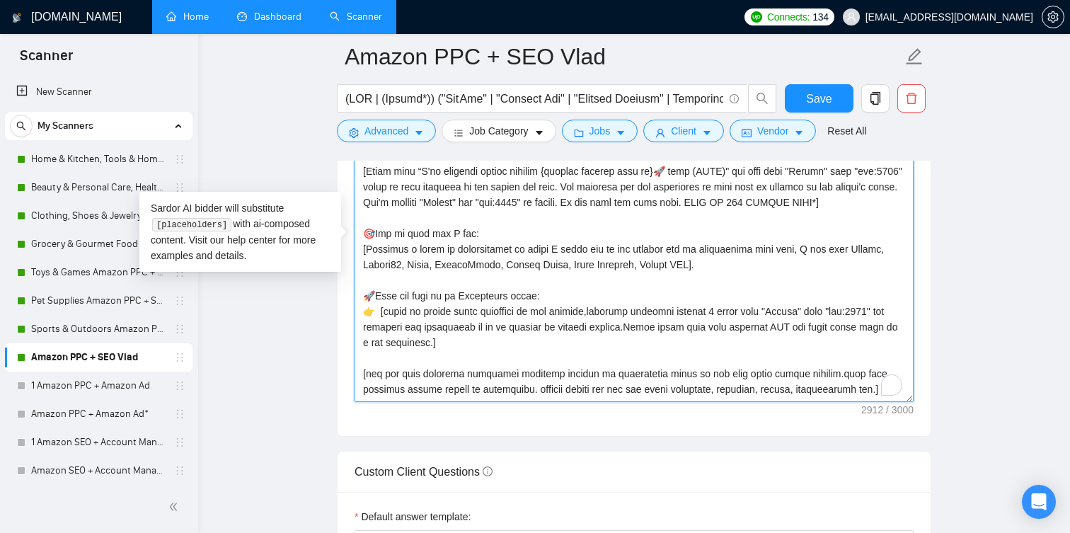
click at [638, 275] on textarea "Cover letter template:" at bounding box center [634, 243] width 559 height 319
click at [737, 272] on textarea "Cover letter template:" at bounding box center [634, 243] width 559 height 319
drag, startPoint x: 722, startPoint y: 282, endPoint x: 353, endPoint y: 253, distance: 370.7
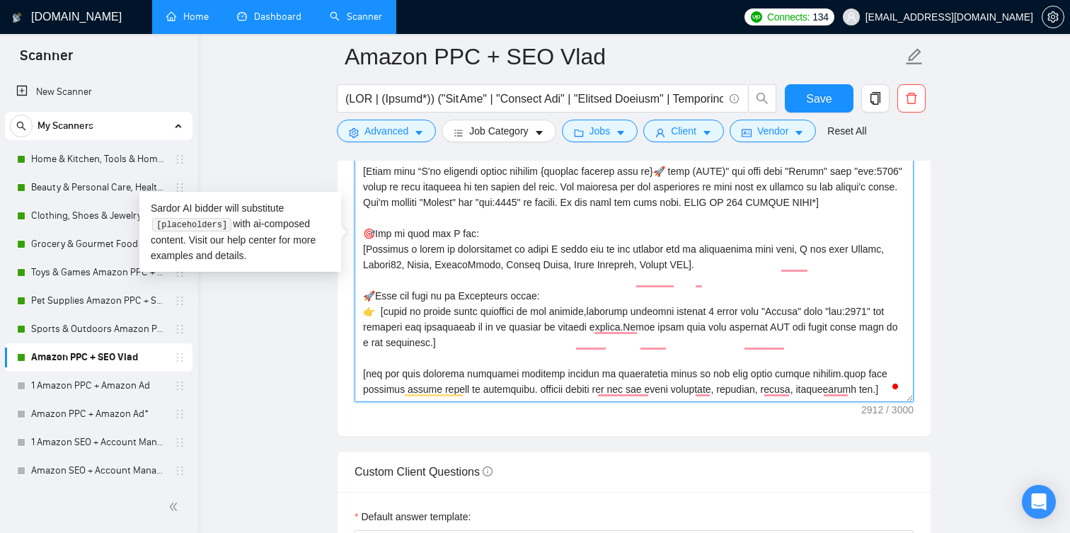
click at [353, 253] on div "Cover Letter Options Cover letter template:" at bounding box center [634, 220] width 595 height 433
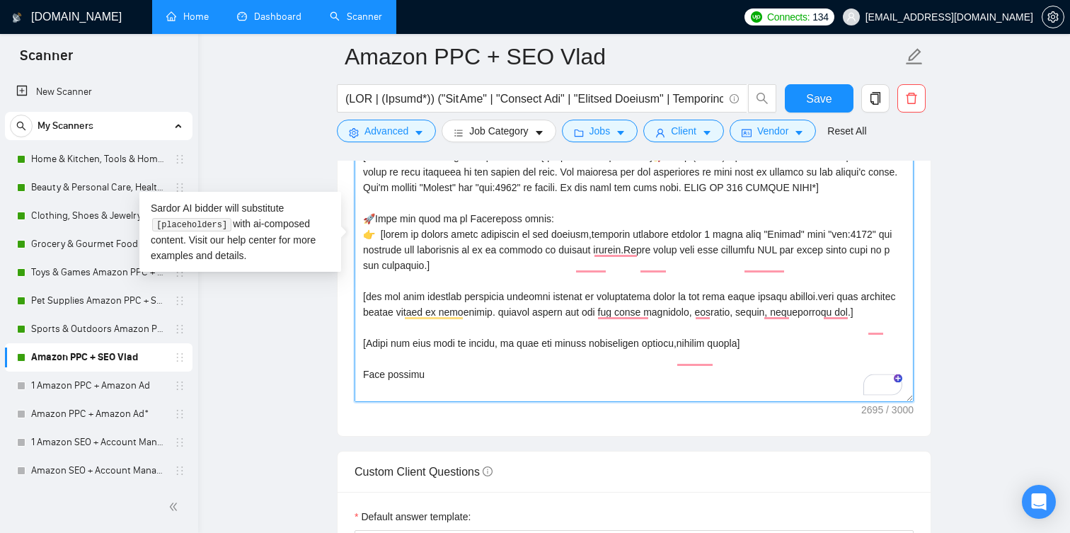
scroll to position [408, 0]
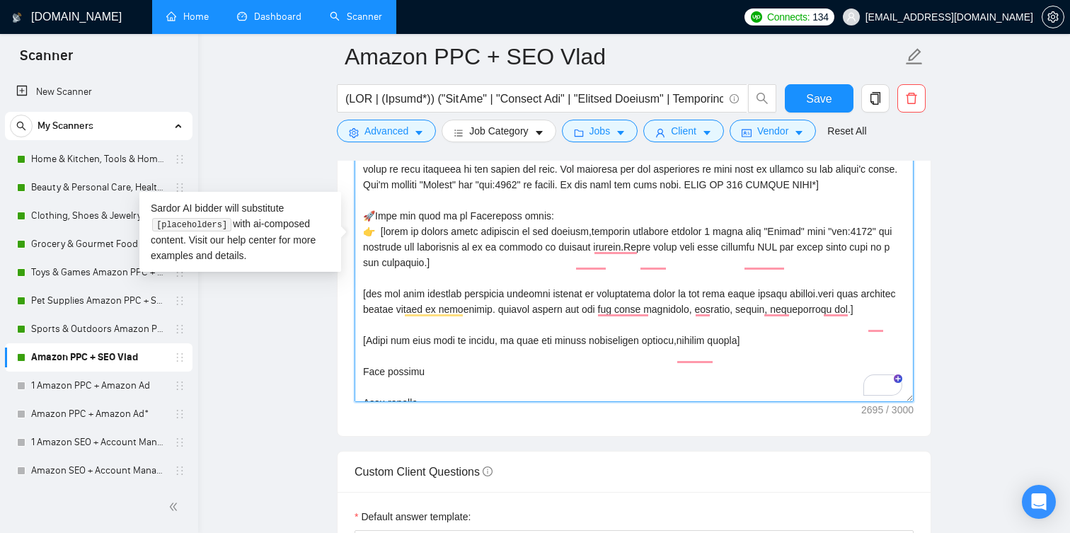
click at [721, 246] on textarea "Cover letter template:" at bounding box center [634, 243] width 559 height 319
drag, startPoint x: 468, startPoint y: 234, endPoint x: 372, endPoint y: 233, distance: 95.6
click at [372, 233] on textarea "Cover letter template:" at bounding box center [634, 243] width 559 height 319
click at [459, 235] on textarea "Cover letter template:" at bounding box center [634, 243] width 559 height 319
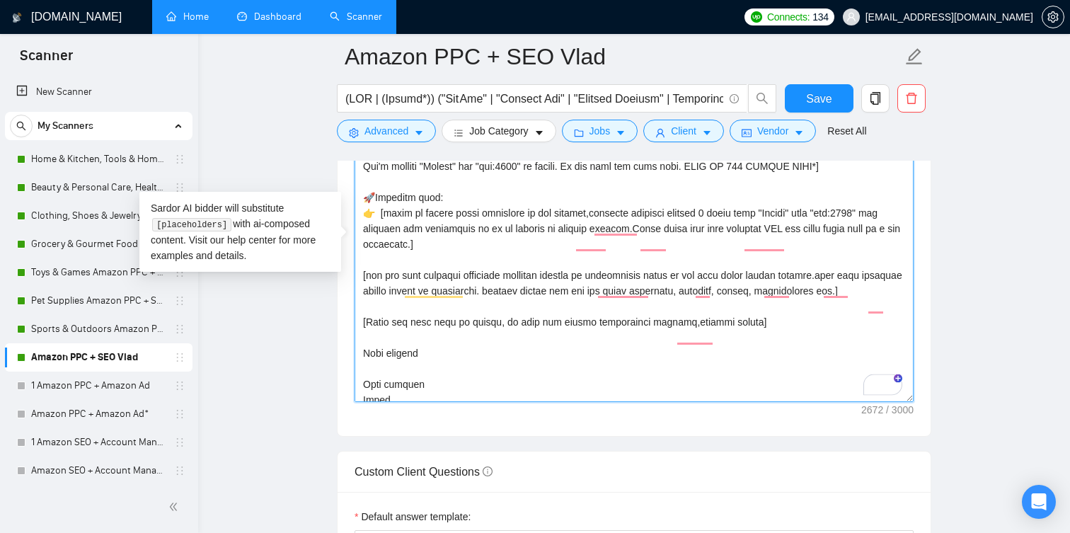
scroll to position [428, 0]
click at [509, 259] on textarea "Cover letter template:" at bounding box center [634, 243] width 559 height 319
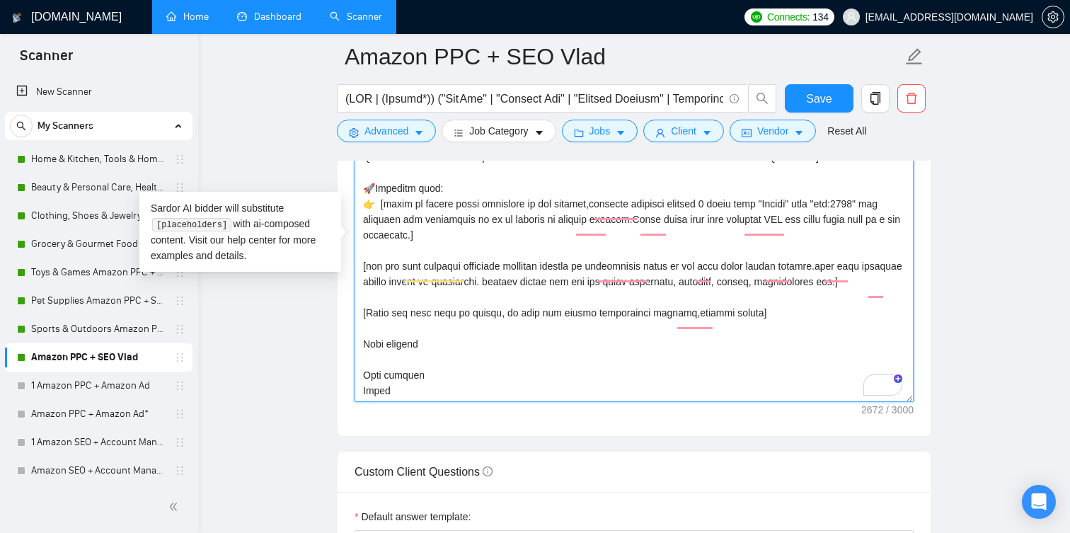
click at [677, 230] on textarea "Cover letter template:" at bounding box center [634, 243] width 559 height 319
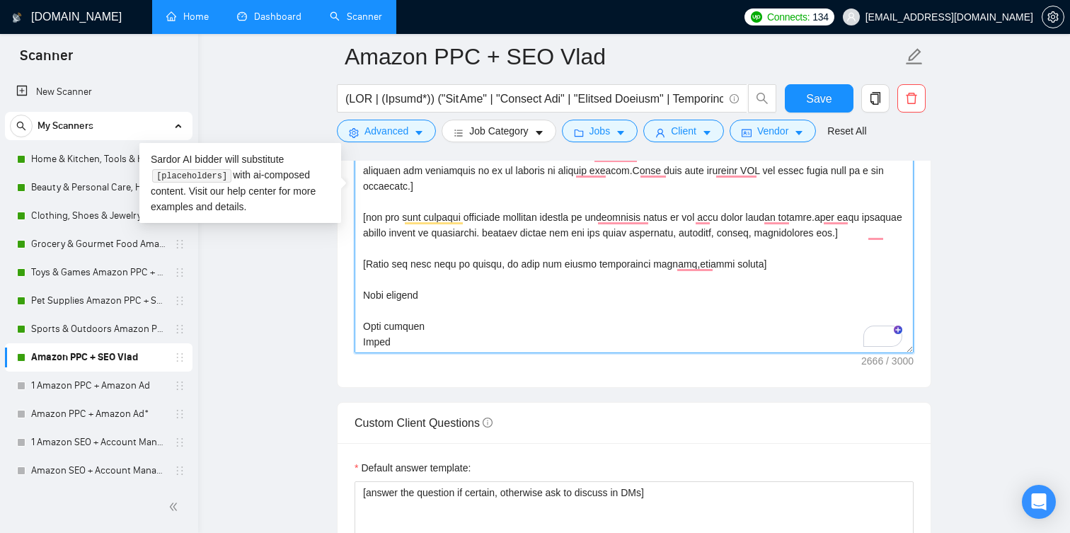
click at [406, 299] on textarea "Cover letter template:" at bounding box center [634, 194] width 559 height 319
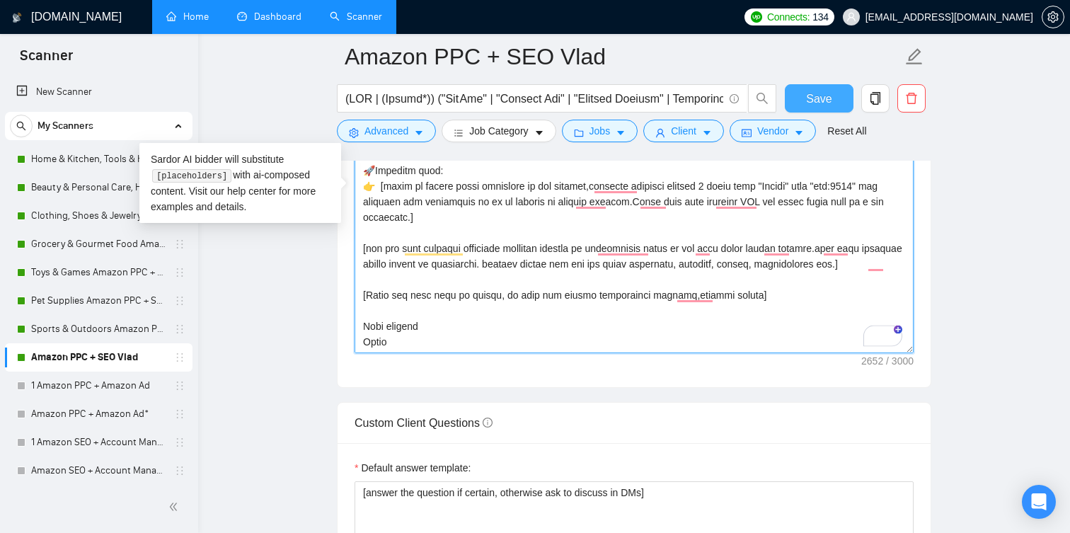
type textarea "[Loremi= 9. DOLO:SitametcOnsec&Adipisc(ELI)|SED:doeiu://tem.incidi.utl/etdolore…"
click at [803, 98] on button "Save" at bounding box center [819, 98] width 69 height 28
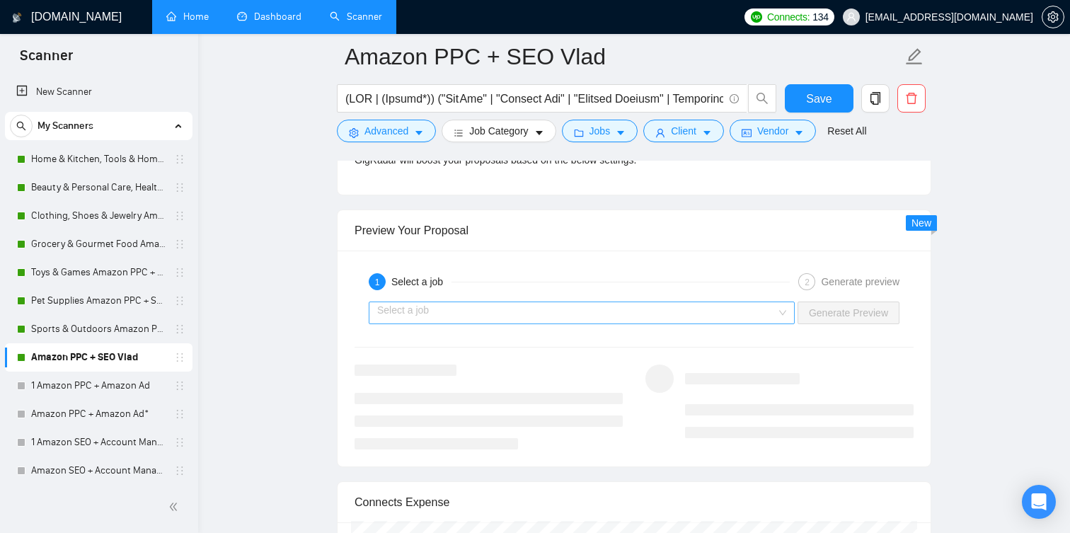
click at [444, 317] on input "search" at bounding box center [576, 312] width 399 height 21
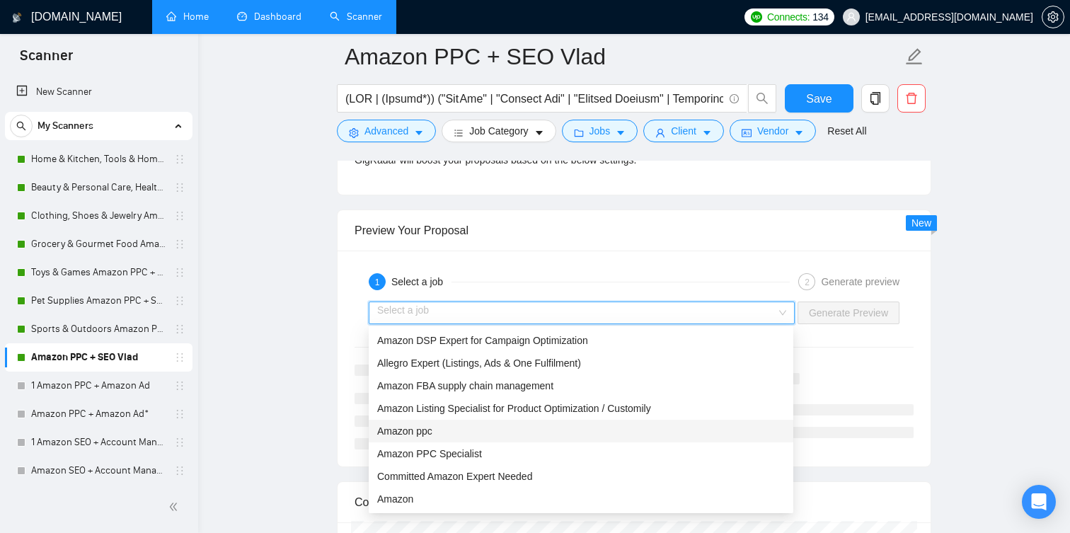
click at [480, 423] on div "Amazon ppc" at bounding box center [581, 431] width 408 height 16
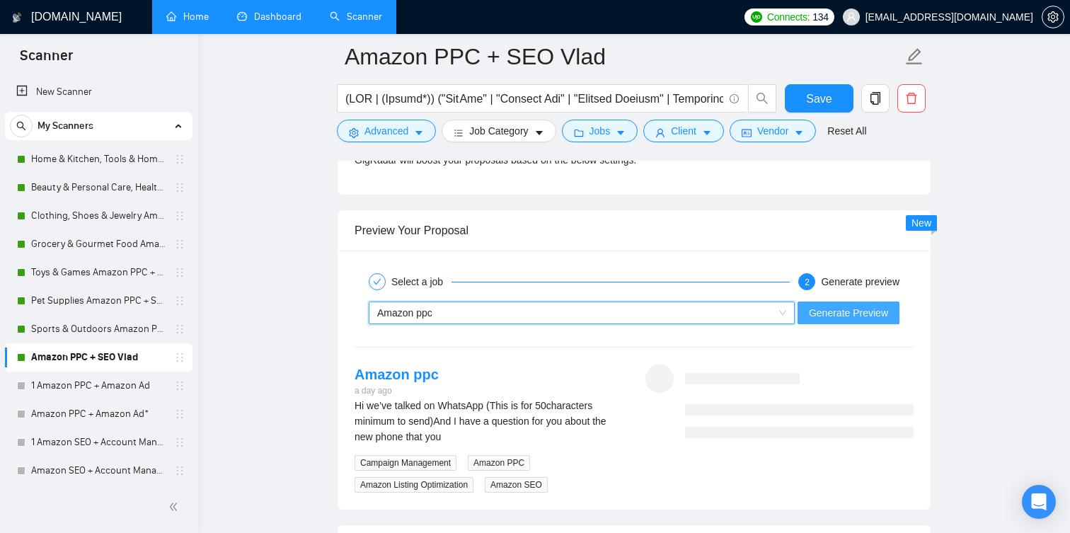
click at [820, 324] on button "Generate Preview" at bounding box center [849, 313] width 102 height 23
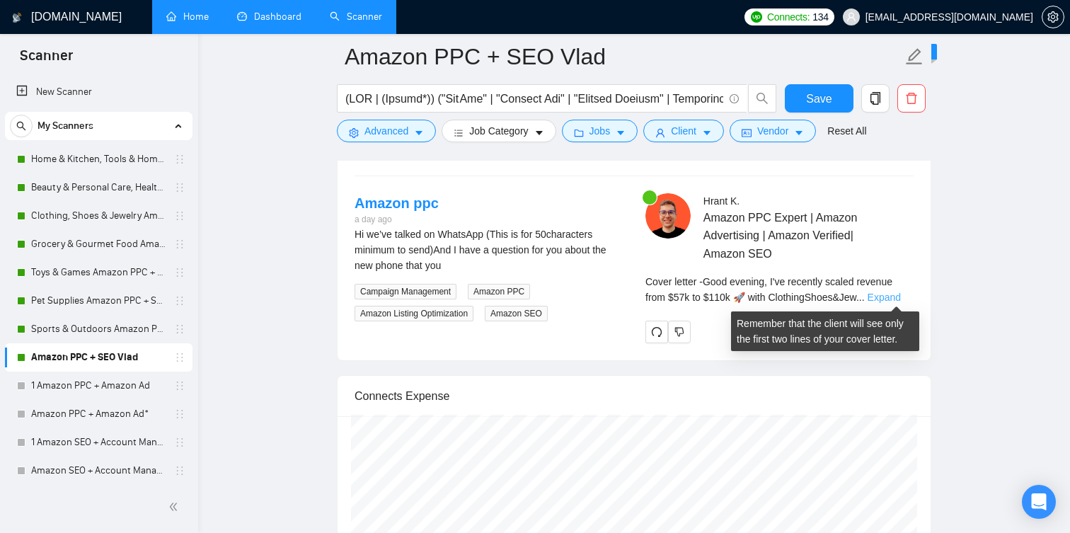
click at [886, 297] on link "Expand" at bounding box center [884, 297] width 33 height 11
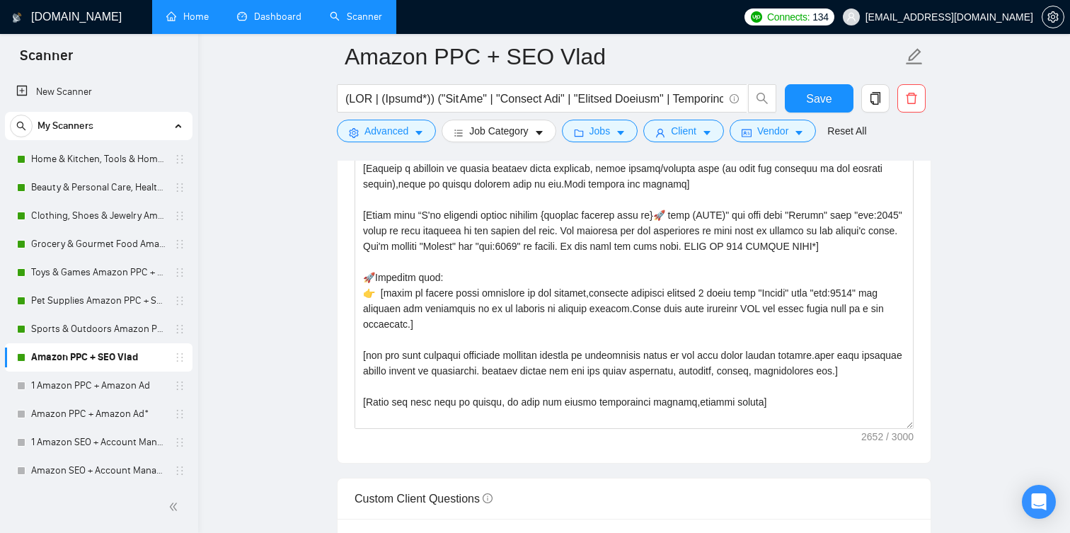
scroll to position [370, 0]
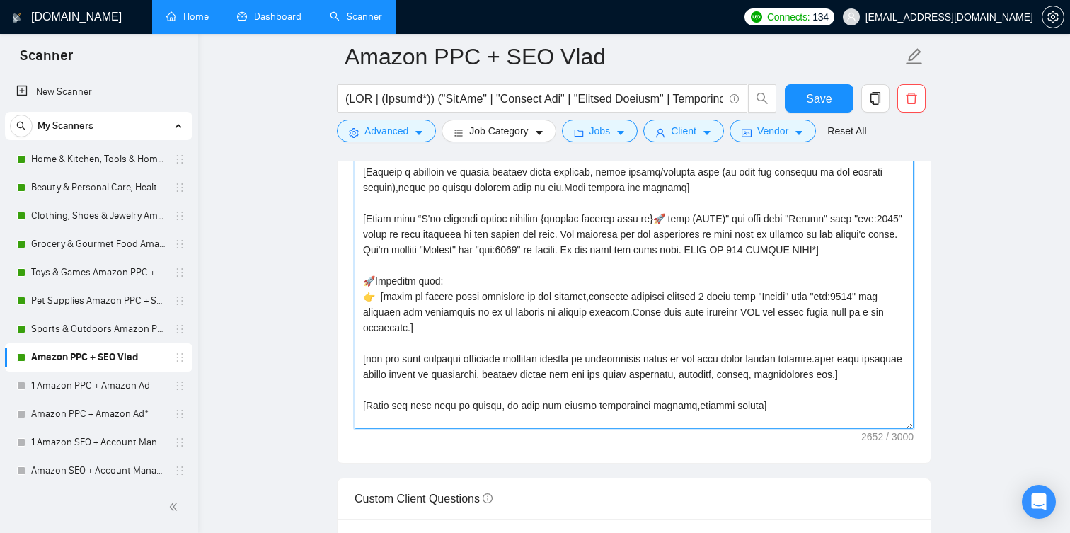
click at [837, 249] on textarea "Cover letter template:" at bounding box center [634, 269] width 559 height 319
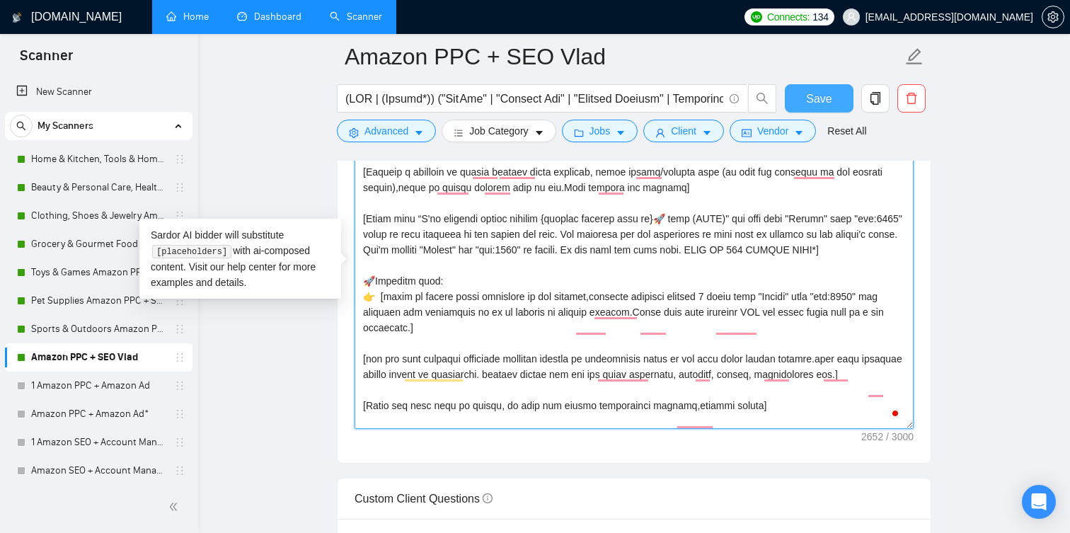
type textarea "[Loremi= 9. DOLO:SitametcOnsec&Adipisc(ELI)|SED:doeiu://tem.incidi.utl/etdolore…"
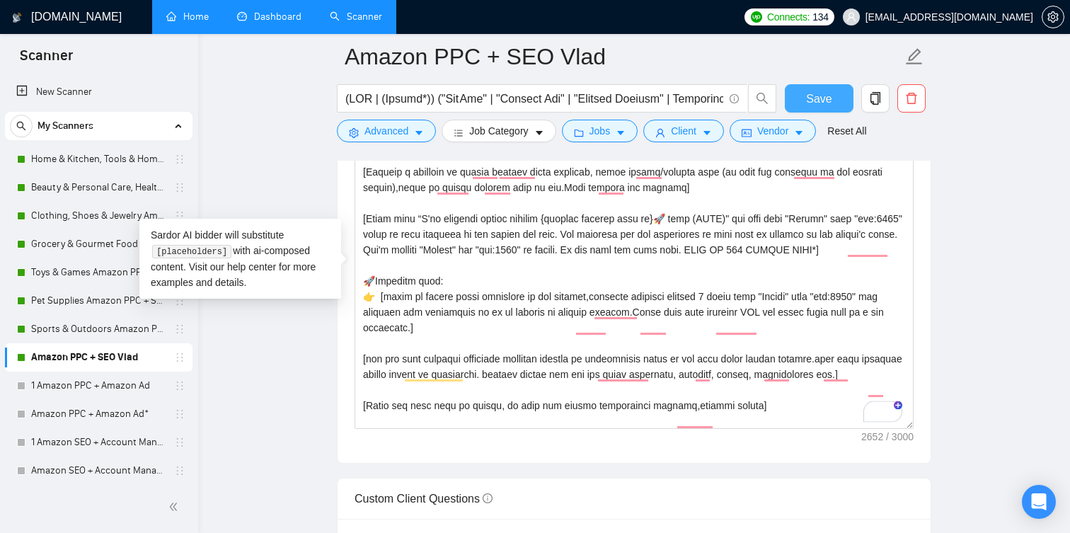
click at [820, 98] on span "Save" at bounding box center [818, 99] width 25 height 18
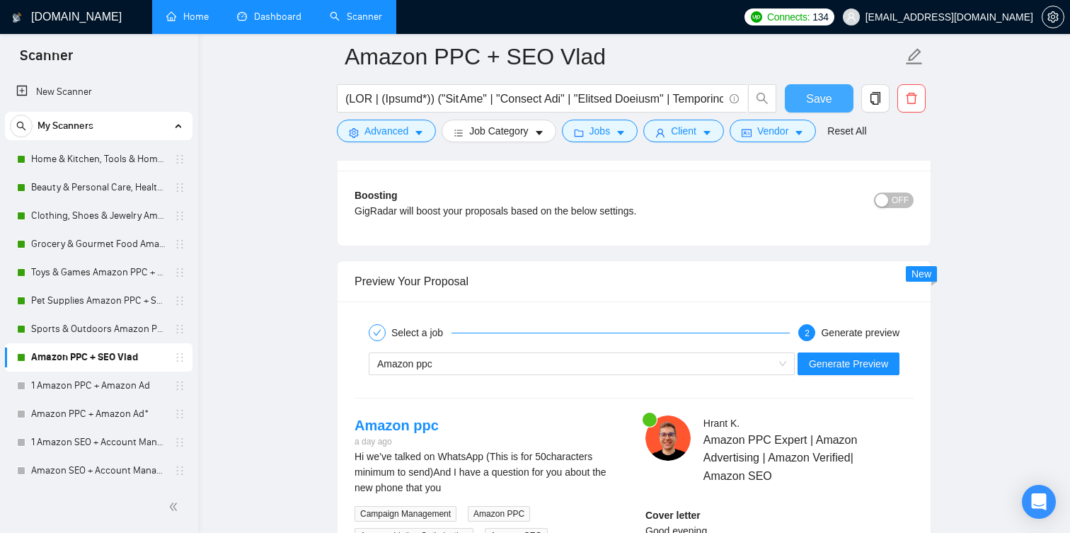
scroll to position [2582, 0]
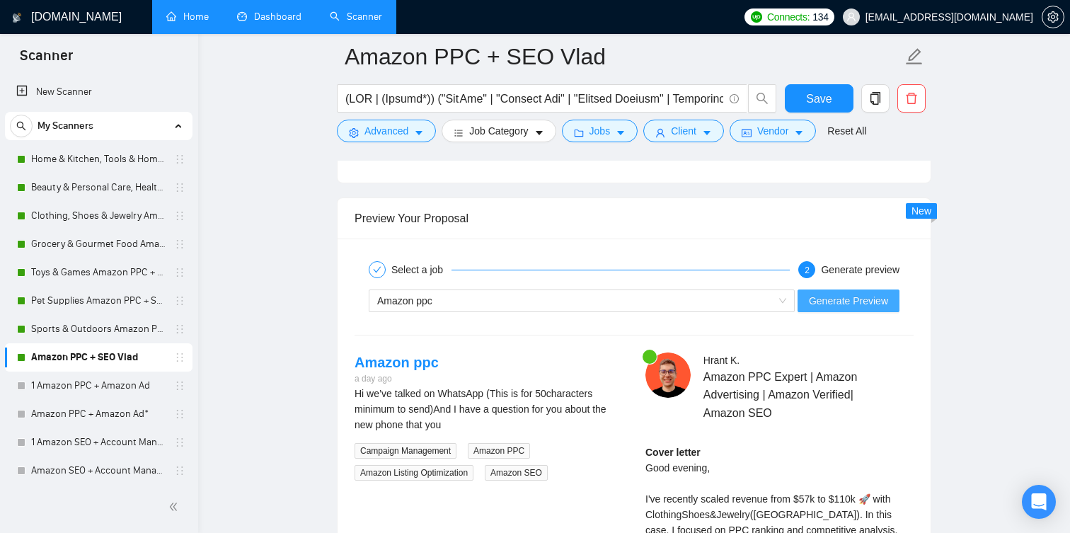
click at [842, 305] on span "Generate Preview" at bounding box center [848, 301] width 79 height 16
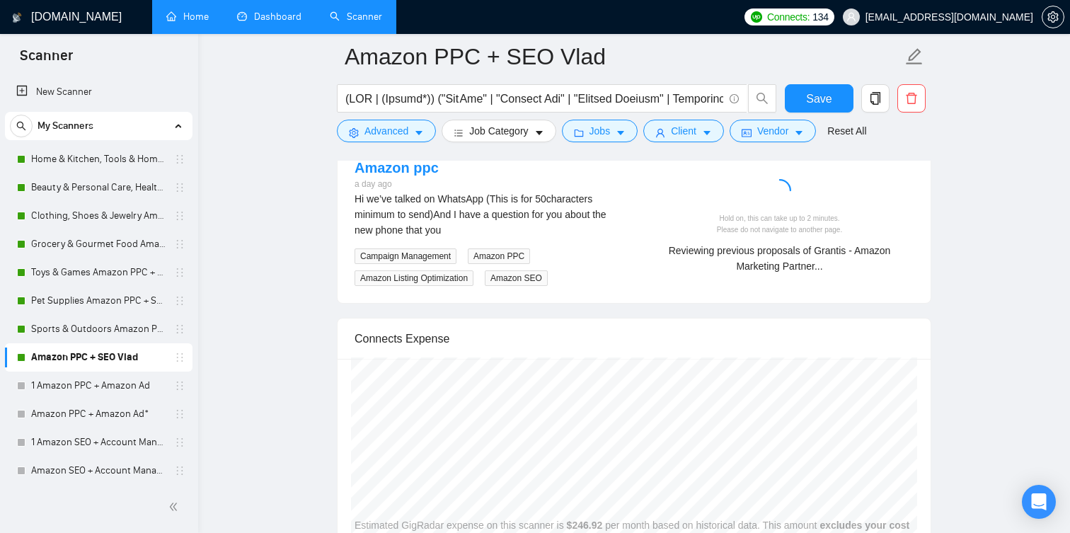
scroll to position [2784, 0]
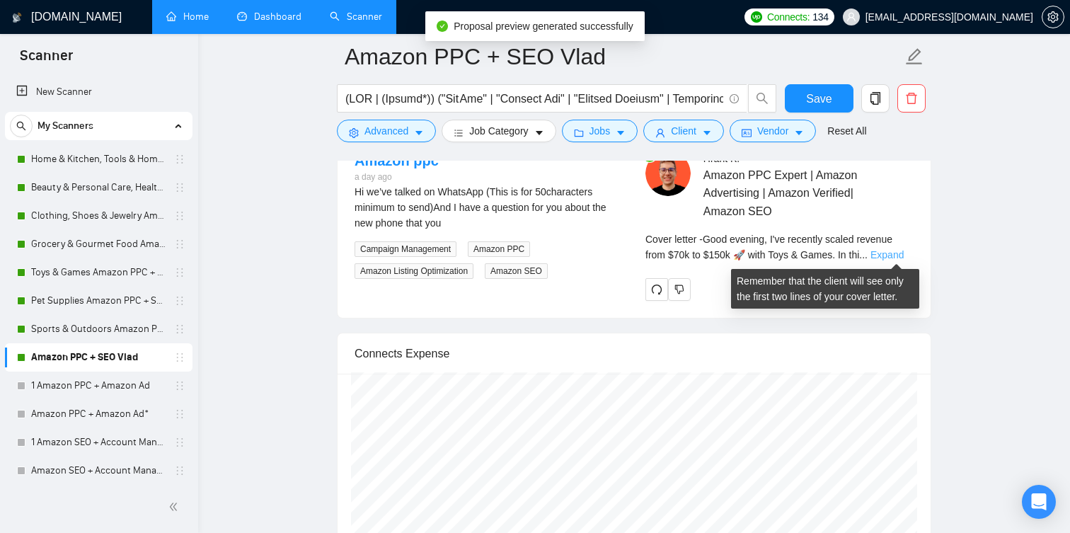
click at [889, 249] on link "Expand" at bounding box center [887, 254] width 33 height 11
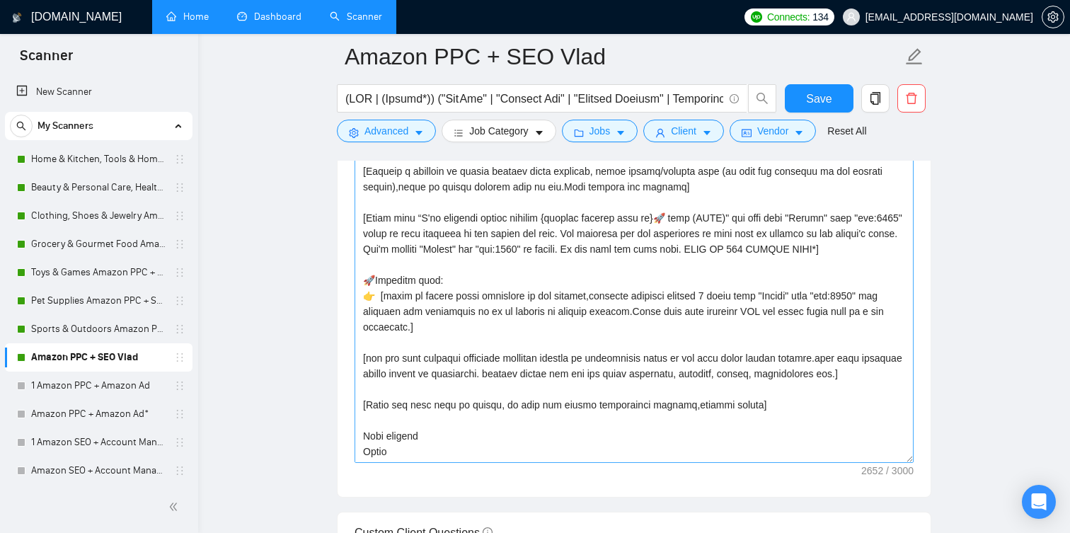
scroll to position [1598, 0]
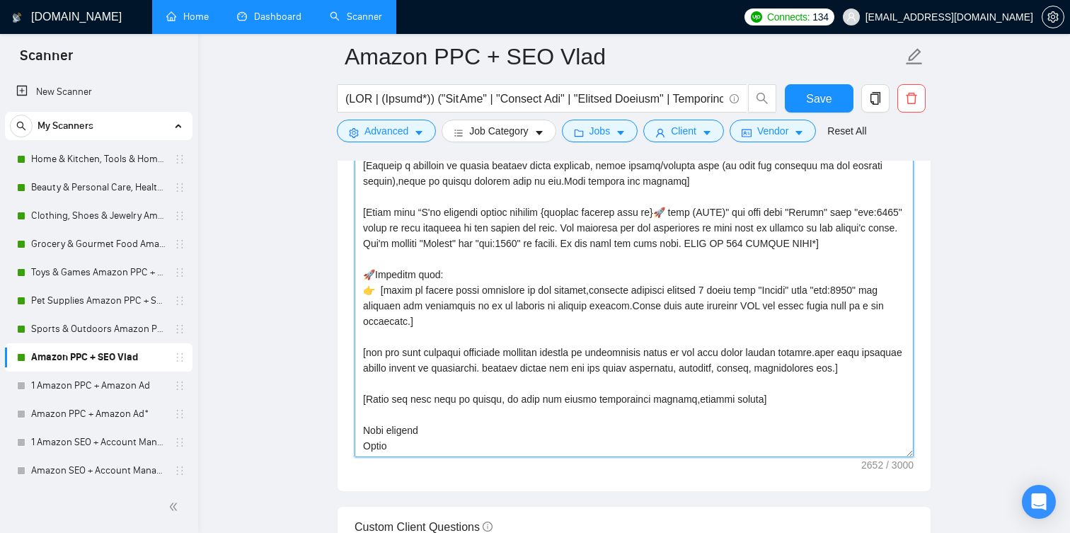
click at [446, 315] on textarea "Cover letter template:" at bounding box center [634, 298] width 559 height 319
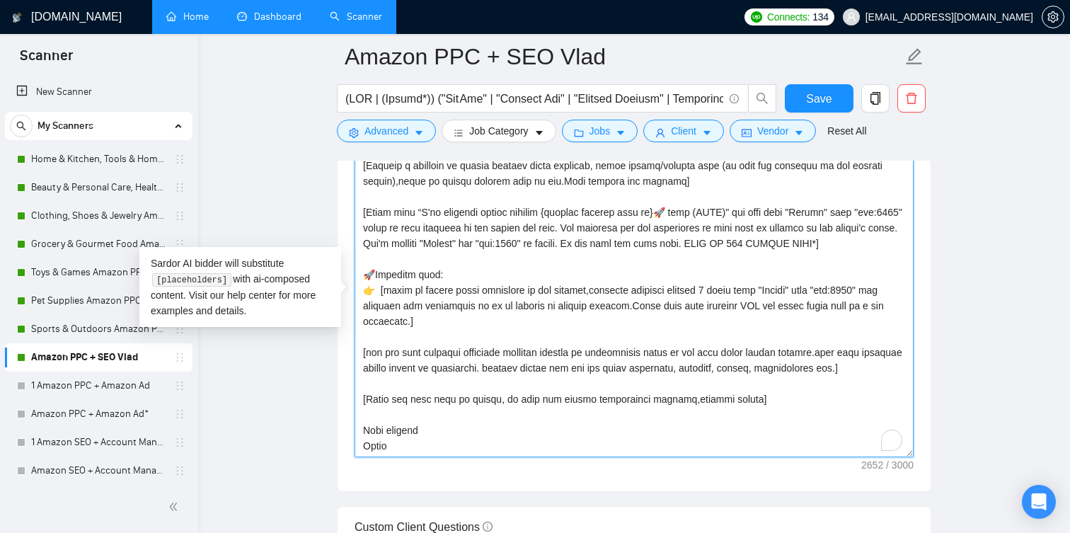
click at [446, 315] on textarea "Cover letter template:" at bounding box center [634, 298] width 559 height 319
click at [457, 319] on textarea "Cover letter template:" at bounding box center [634, 298] width 559 height 319
drag, startPoint x: 458, startPoint y: 320, endPoint x: 365, endPoint y: 270, distance: 105.5
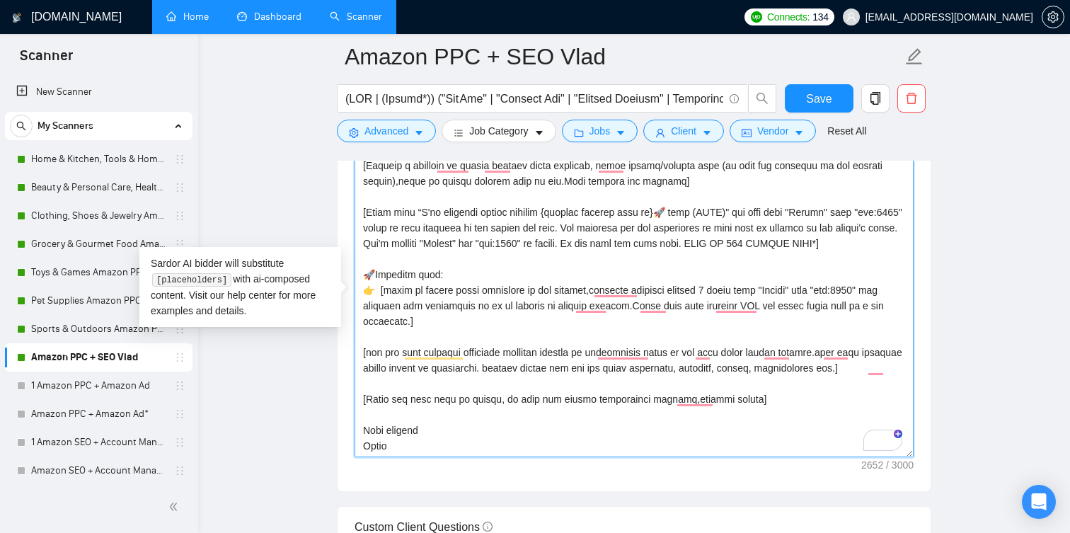
click at [365, 270] on textarea "Cover letter template:" at bounding box center [634, 298] width 559 height 319
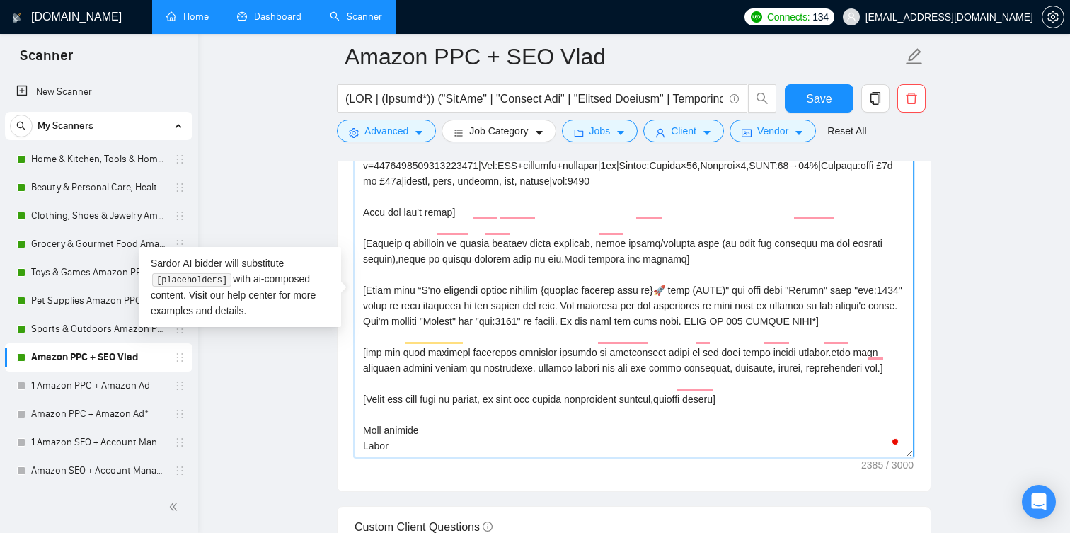
scroll to position [343, 0]
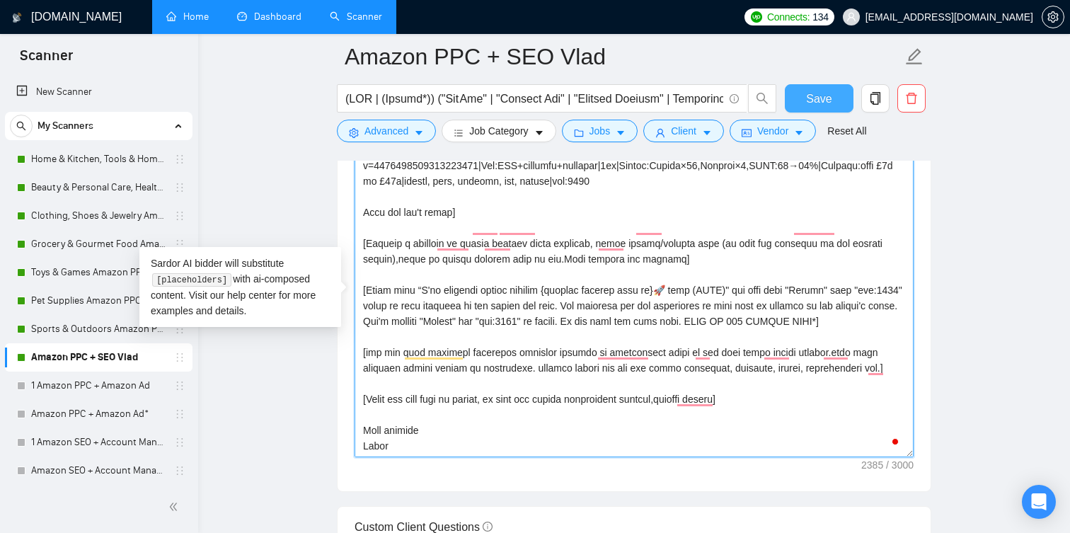
type textarea "[Loremi= 9. DOLO:SitametcOnsec&Adipisc(ELI)|SED:doeiu://tem.incidi.utl/etdolore…"
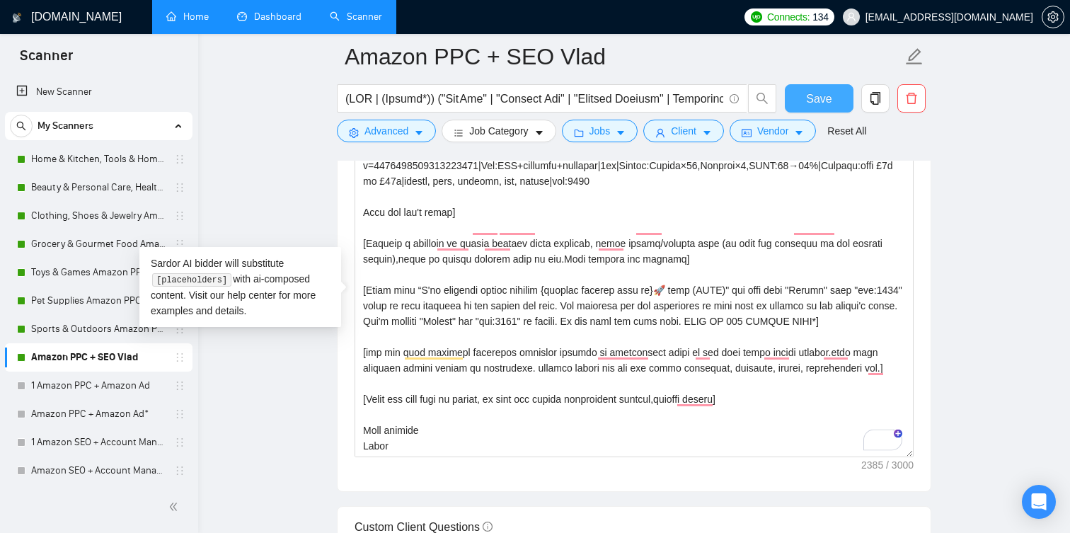
click at [806, 96] on span "Save" at bounding box center [818, 99] width 25 height 18
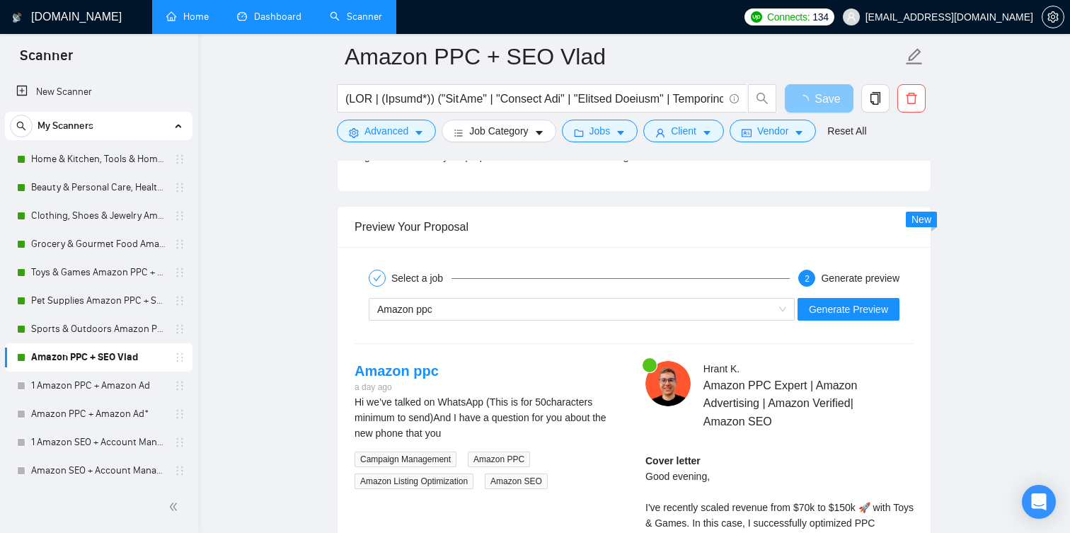
scroll to position [2575, 0]
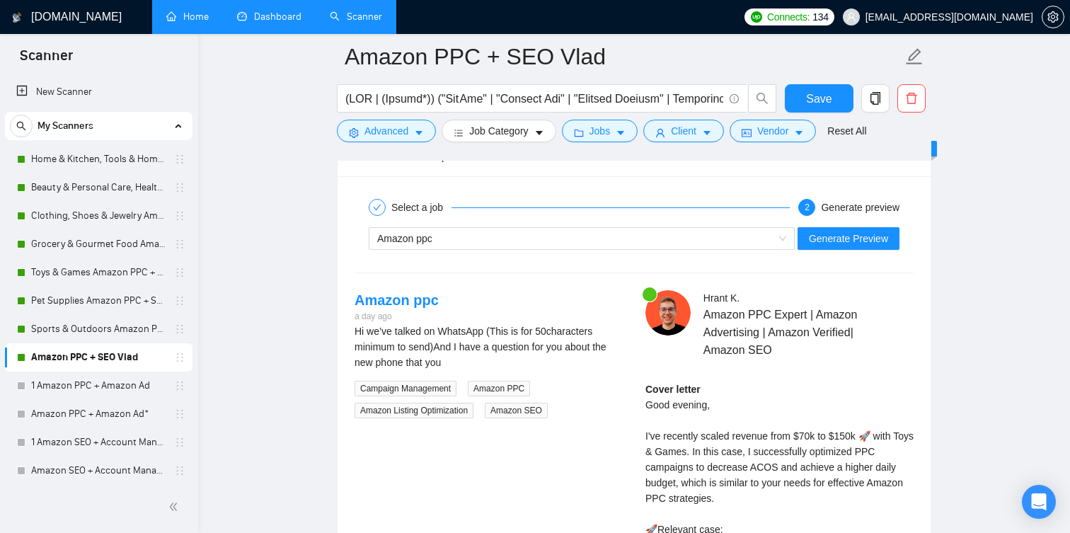
click at [872, 309] on div "Select a job 2 Generate preview Amazon ppc Generate Preview Amazon ppc a day ag…" at bounding box center [634, 477] width 593 height 603
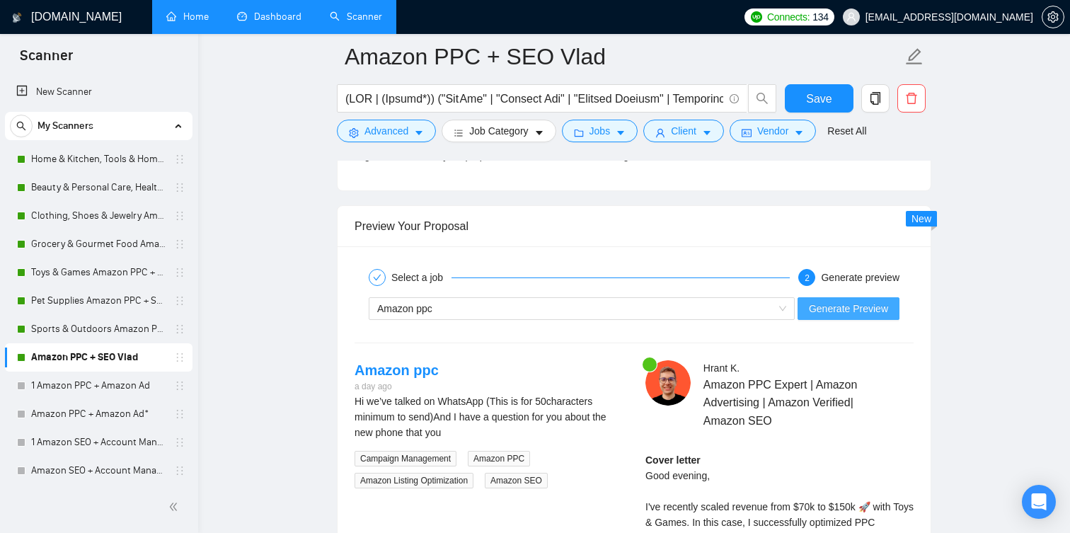
click at [871, 311] on span "Generate Preview" at bounding box center [848, 309] width 79 height 16
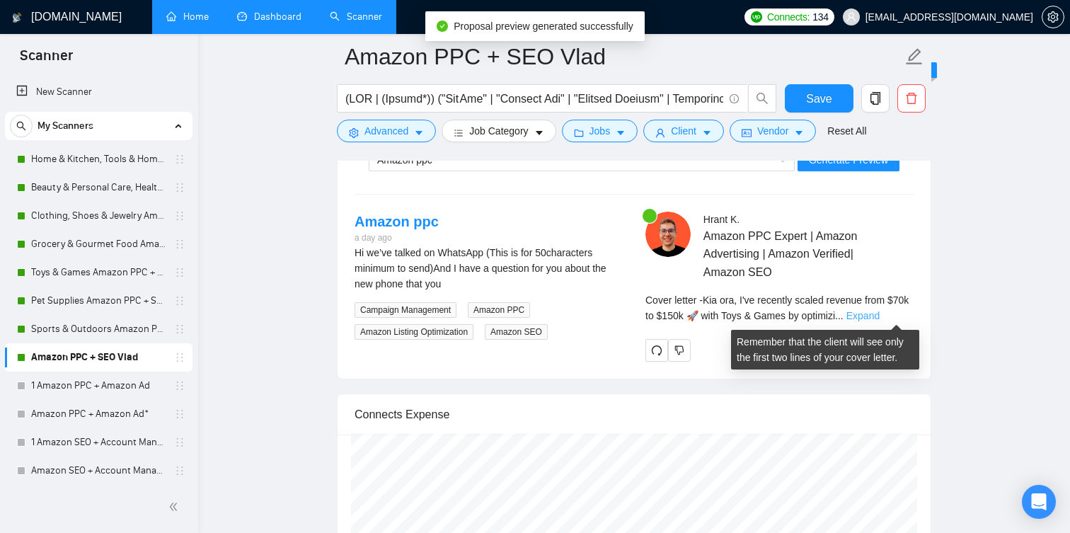
click at [880, 317] on link "Expand" at bounding box center [863, 315] width 33 height 11
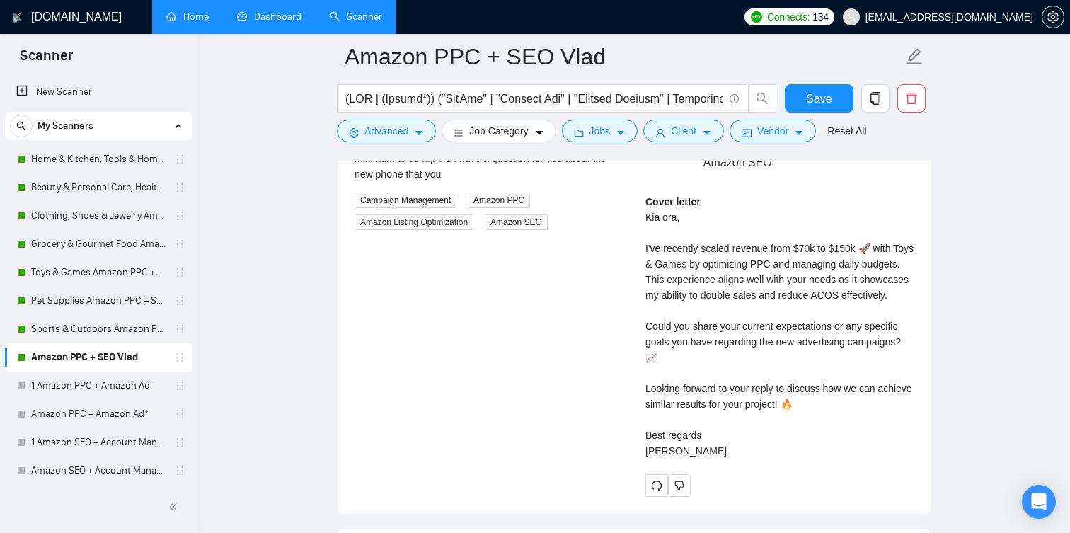
scroll to position [2834, 0]
click at [796, 307] on div "Cover letter Kia ora, I've recently scaled revenue from $70k to $150k 🚀 with To…" at bounding box center [780, 325] width 268 height 265
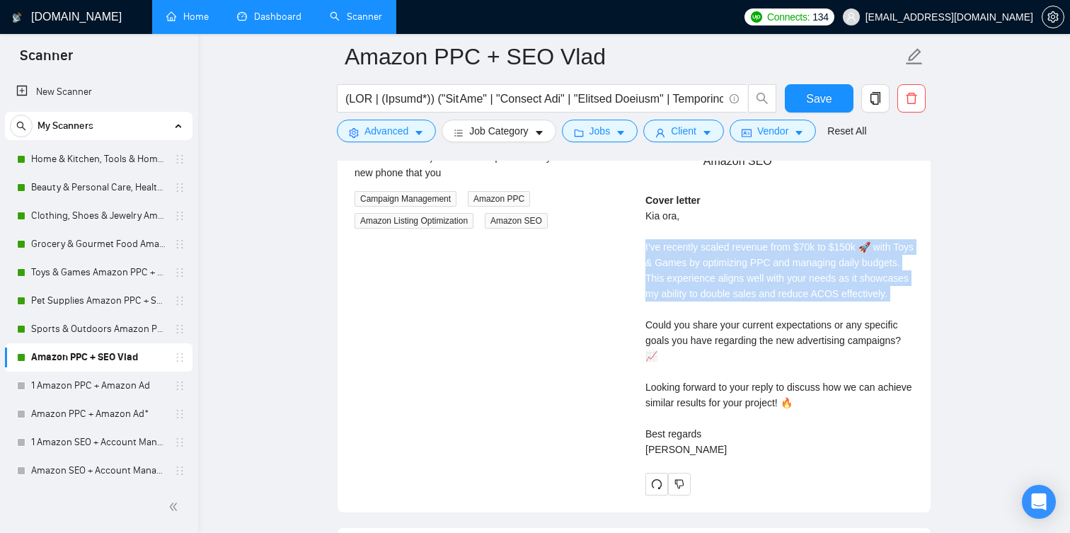
click at [796, 307] on div "Cover letter Kia ora, I've recently scaled revenue from $70k to $150k 🚀 with To…" at bounding box center [780, 325] width 268 height 265
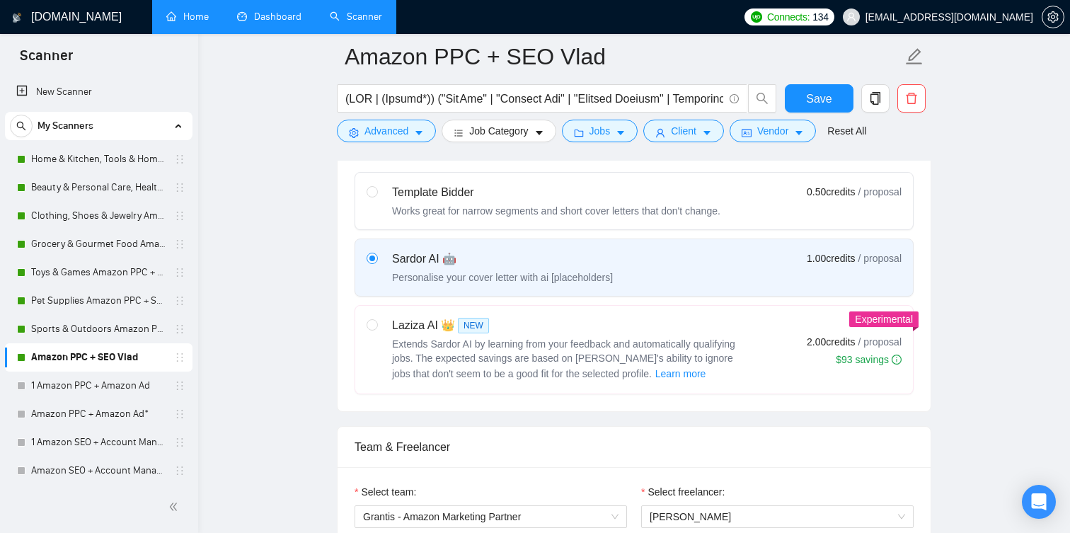
scroll to position [351, 0]
